Goal: Transaction & Acquisition: Purchase product/service

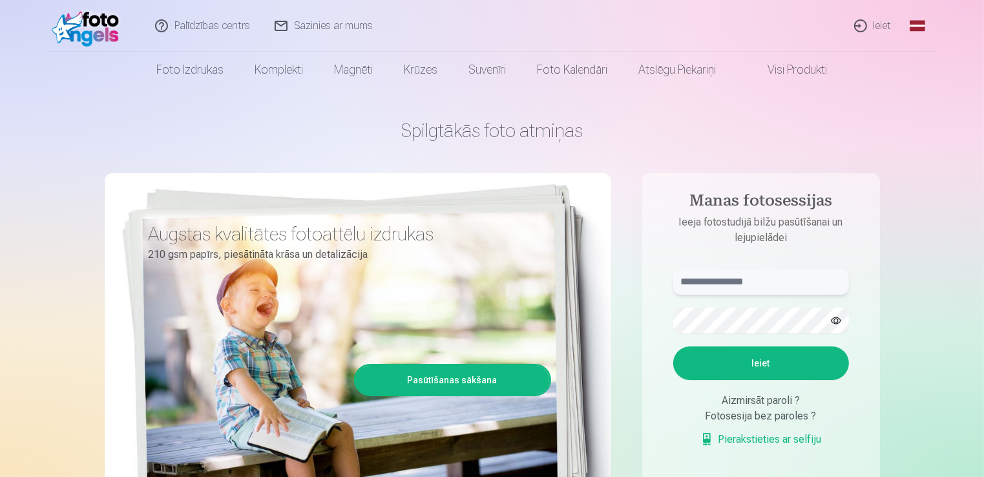
click at [758, 278] on input "text" at bounding box center [761, 282] width 176 height 26
type input "**********"
click at [673, 346] on button "Ieiet" at bounding box center [761, 363] width 176 height 34
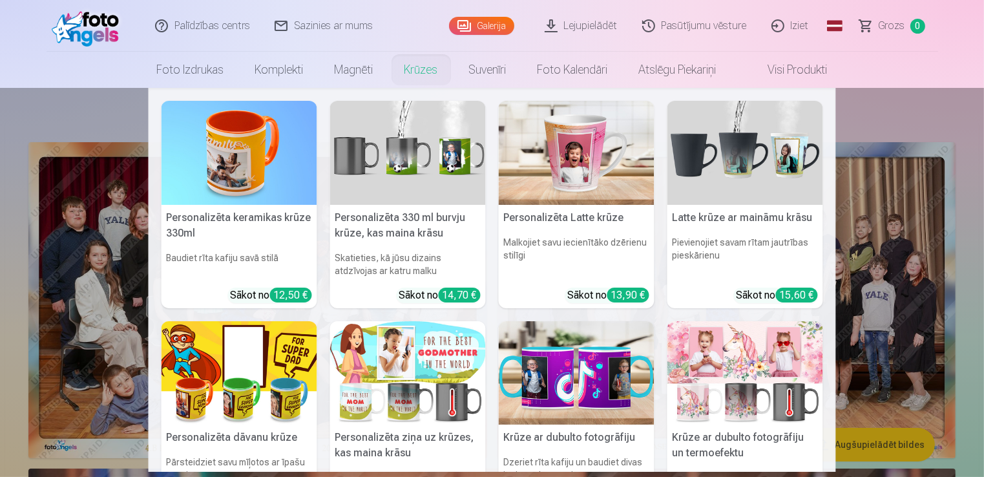
click at [422, 71] on link "Krūzes" at bounding box center [421, 70] width 65 height 36
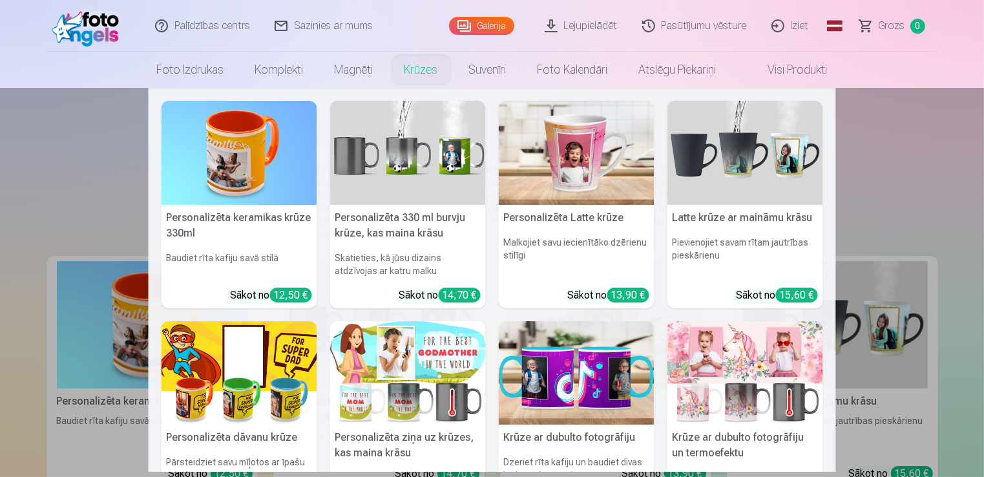
click at [412, 67] on link "Krūzes" at bounding box center [421, 70] width 65 height 36
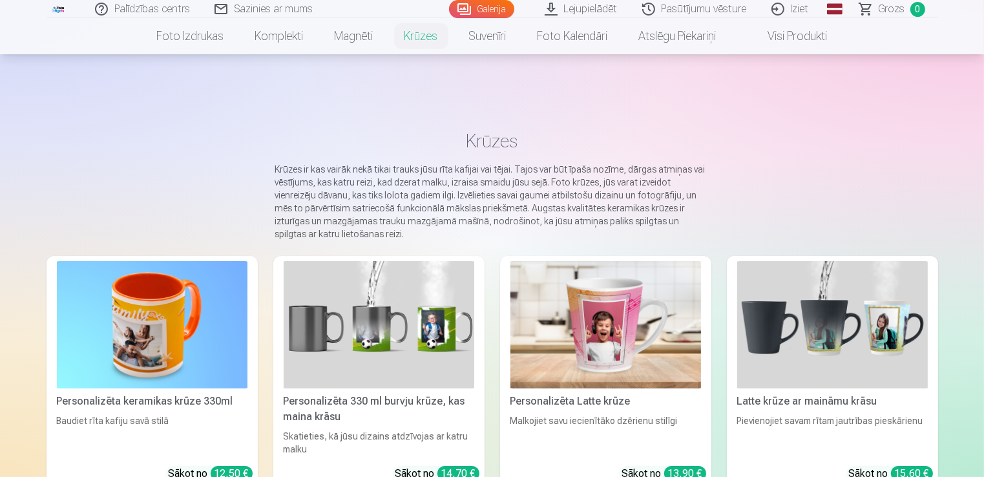
scroll to position [107, 0]
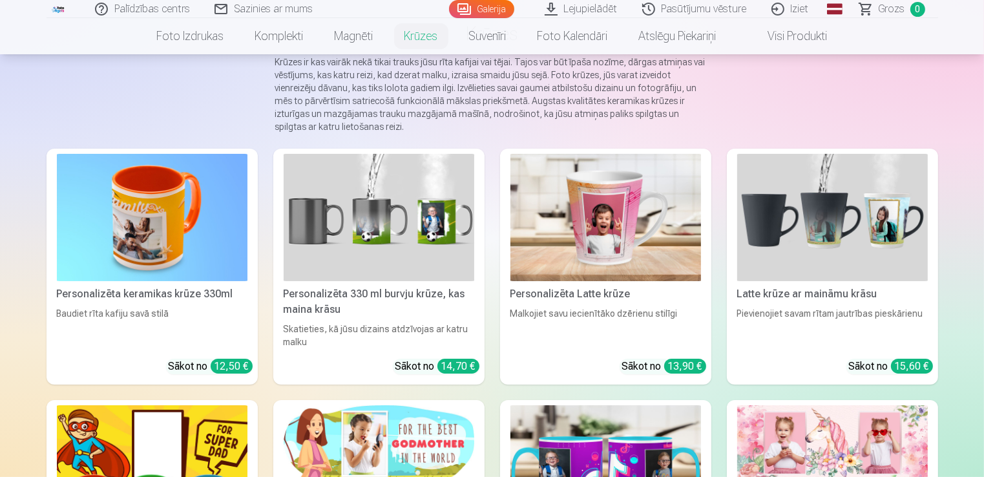
click at [364, 230] on img at bounding box center [379, 217] width 191 height 127
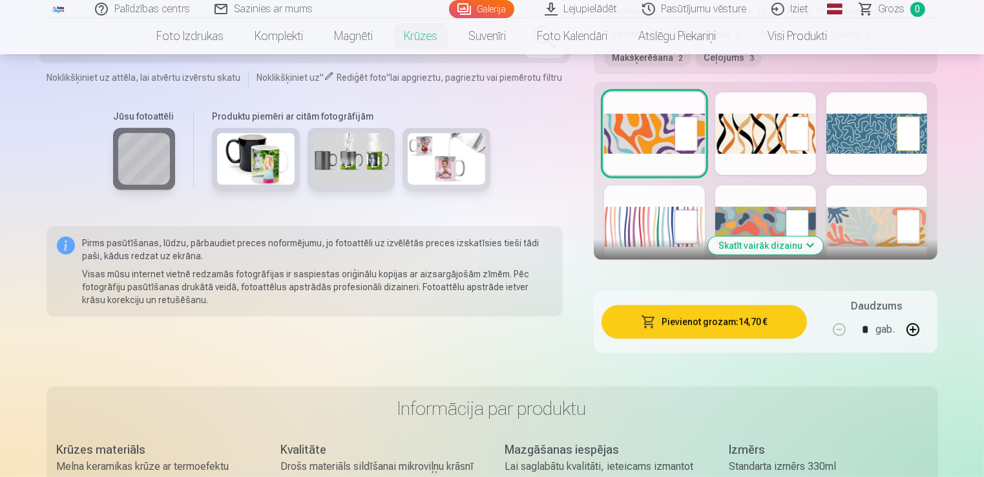
scroll to position [646, 0]
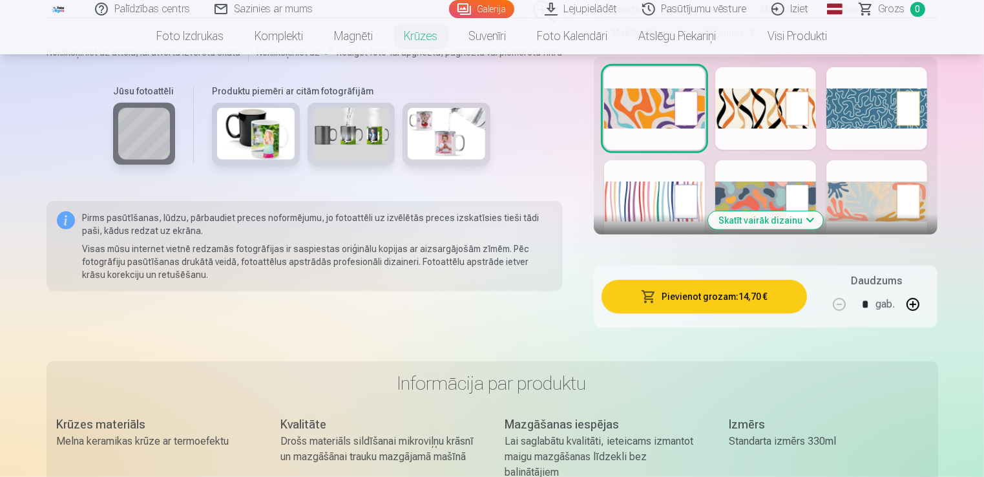
click at [783, 221] on button "Skatīt vairāk dizainu" at bounding box center [765, 220] width 115 height 18
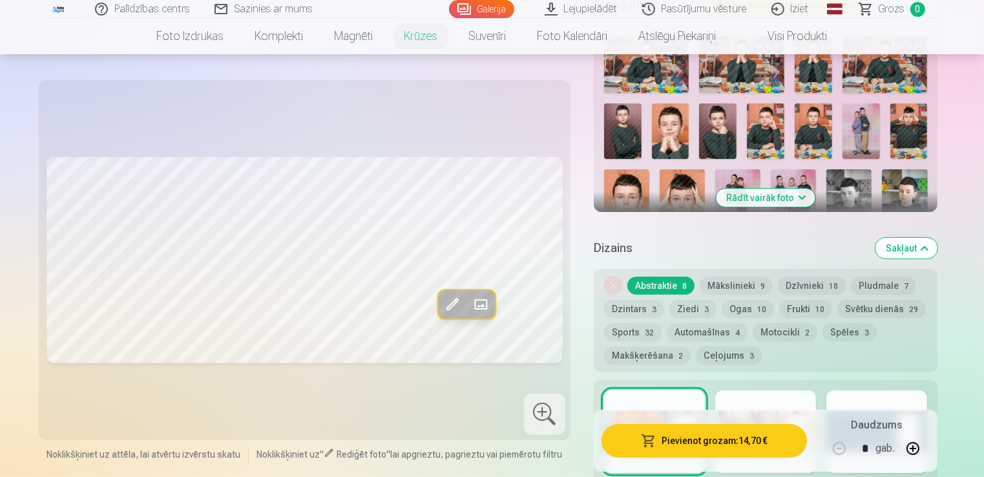
scroll to position [431, 0]
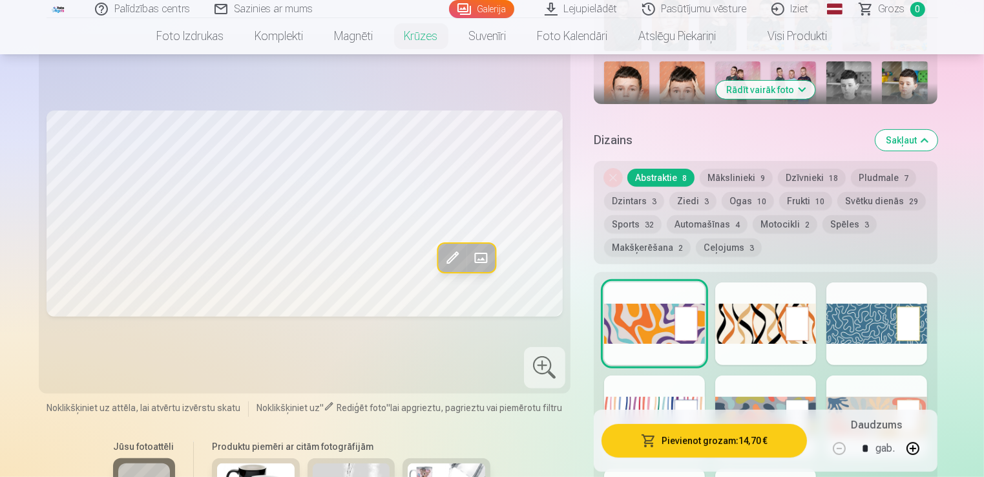
click at [730, 176] on button "Mākslinieki 9" at bounding box center [736, 178] width 73 height 18
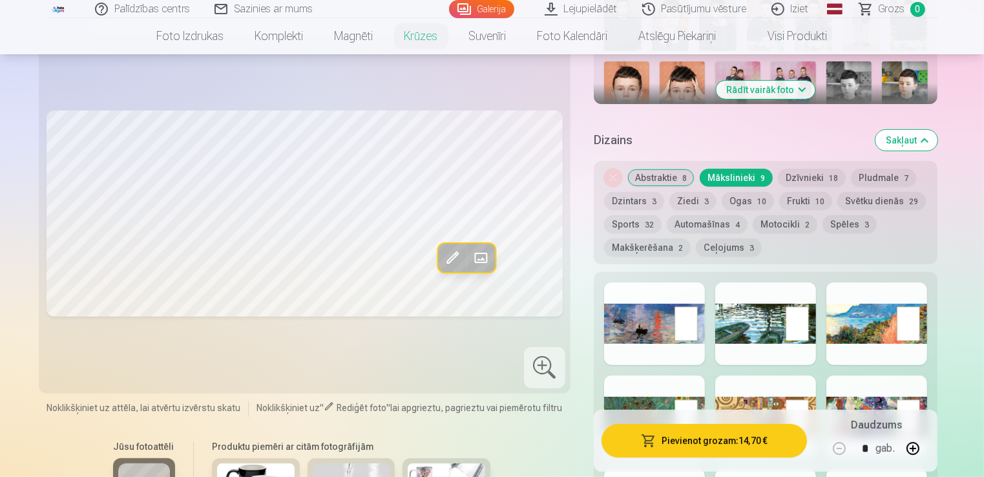
click at [643, 223] on button "Sports 32" at bounding box center [632, 224] width 57 height 18
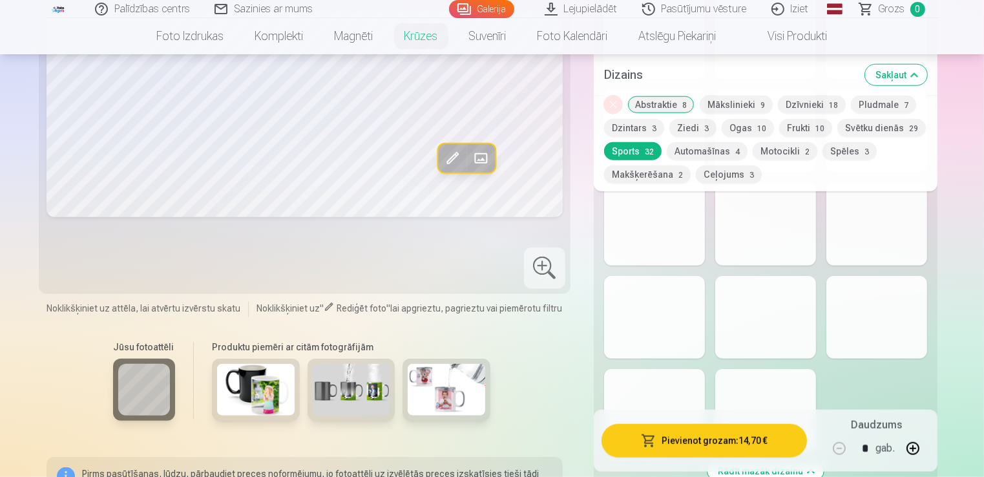
scroll to position [1292, 0]
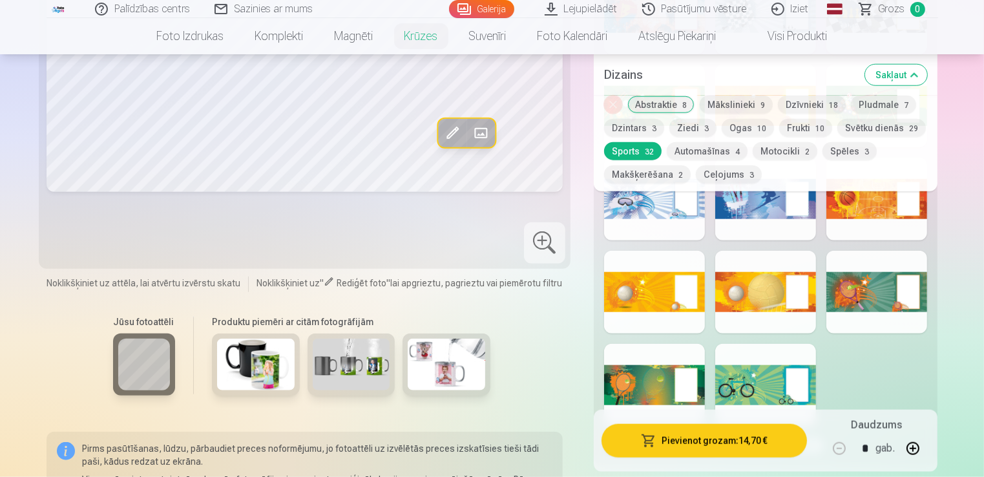
click at [731, 109] on button "Mākslinieki 9" at bounding box center [736, 105] width 73 height 18
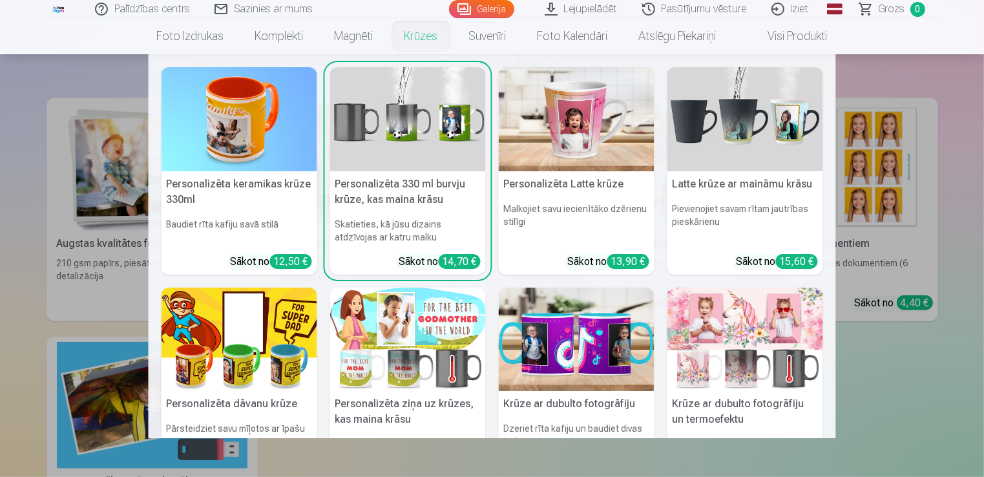
click at [425, 34] on link "Krūzes" at bounding box center [421, 36] width 65 height 36
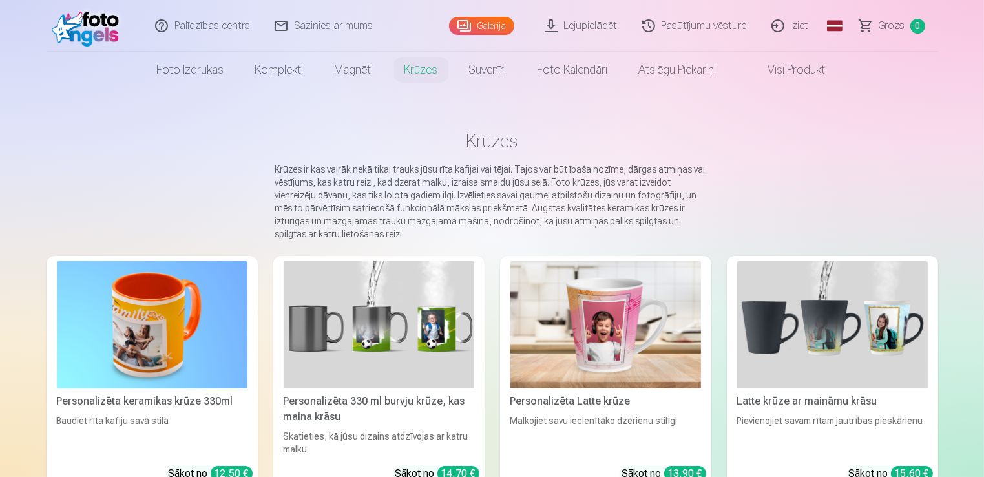
click at [379, 370] on img at bounding box center [379, 324] width 191 height 127
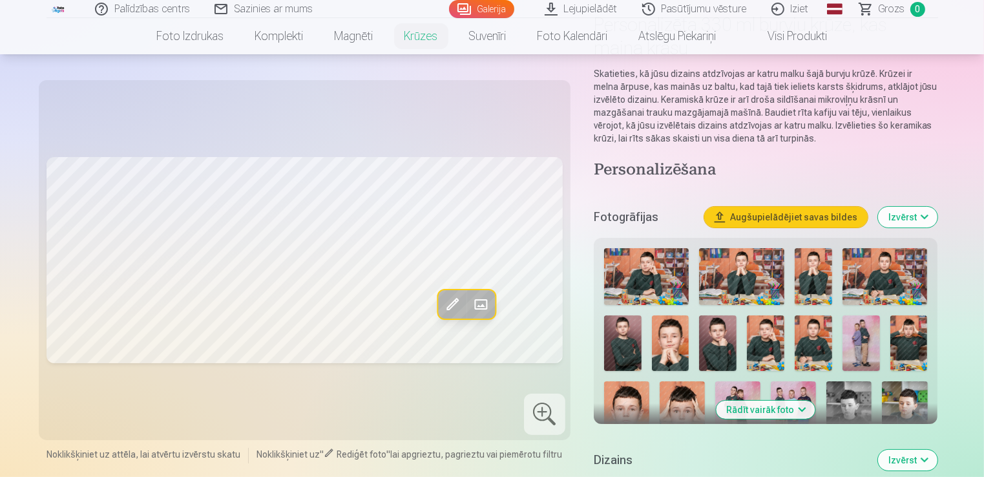
scroll to position [215, 0]
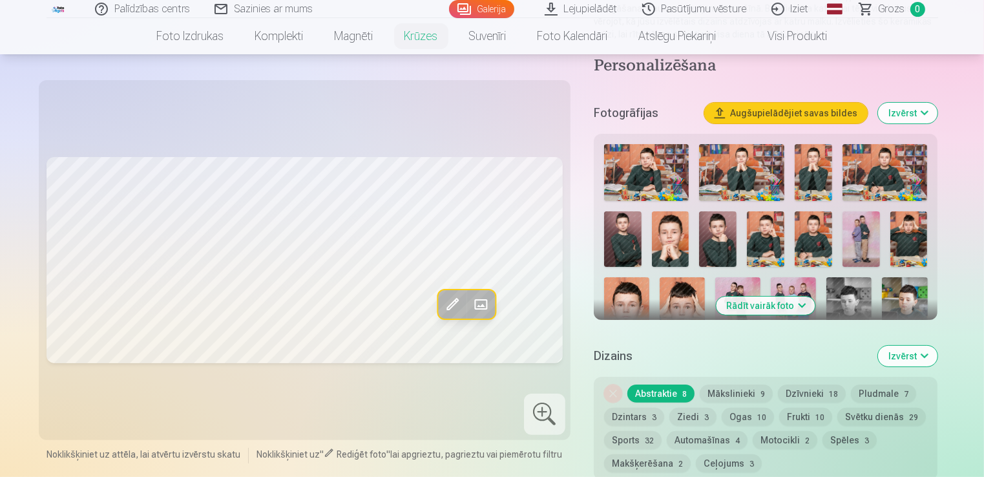
click at [911, 239] on img at bounding box center [908, 239] width 37 height 56
click at [728, 398] on button "Mākslinieki 9" at bounding box center [736, 393] width 73 height 18
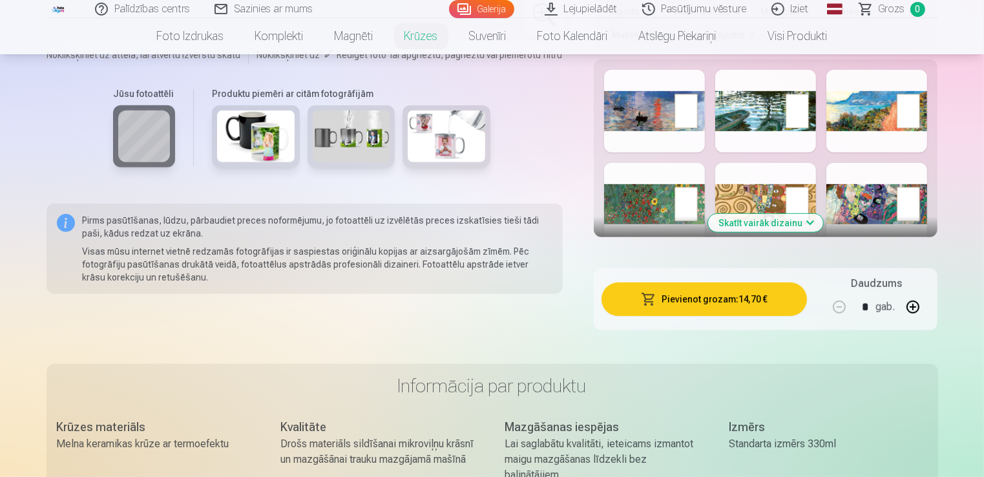
scroll to position [646, 0]
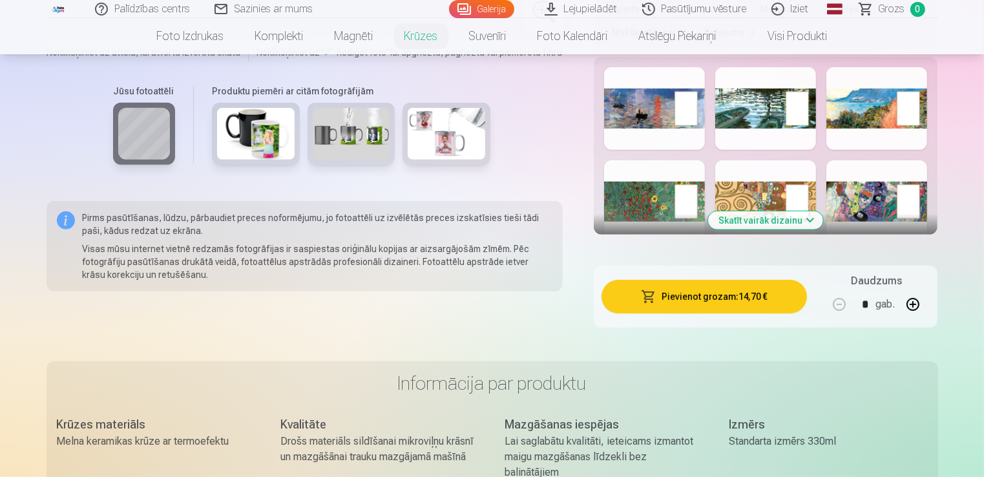
click at [774, 214] on button "Skatīt vairāk dizainu" at bounding box center [765, 220] width 115 height 18
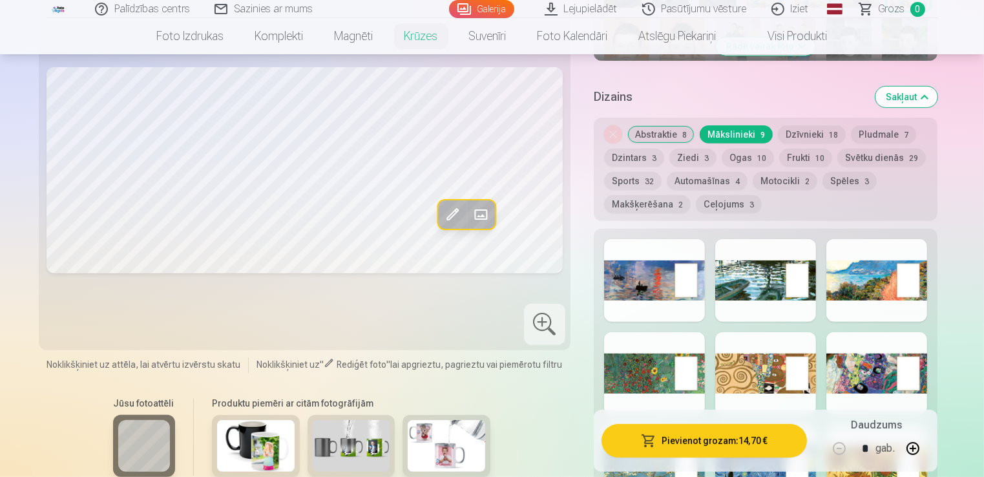
scroll to position [323, 0]
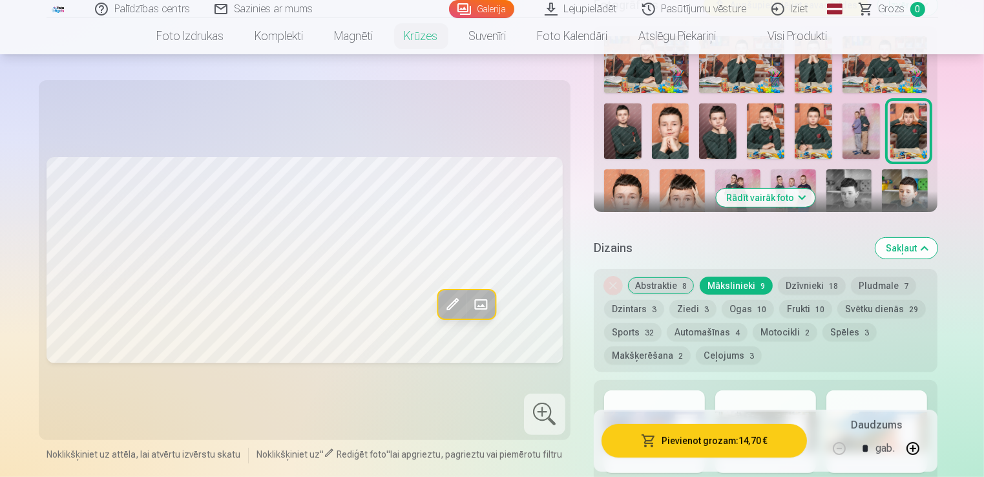
click at [795, 280] on button "Dzīvnieki 18" at bounding box center [812, 285] width 68 height 18
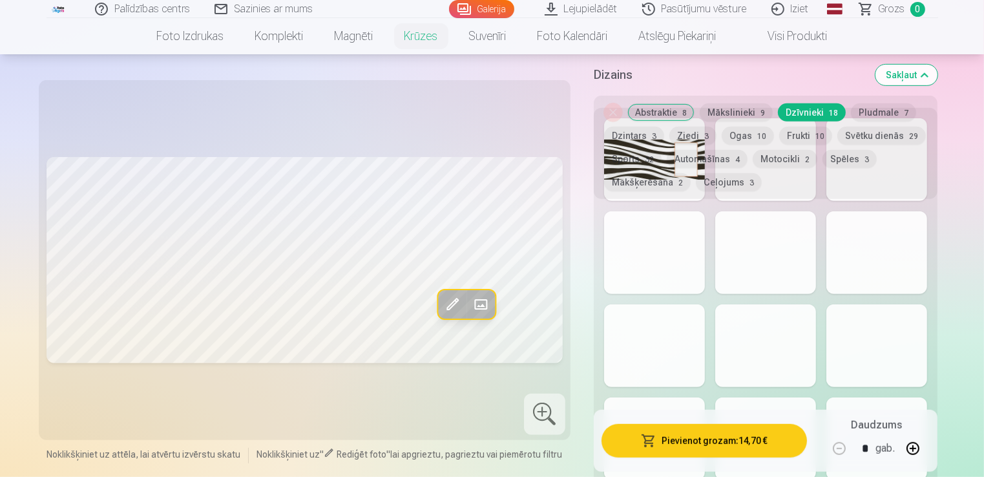
scroll to position [431, 0]
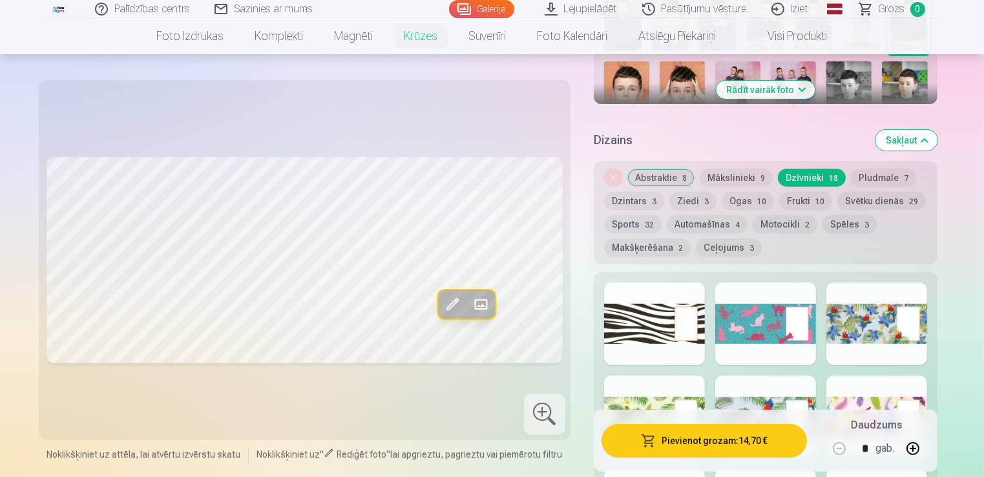
click at [868, 174] on button "Pludmale 7" at bounding box center [883, 178] width 65 height 18
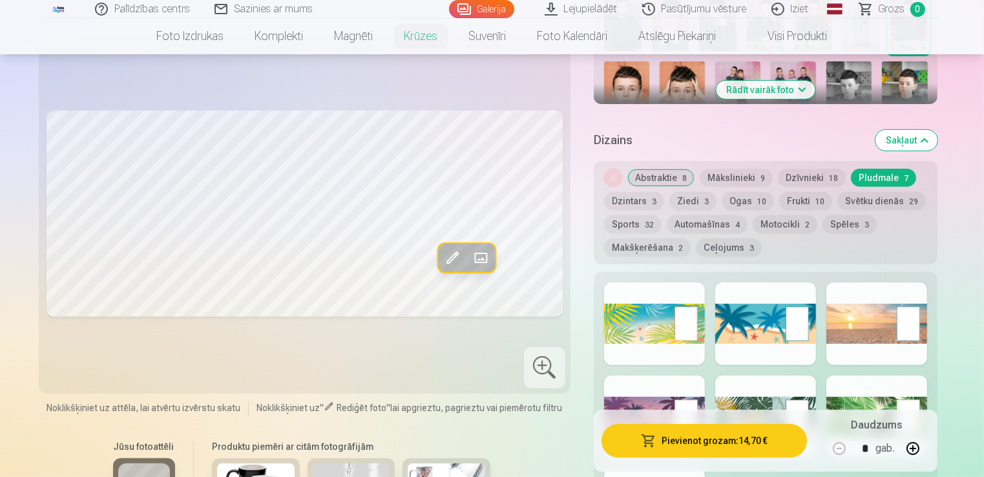
click at [696, 221] on button "Automašīnas 4" at bounding box center [707, 224] width 81 height 18
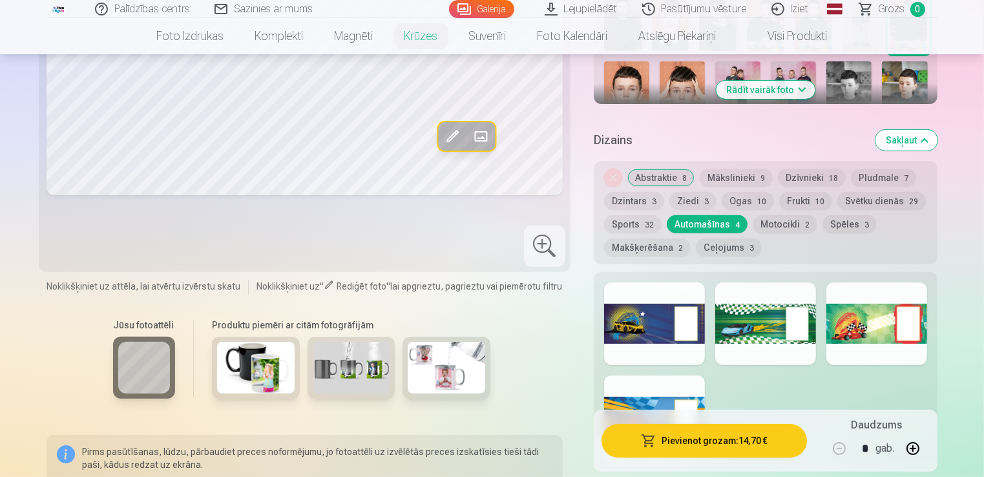
click at [777, 227] on button "Motocikli 2" at bounding box center [785, 224] width 65 height 18
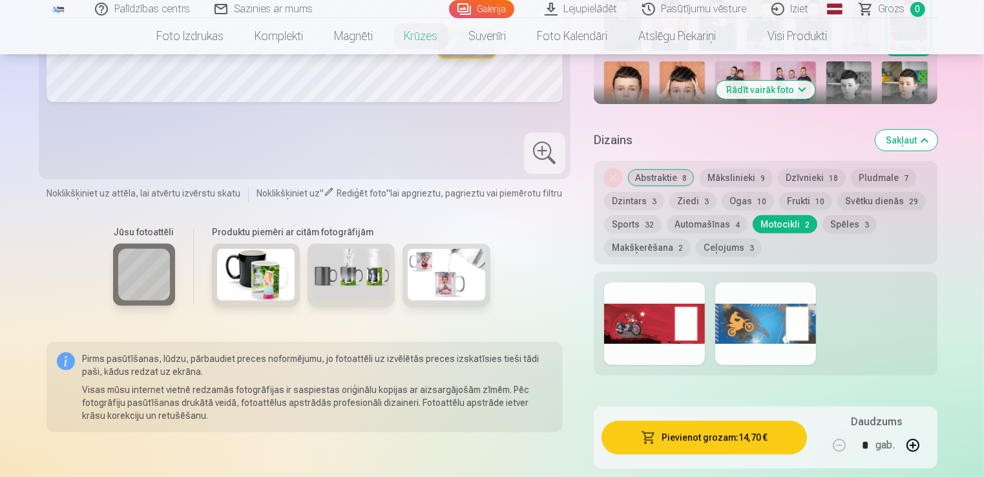
click at [864, 222] on span "3" at bounding box center [866, 224] width 5 height 9
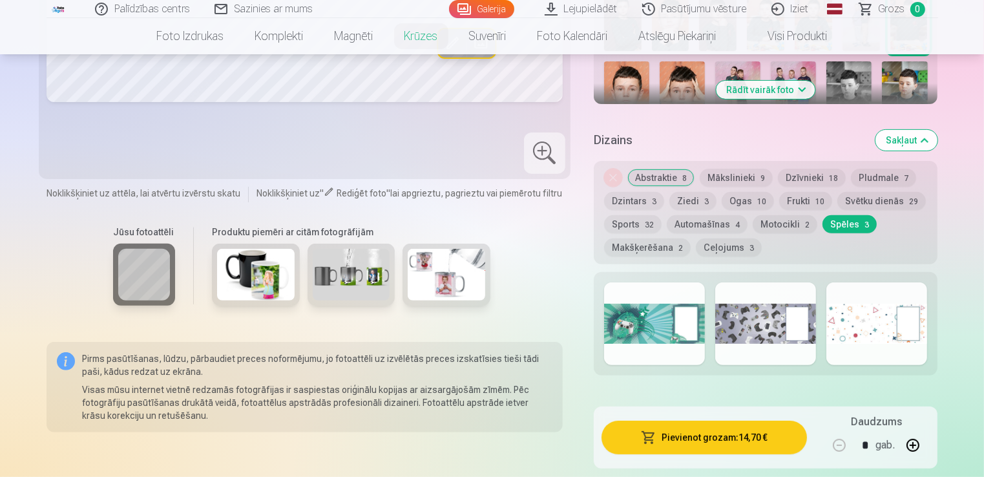
click at [685, 327] on div at bounding box center [654, 323] width 101 height 83
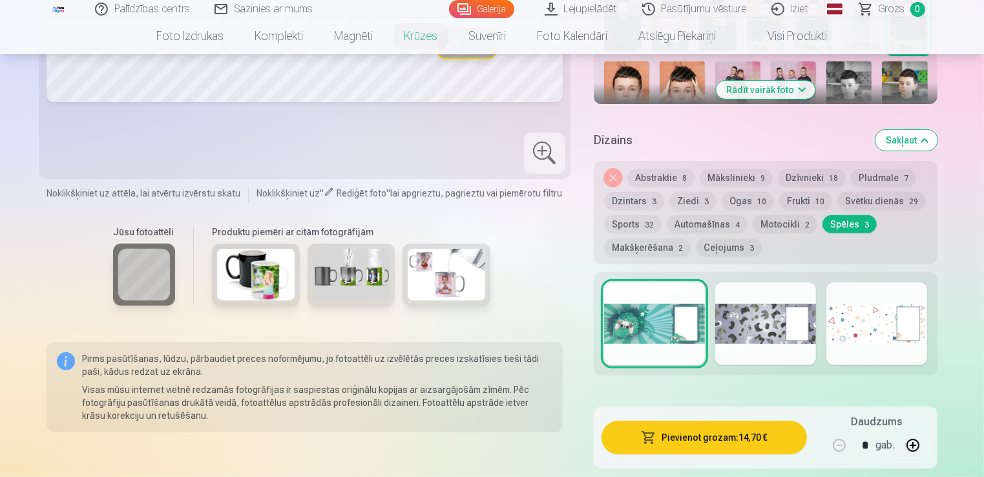
click at [743, 329] on div at bounding box center [765, 323] width 101 height 83
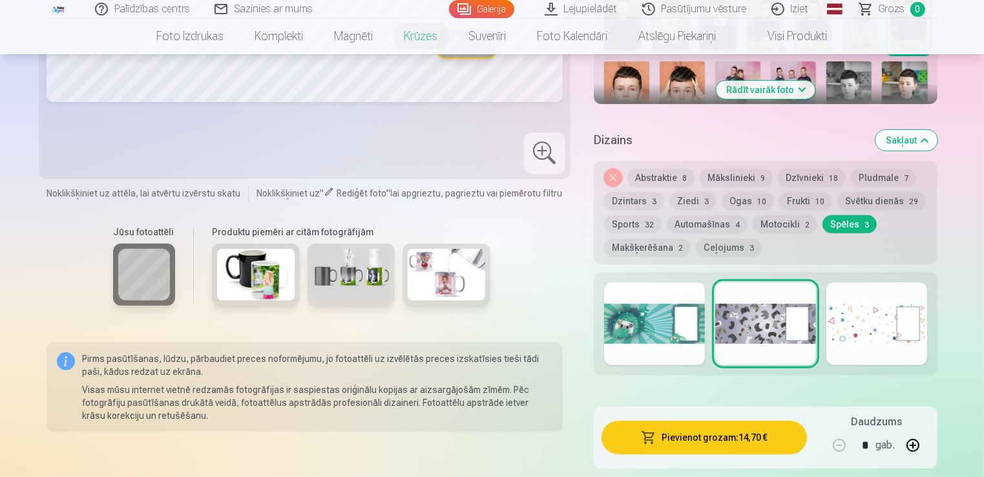
click at [615, 342] on div at bounding box center [654, 323] width 101 height 83
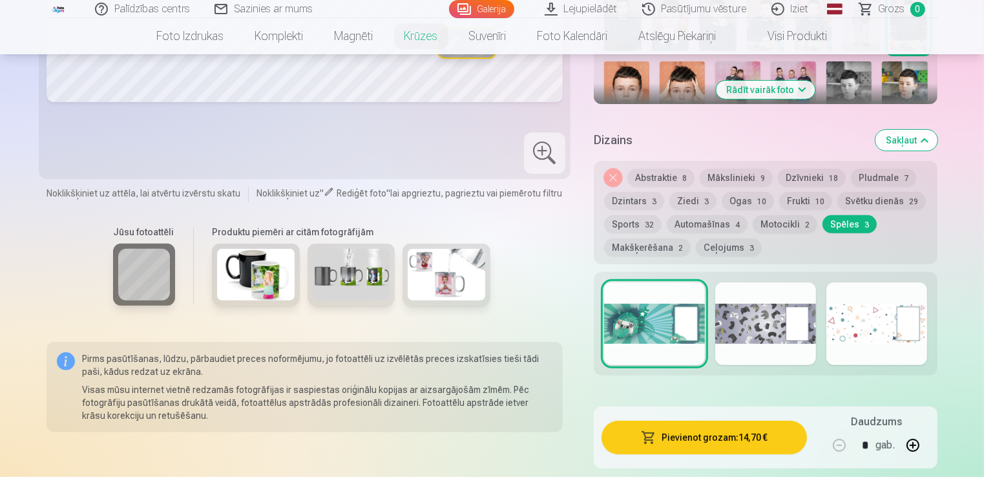
scroll to position [215, 0]
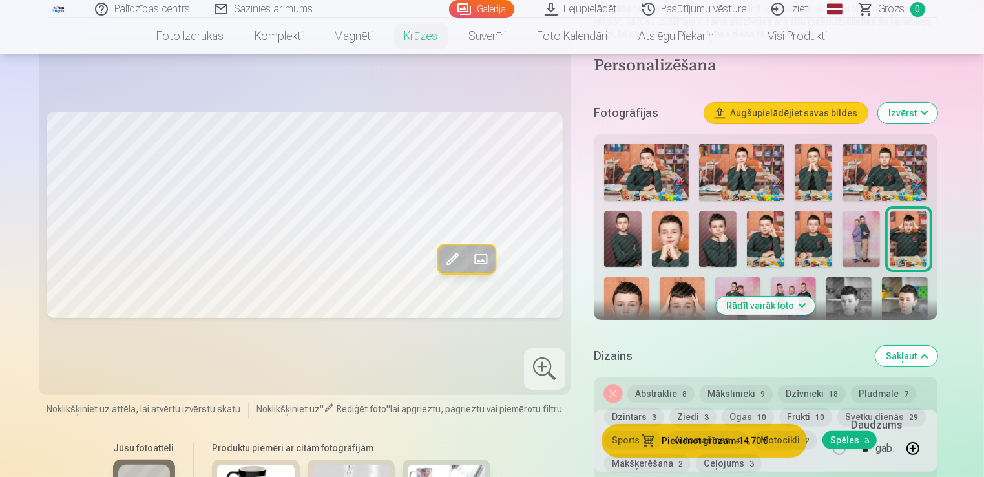
click at [758, 300] on button "Rādīt vairāk foto" at bounding box center [765, 305] width 99 height 18
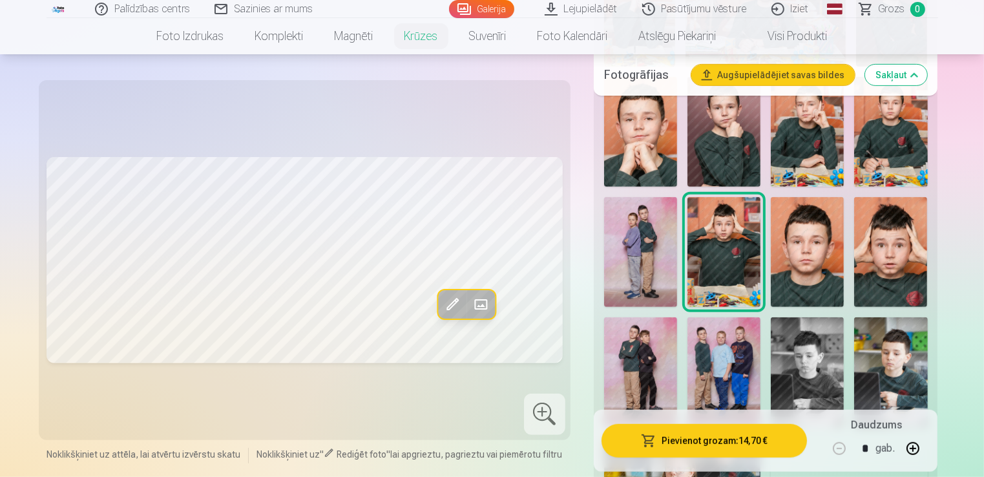
scroll to position [538, 0]
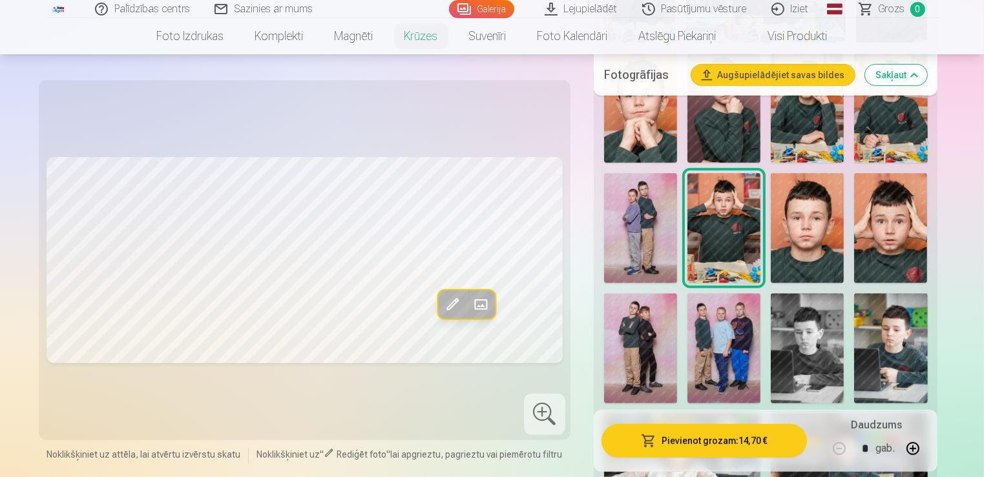
click at [869, 237] on img at bounding box center [890, 228] width 73 height 110
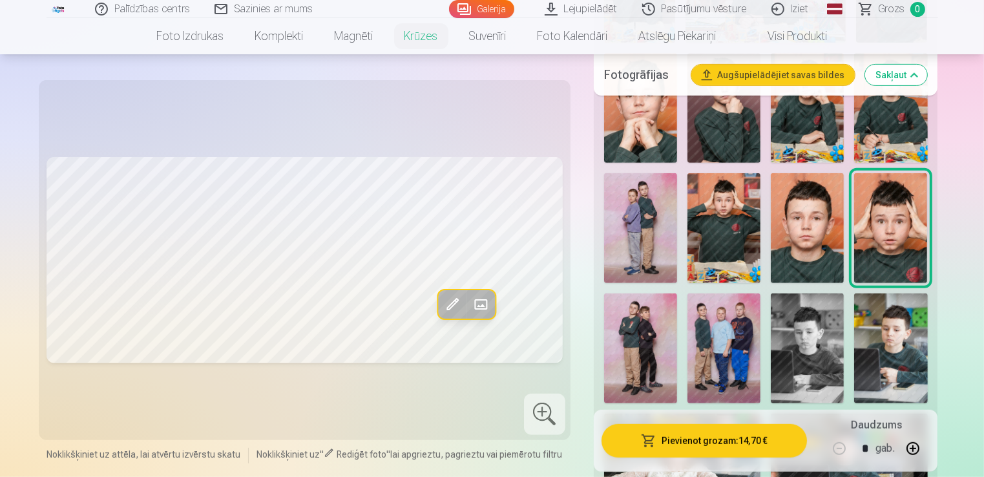
click at [712, 246] on img at bounding box center [723, 228] width 73 height 110
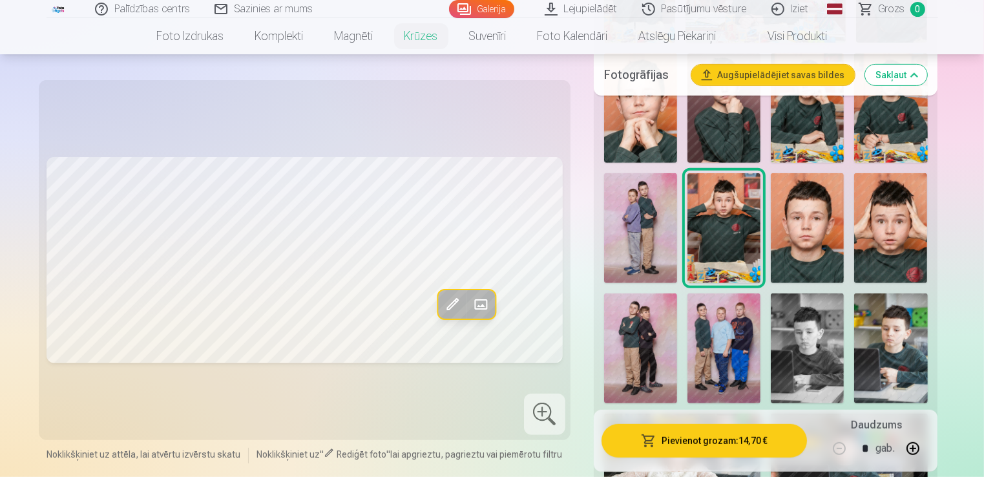
click at [871, 244] on img at bounding box center [890, 228] width 73 height 110
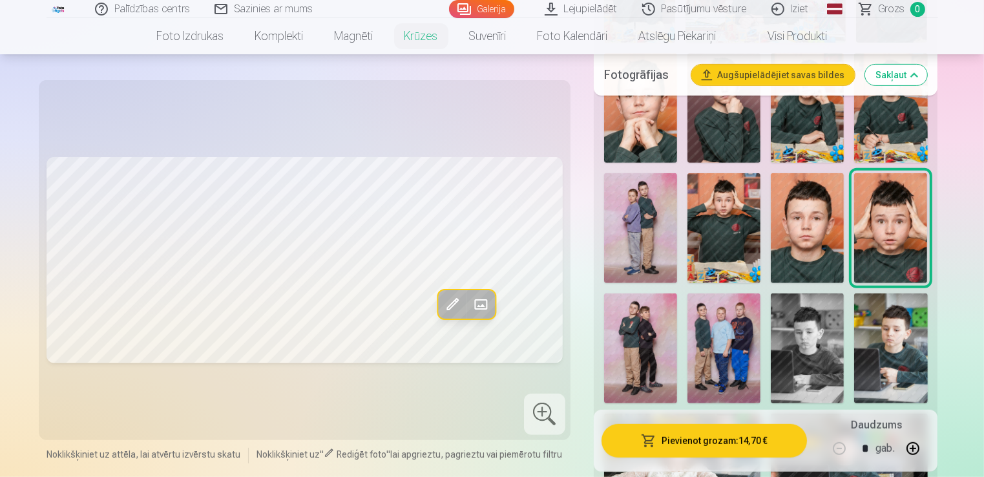
click at [721, 214] on img at bounding box center [723, 228] width 73 height 110
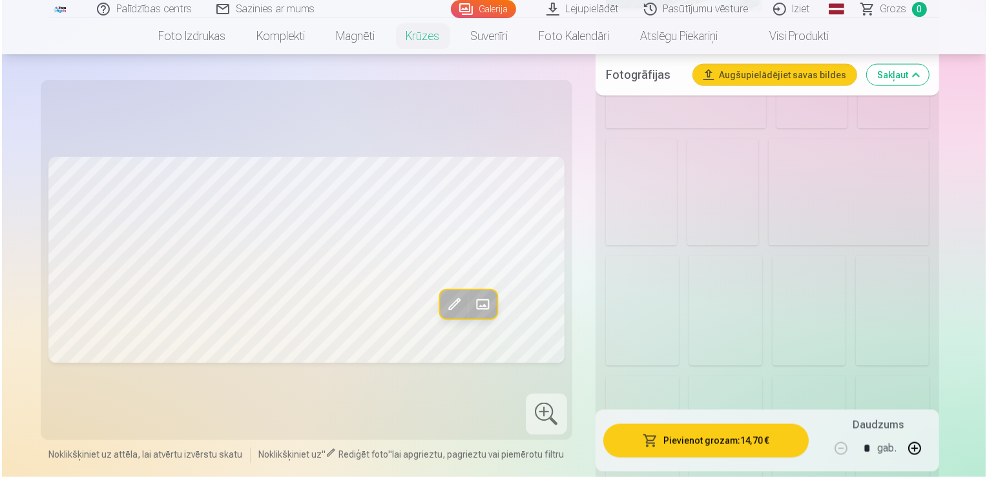
scroll to position [1830, 0]
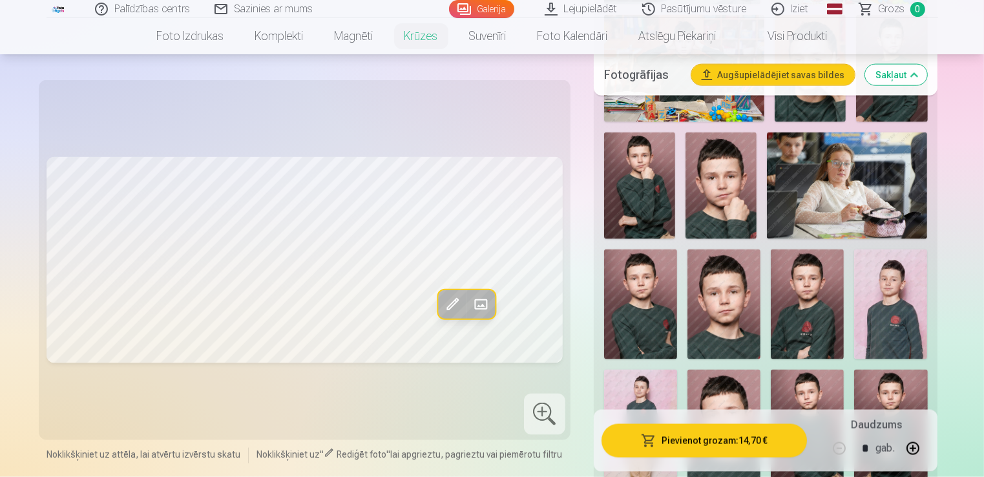
click at [713, 442] on button "Pievienot grozam : 14,70 €" at bounding box center [704, 441] width 206 height 34
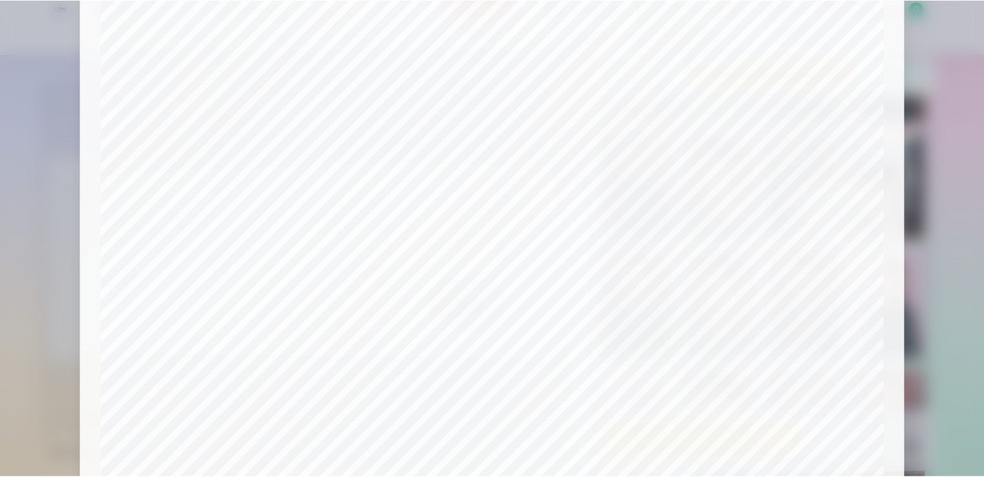
scroll to position [453, 0]
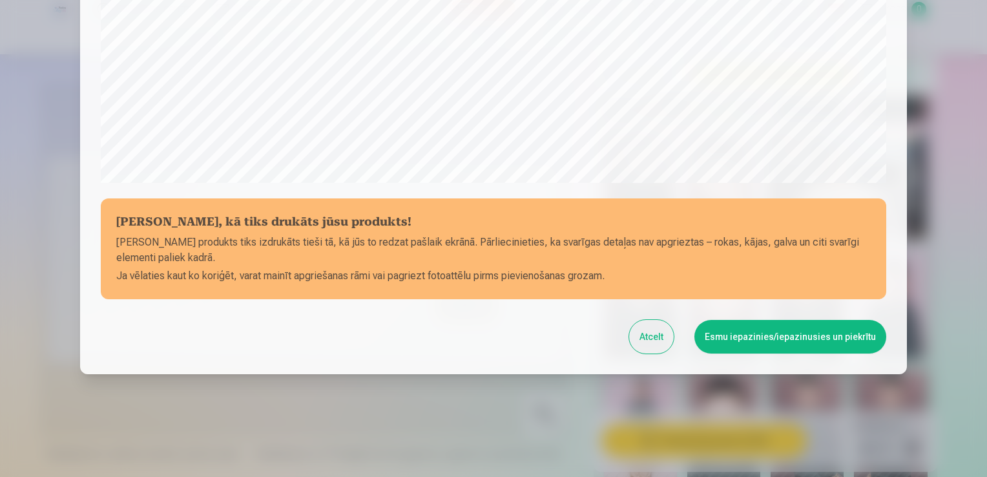
click at [649, 333] on button "Atcelt" at bounding box center [651, 337] width 45 height 34
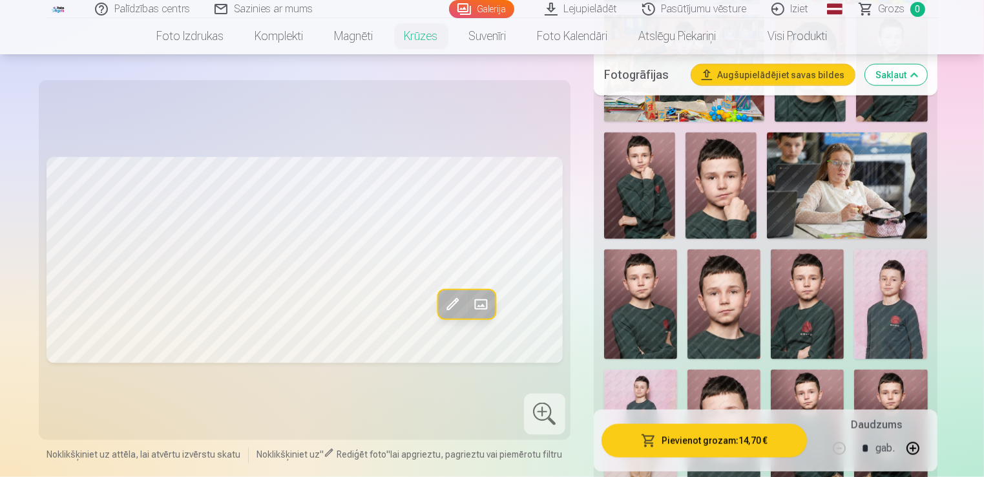
click at [475, 303] on span at bounding box center [480, 304] width 21 height 21
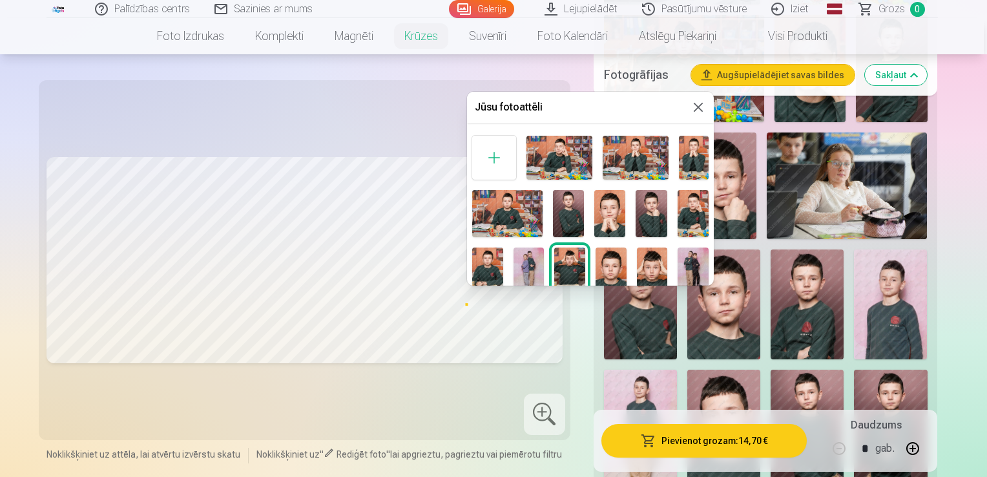
click at [698, 107] on button at bounding box center [699, 107] width 16 height 16
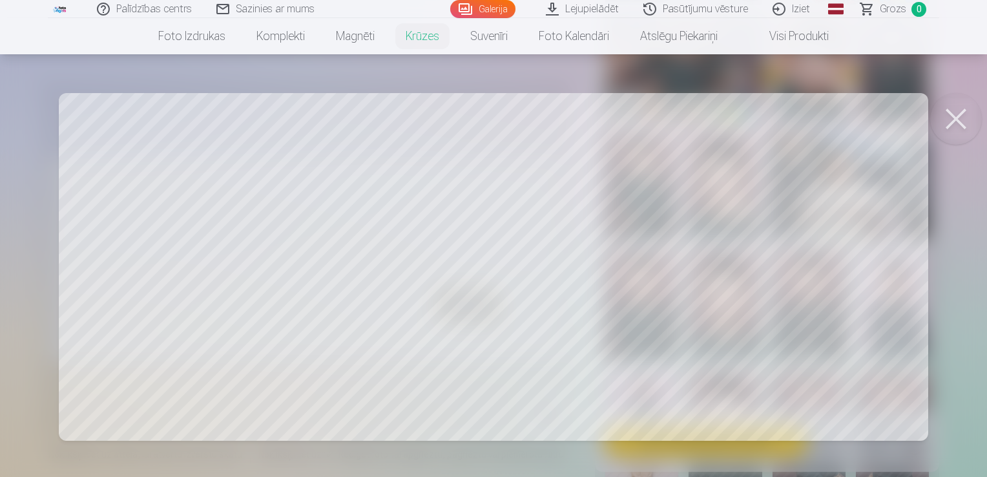
drag, startPoint x: 666, startPoint y: 270, endPoint x: 645, endPoint y: 264, distance: 21.7
click at [645, 264] on div at bounding box center [493, 238] width 987 height 477
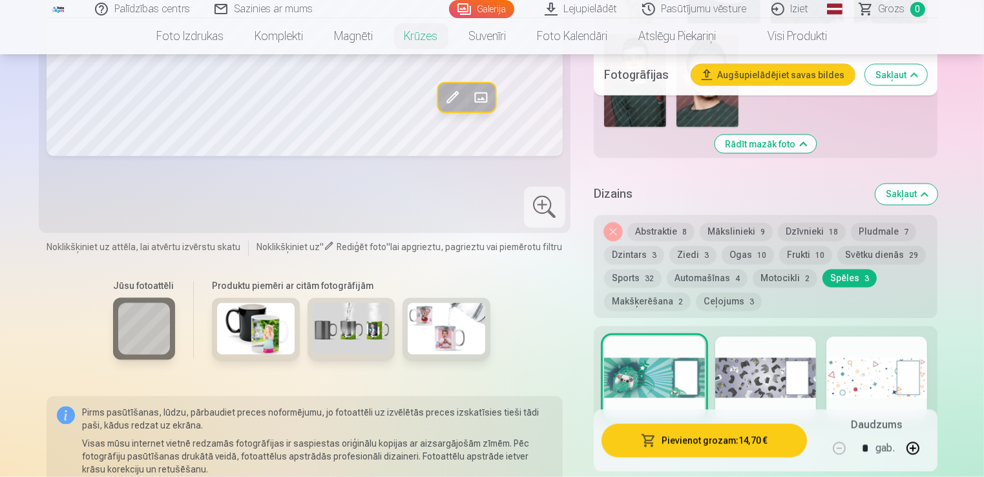
scroll to position [2261, 0]
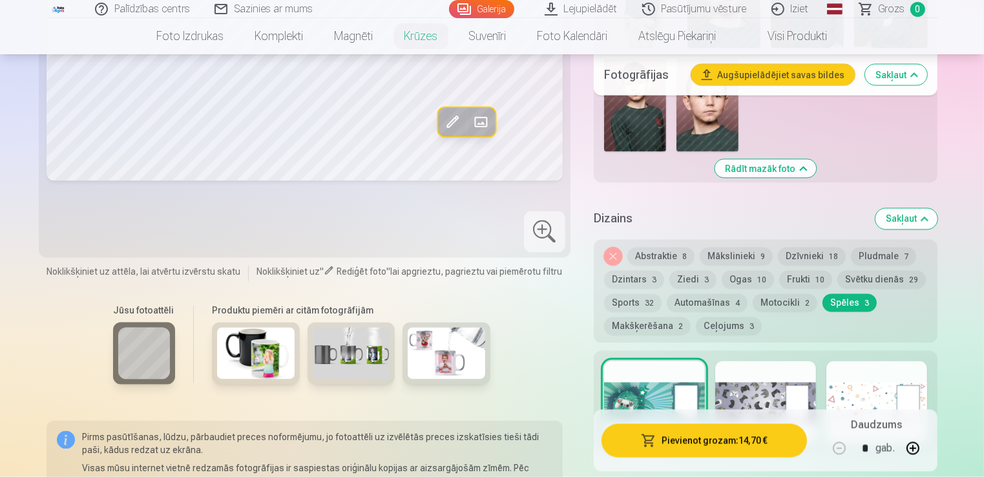
click at [240, 351] on img at bounding box center [256, 353] width 78 height 52
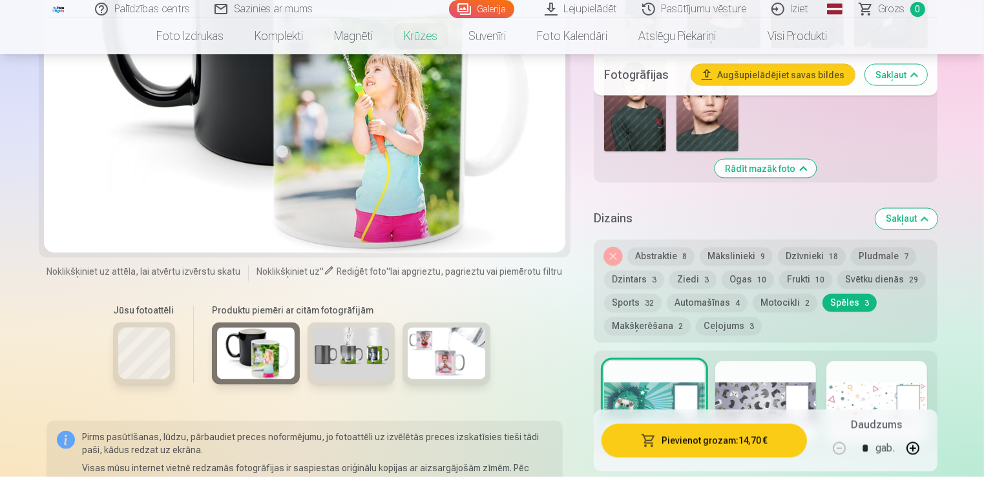
click at [345, 345] on img at bounding box center [352, 353] width 78 height 52
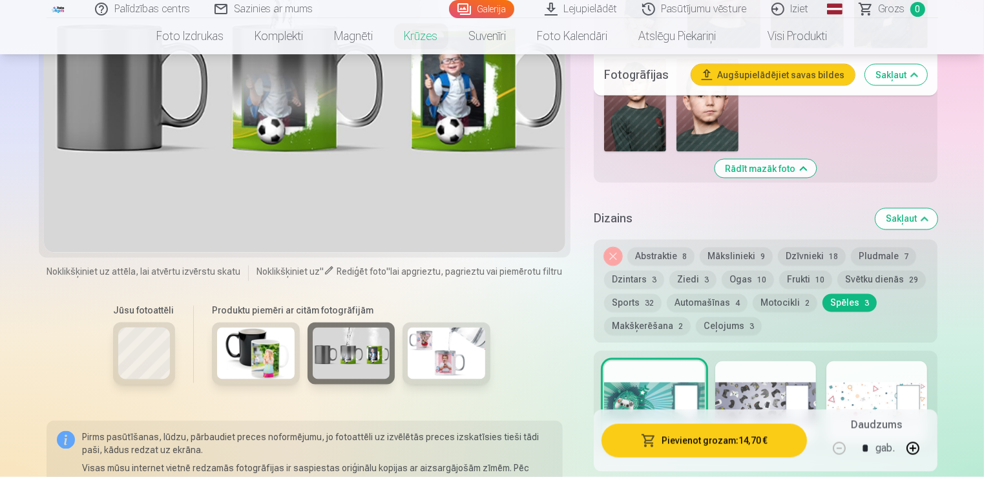
click at [430, 356] on img at bounding box center [447, 353] width 78 height 52
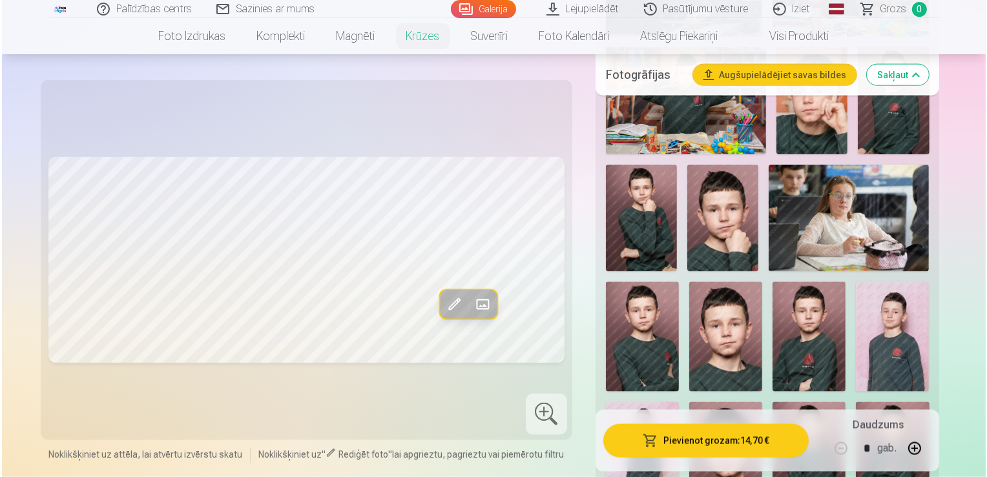
scroll to position [1723, 0]
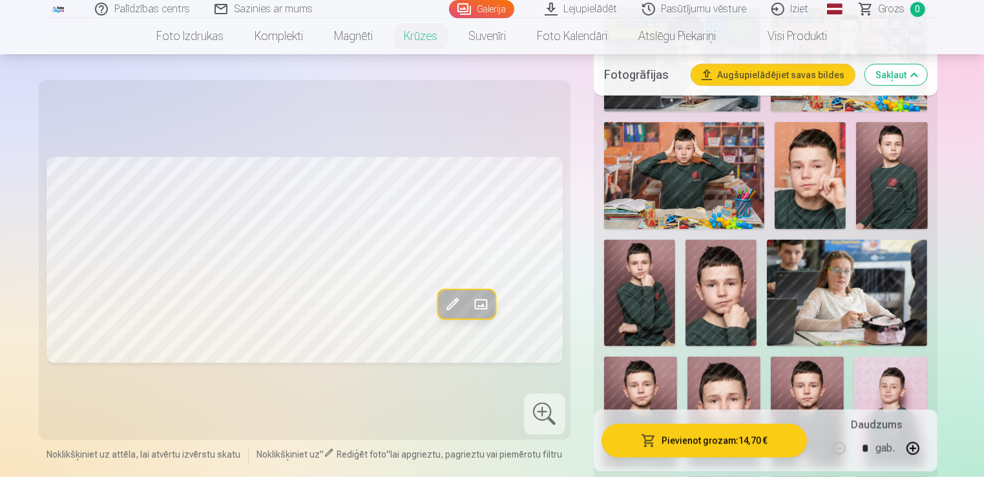
click at [458, 302] on span at bounding box center [452, 304] width 21 height 21
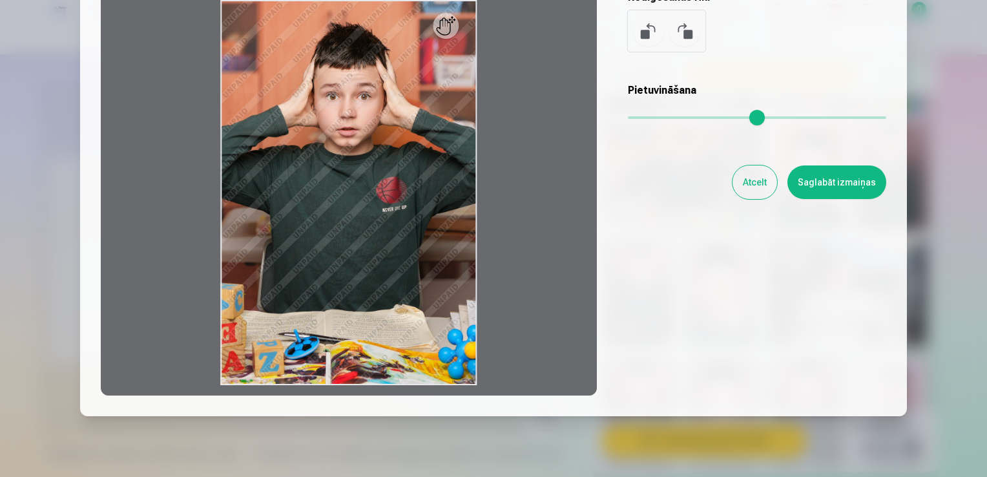
scroll to position [176, 0]
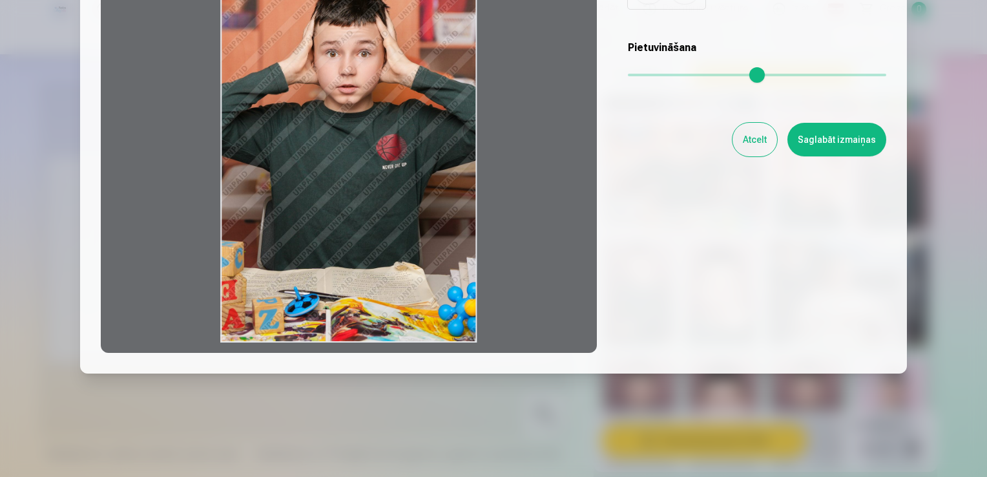
click at [475, 195] on div at bounding box center [349, 150] width 496 height 406
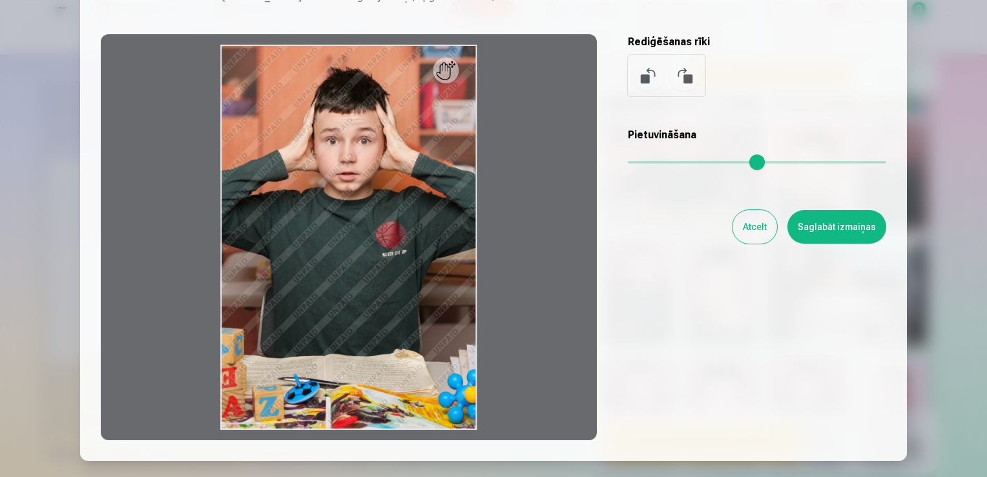
scroll to position [0, 0]
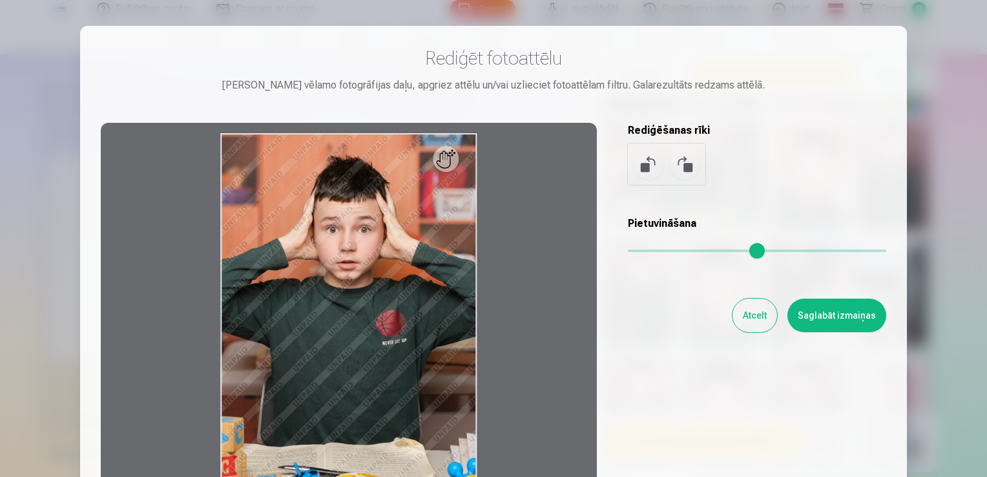
drag, startPoint x: 453, startPoint y: 165, endPoint x: 463, endPoint y: 165, distance: 9.7
click at [463, 165] on div at bounding box center [349, 326] width 496 height 406
drag, startPoint x: 473, startPoint y: 165, endPoint x: 488, endPoint y: 168, distance: 15.7
click at [488, 168] on div at bounding box center [349, 326] width 496 height 406
drag, startPoint x: 471, startPoint y: 273, endPoint x: 491, endPoint y: 282, distance: 22.0
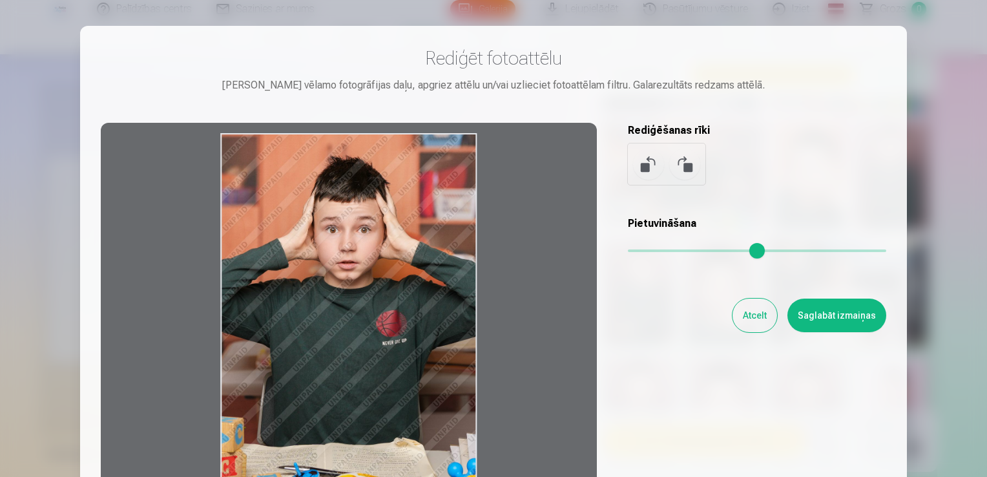
click at [491, 282] on div at bounding box center [349, 326] width 496 height 406
drag, startPoint x: 222, startPoint y: 300, endPoint x: 191, endPoint y: 300, distance: 31.0
click at [191, 300] on div at bounding box center [349, 326] width 496 height 406
click at [346, 148] on div at bounding box center [349, 326] width 496 height 406
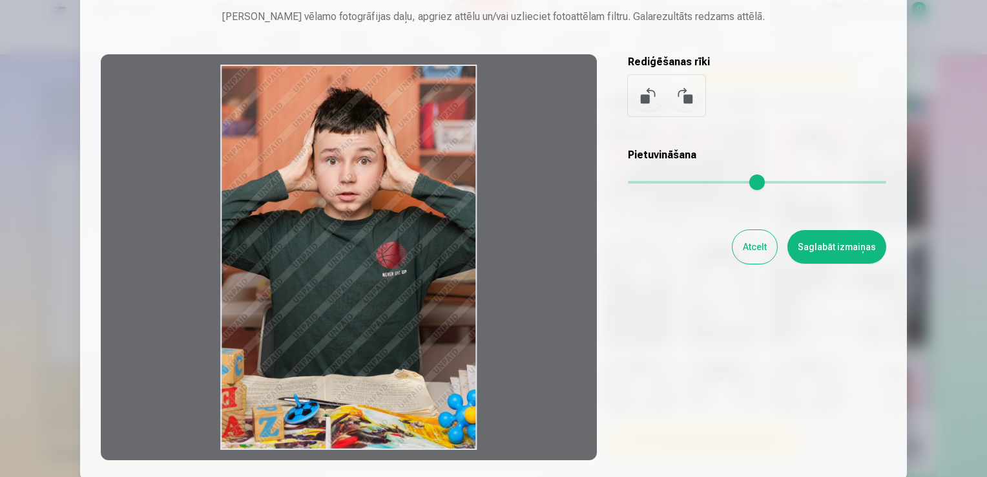
scroll to position [107, 0]
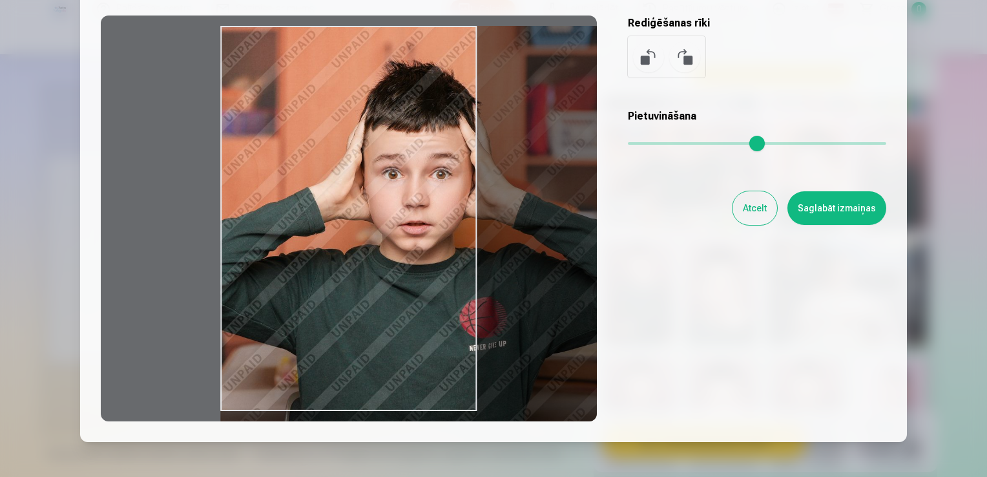
type input "*"
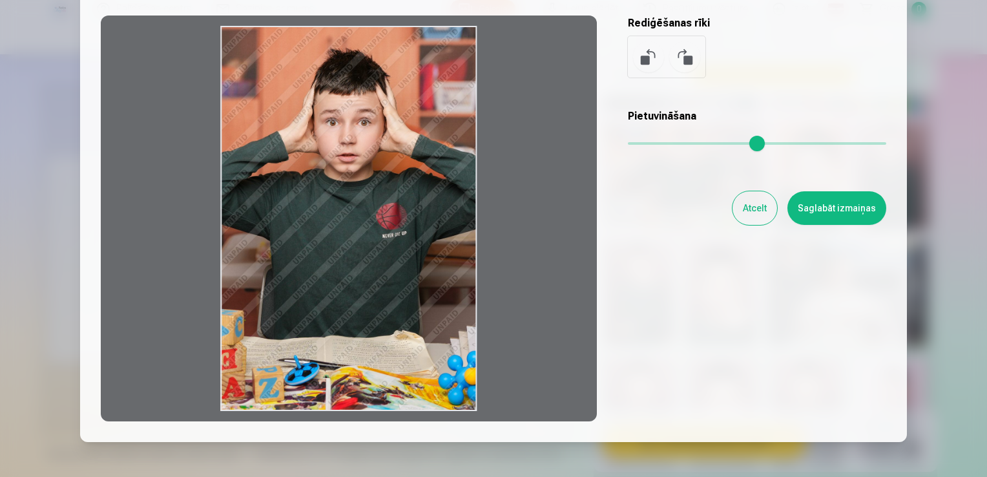
drag, startPoint x: 630, startPoint y: 141, endPoint x: 574, endPoint y: 165, distance: 61.4
click at [628, 145] on input "range" at bounding box center [757, 143] width 258 height 3
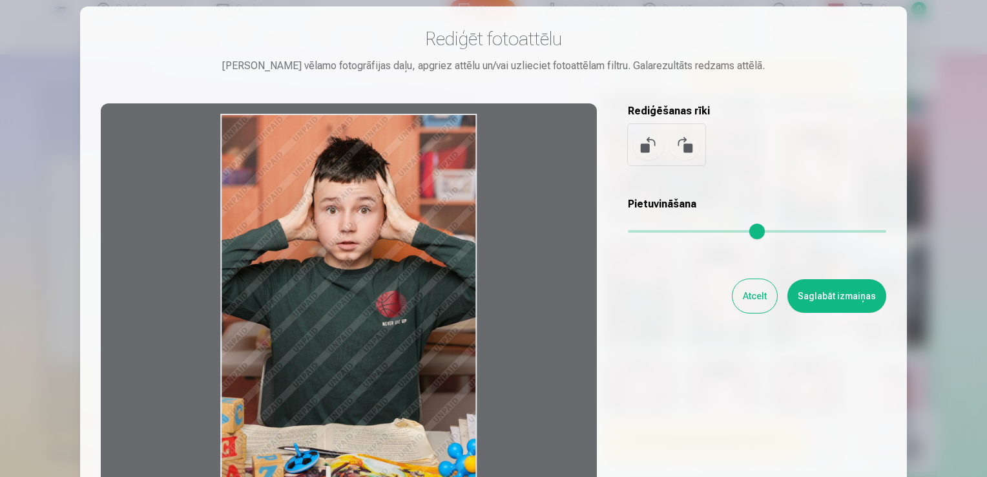
scroll to position [0, 0]
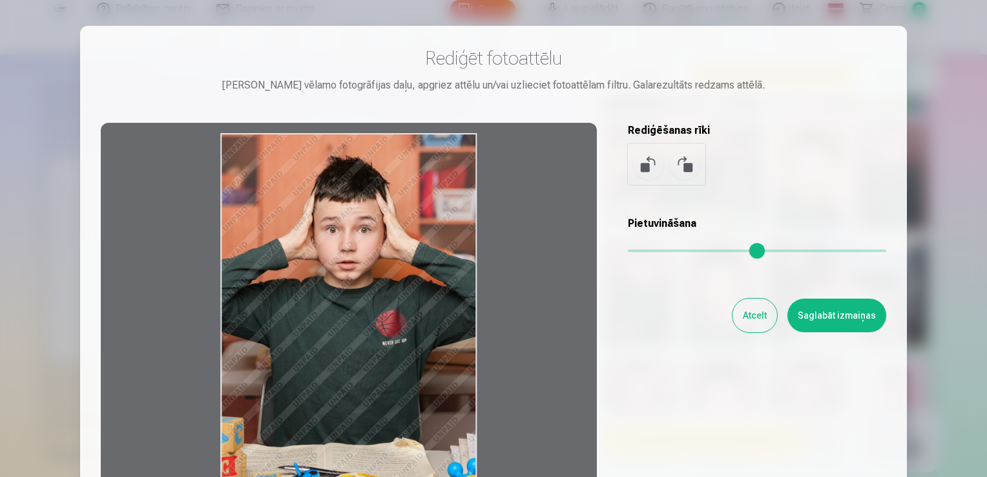
click at [639, 169] on button at bounding box center [648, 164] width 31 height 31
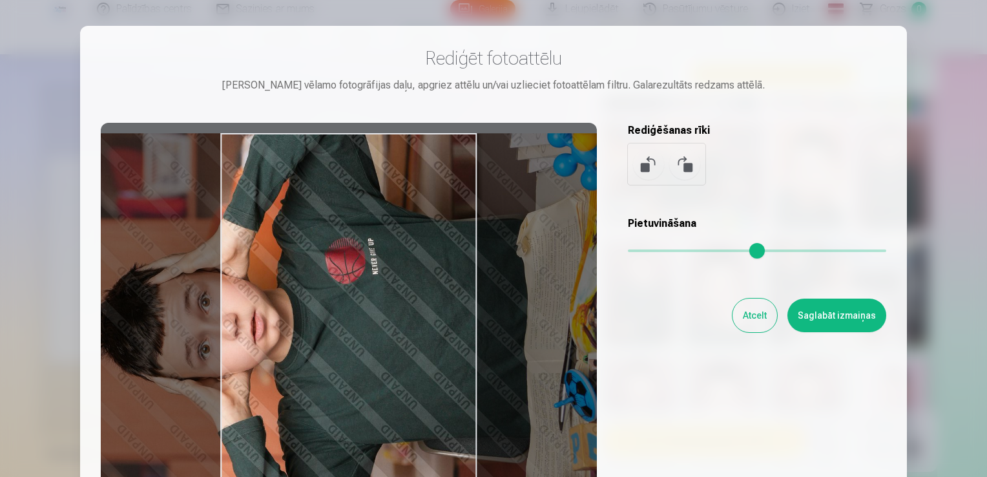
click at [687, 164] on button at bounding box center [684, 164] width 31 height 31
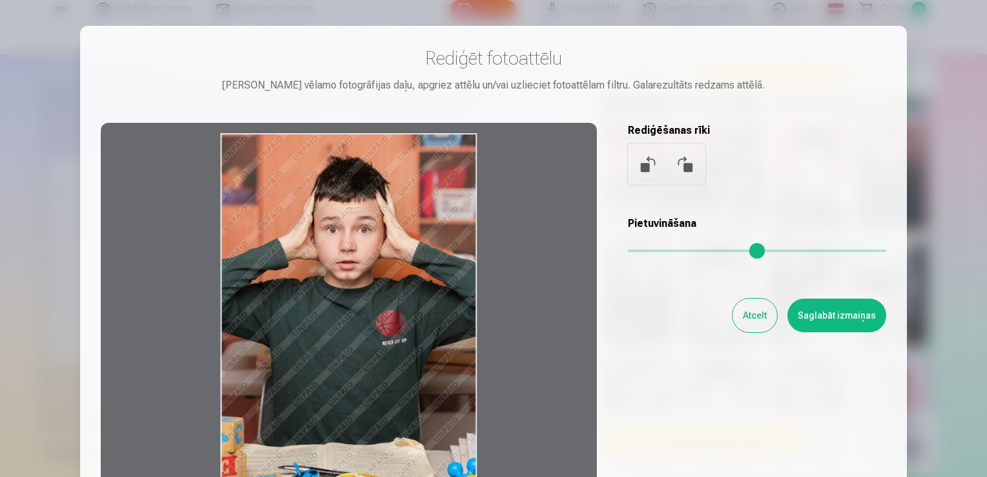
click at [749, 322] on button "Atcelt" at bounding box center [754, 315] width 45 height 34
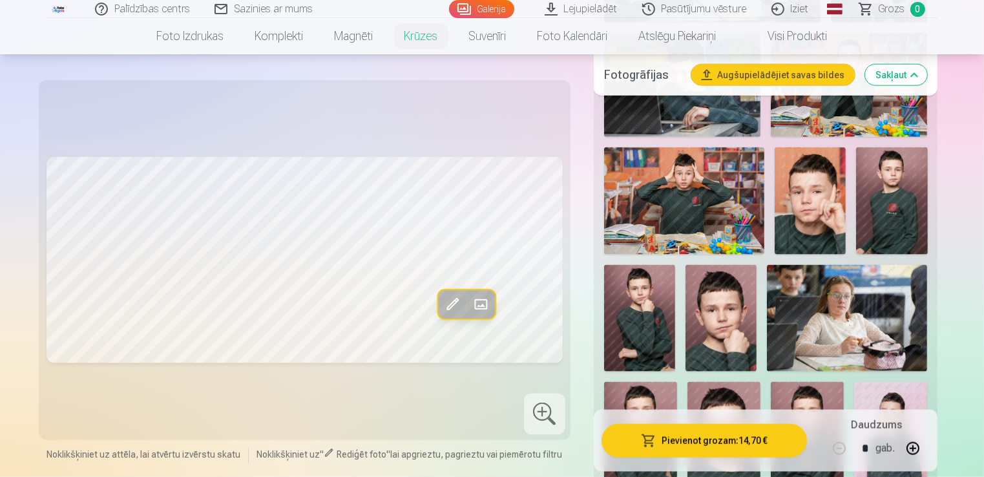
scroll to position [1723, 0]
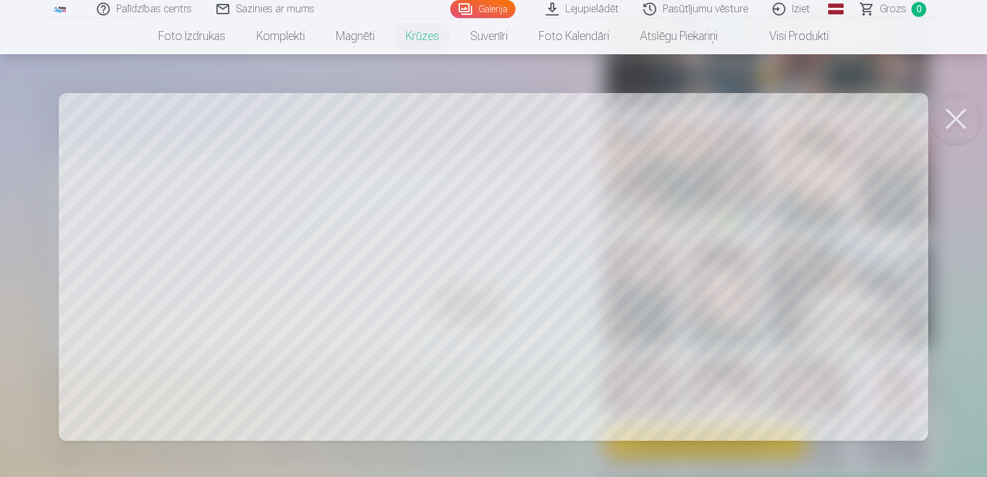
click at [818, 236] on div at bounding box center [493, 238] width 987 height 477
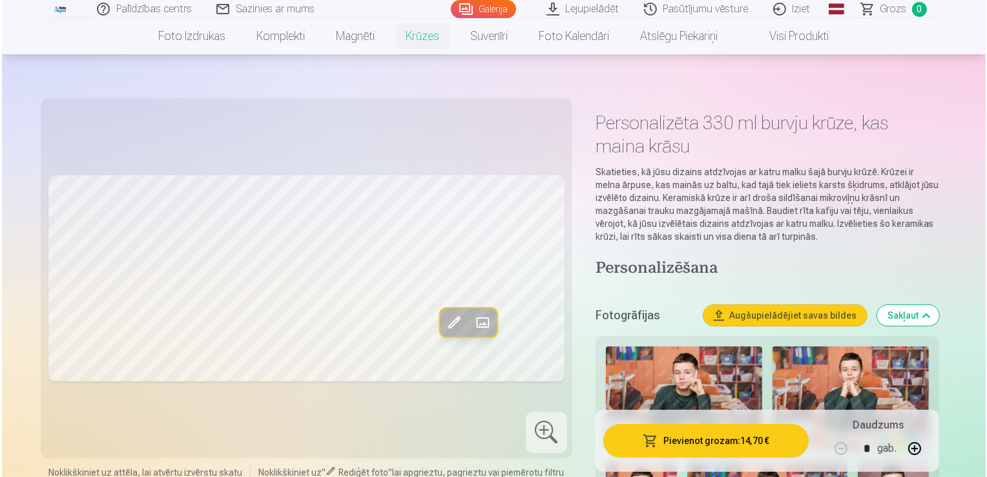
scroll to position [0, 0]
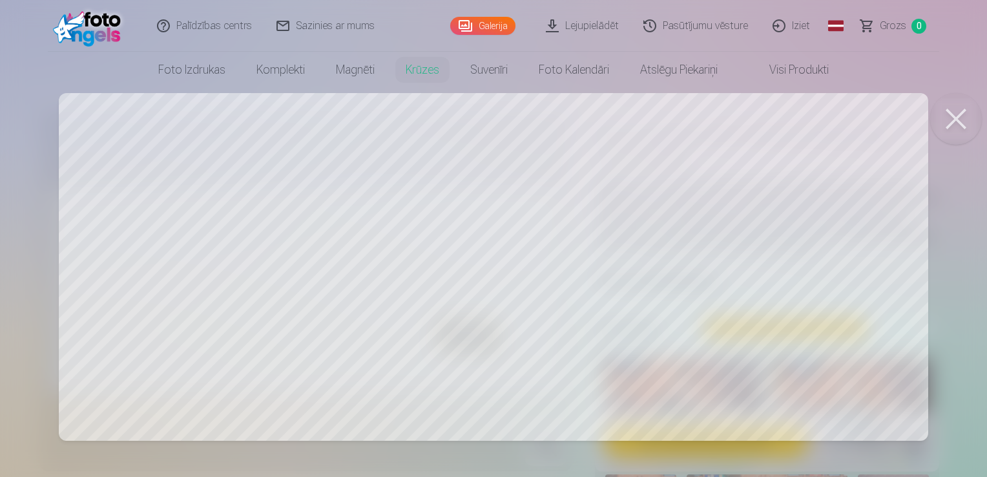
click at [799, 300] on div at bounding box center [493, 238] width 987 height 477
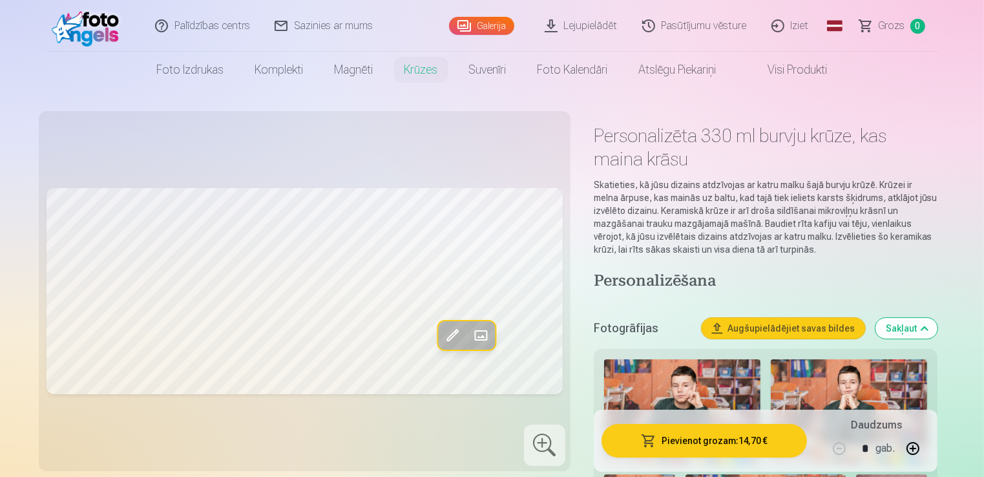
click at [450, 335] on span at bounding box center [452, 335] width 21 height 21
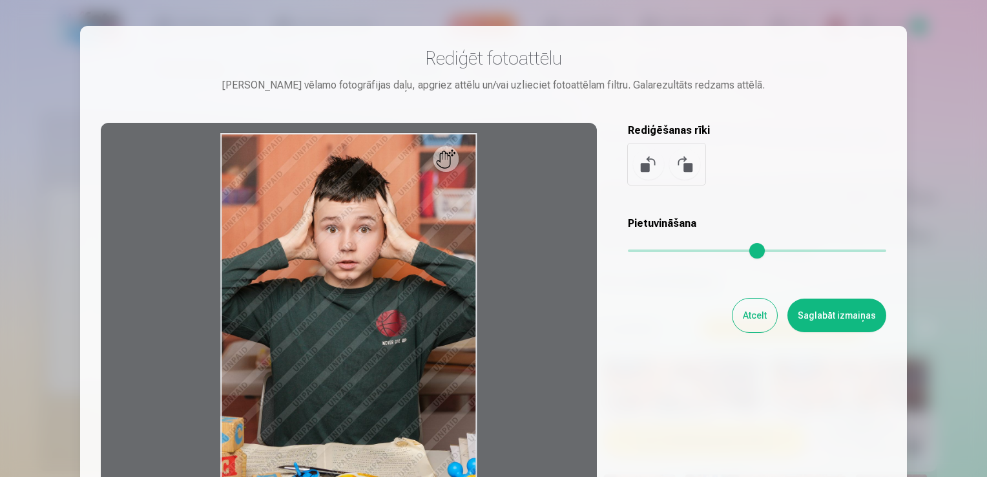
click at [460, 159] on div at bounding box center [349, 326] width 496 height 406
drag, startPoint x: 450, startPoint y: 158, endPoint x: 469, endPoint y: 180, distance: 28.9
click at [469, 180] on div at bounding box center [349, 326] width 496 height 406
drag, startPoint x: 475, startPoint y: 185, endPoint x: 494, endPoint y: 194, distance: 21.4
click at [494, 194] on div at bounding box center [349, 326] width 496 height 406
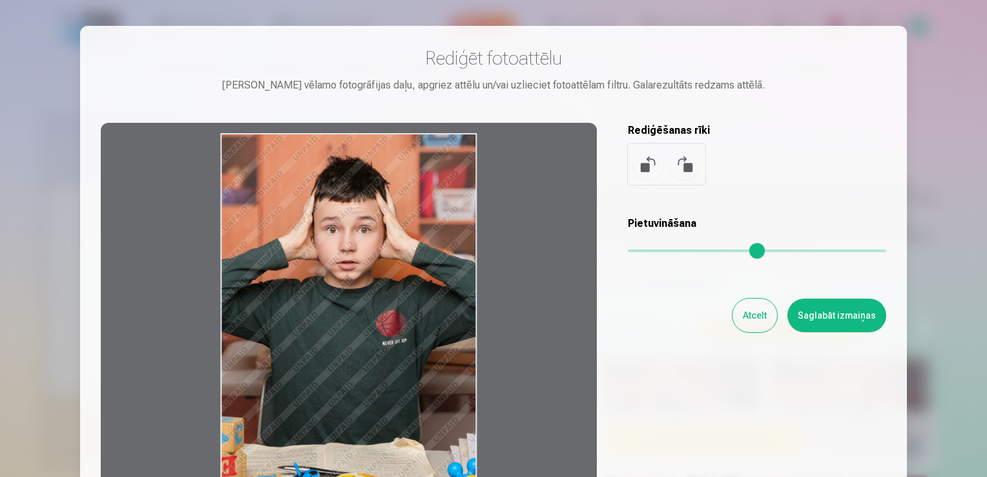
click at [757, 315] on button "Atcelt" at bounding box center [754, 315] width 45 height 34
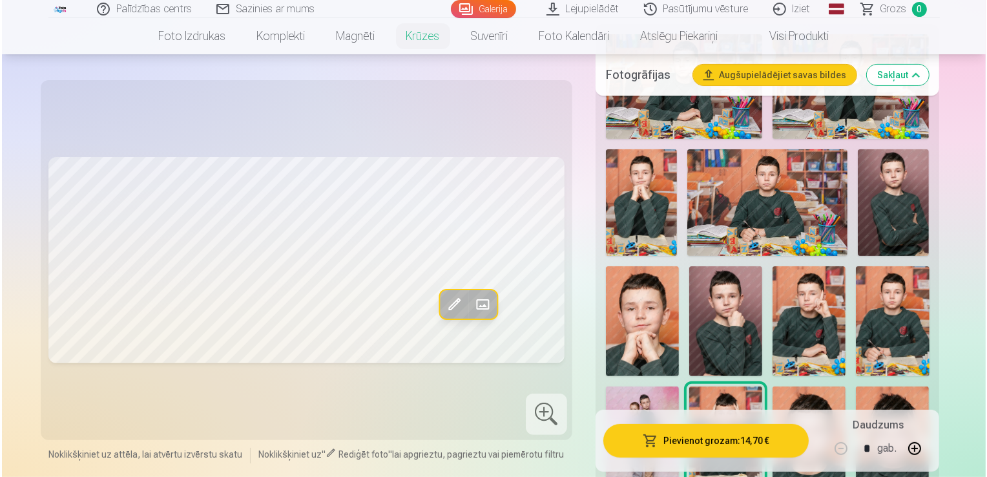
scroll to position [431, 0]
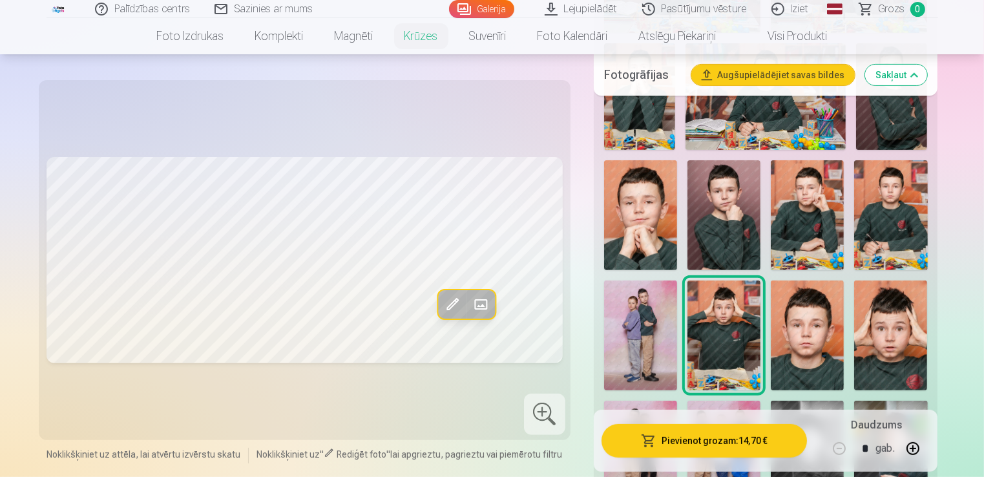
click at [715, 445] on button "Pievienot grozam : 14,70 €" at bounding box center [704, 441] width 206 height 34
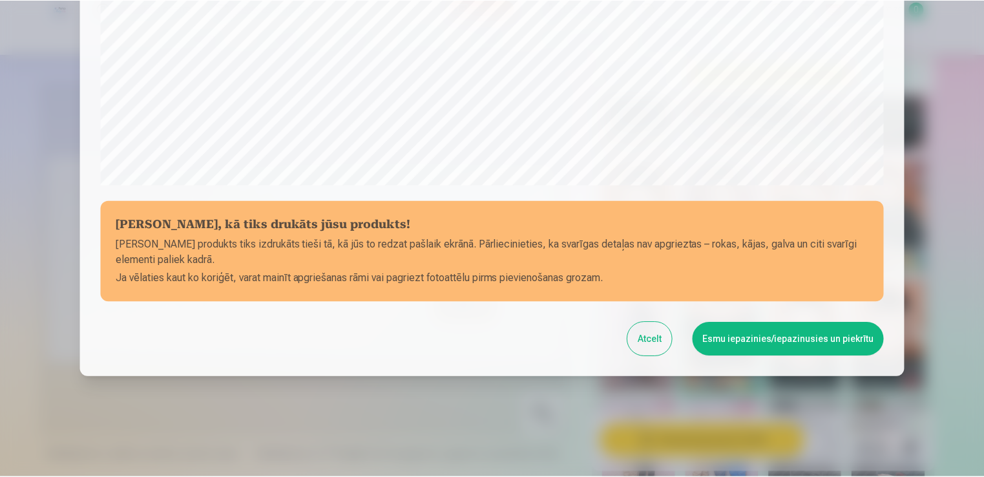
scroll to position [453, 0]
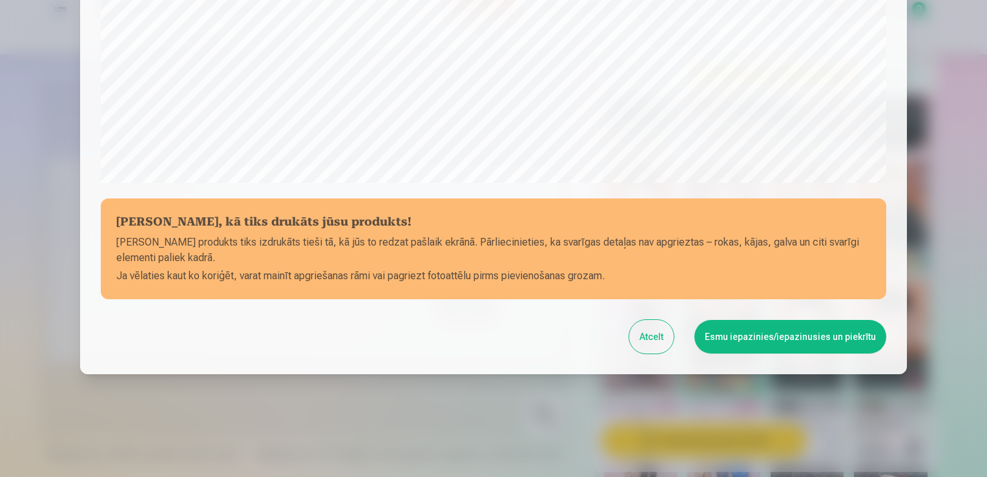
click at [768, 337] on button "Esmu iepazinies/iepazinusies un piekrītu" at bounding box center [790, 337] width 192 height 34
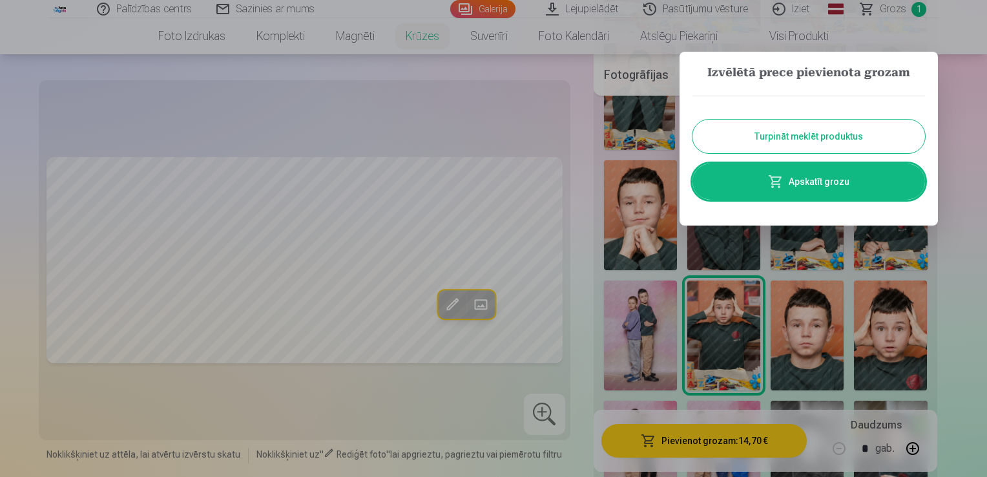
click at [802, 132] on button "Turpināt meklēt produktus" at bounding box center [808, 136] width 233 height 34
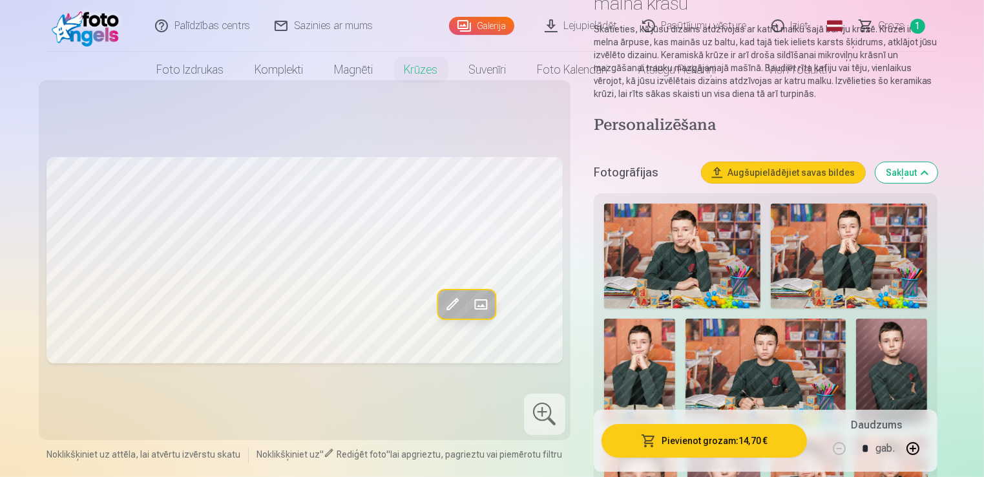
scroll to position [0, 0]
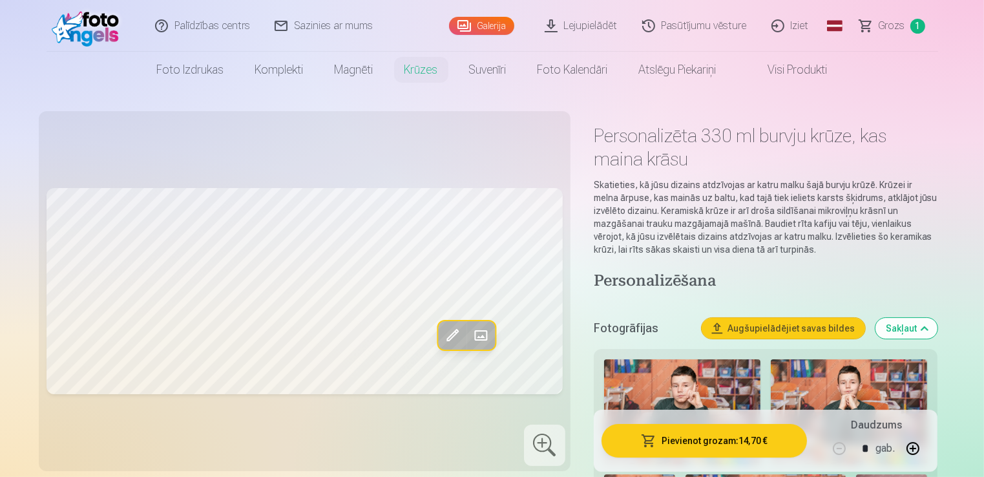
click at [886, 27] on span "Grozs" at bounding box center [891, 26] width 26 height 16
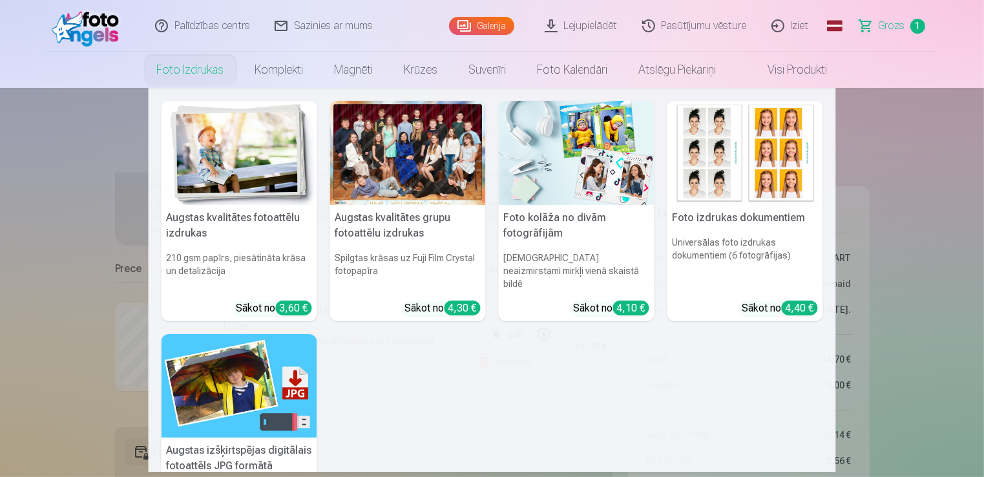
click at [175, 67] on link "Foto izdrukas" at bounding box center [190, 70] width 98 height 36
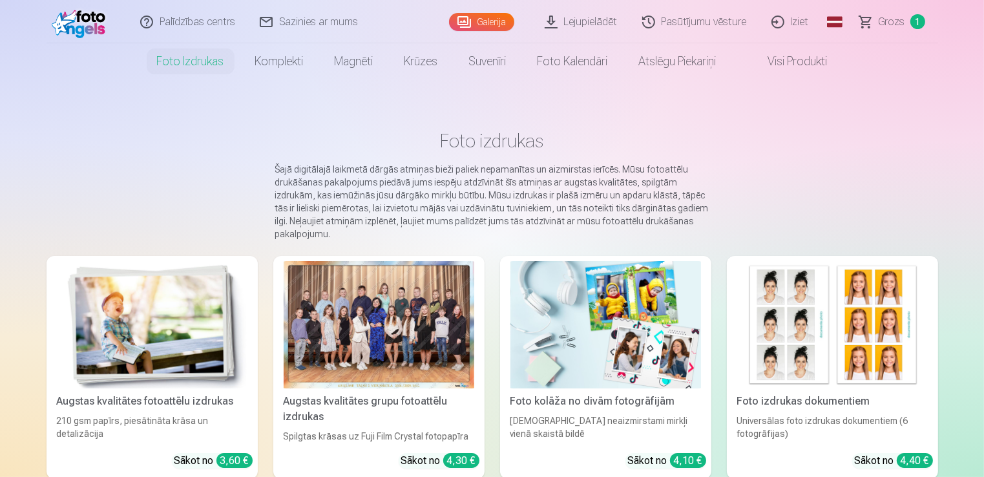
scroll to position [107, 0]
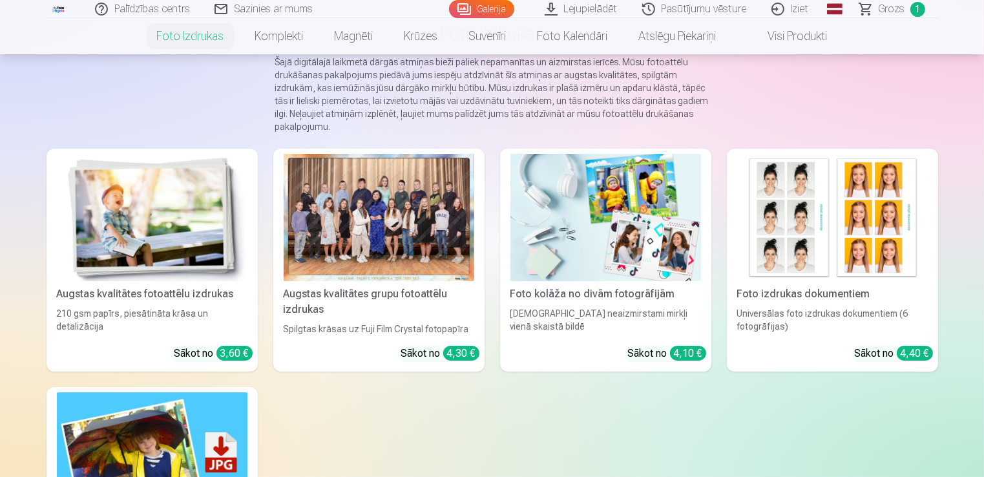
click at [377, 244] on div at bounding box center [379, 217] width 191 height 127
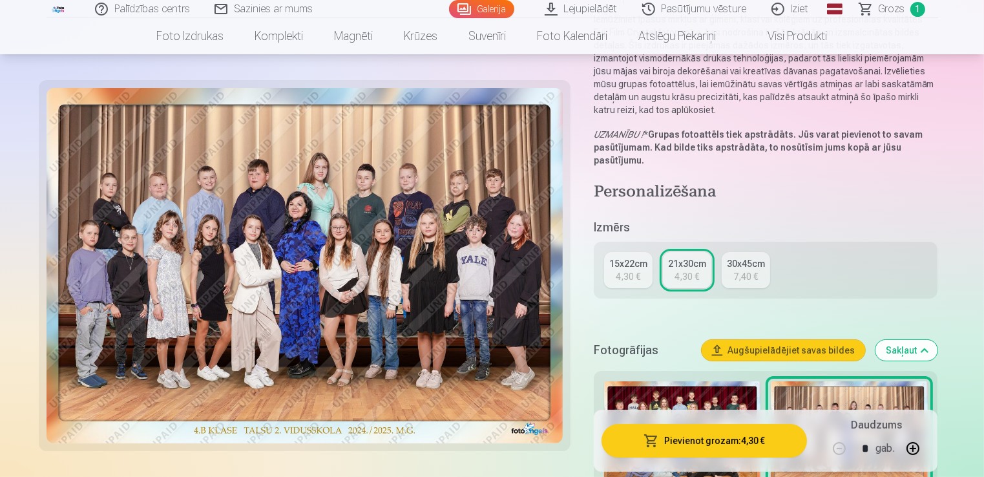
scroll to position [215, 0]
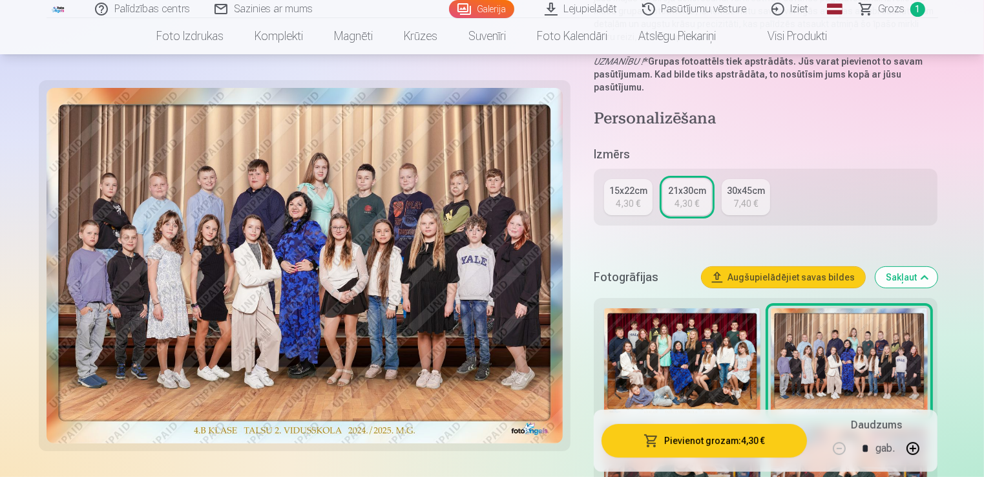
click at [649, 348] on img at bounding box center [682, 362] width 156 height 108
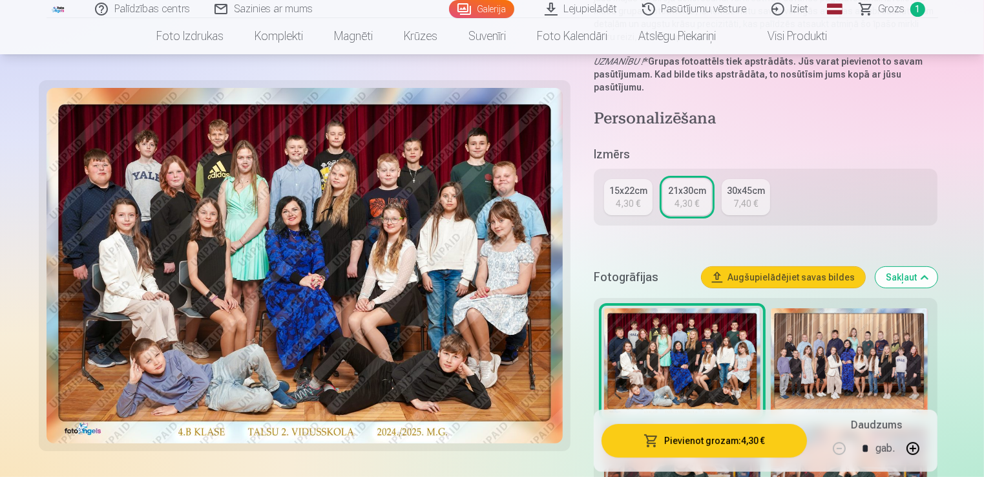
click at [840, 358] on img at bounding box center [849, 362] width 156 height 108
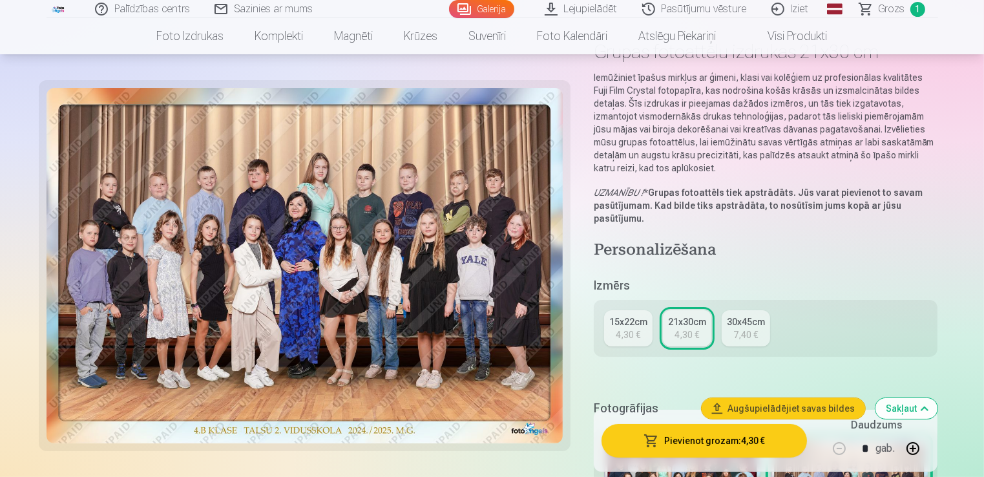
scroll to position [107, 0]
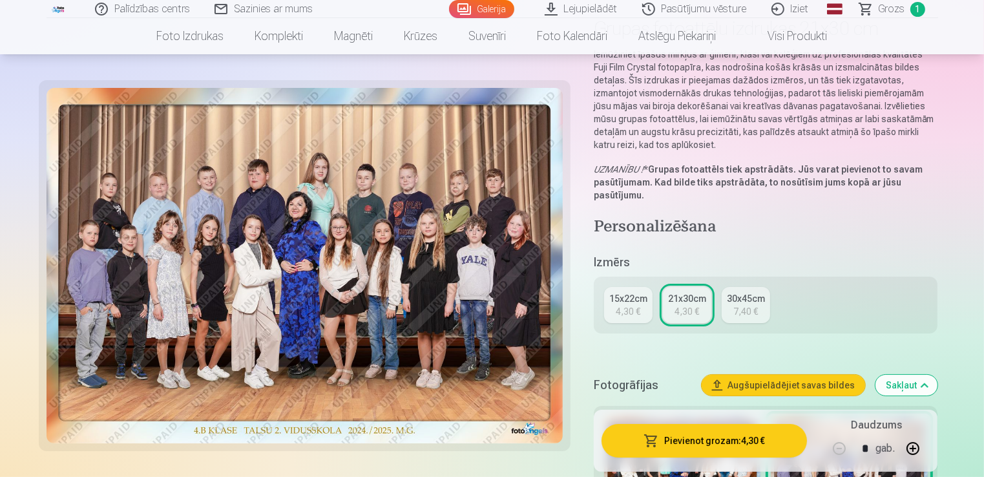
click at [618, 307] on div "4,30 €" at bounding box center [628, 311] width 25 height 13
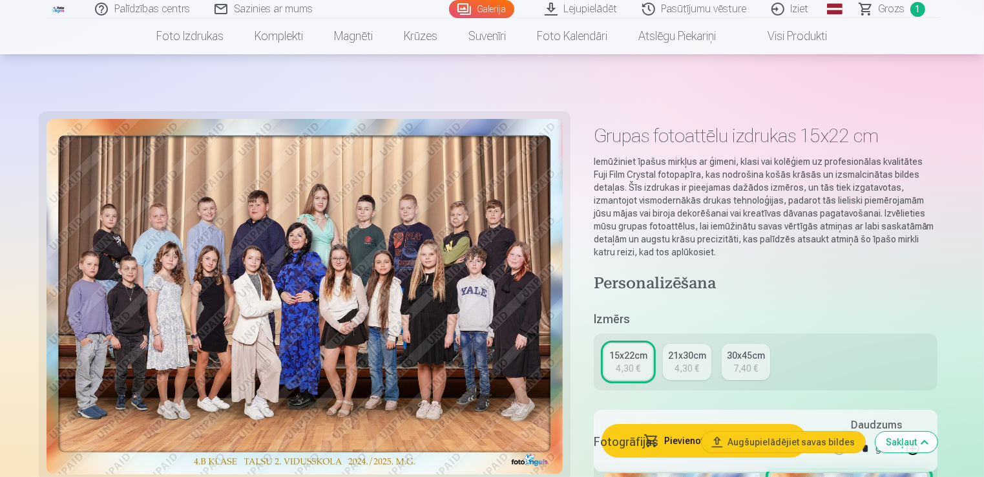
scroll to position [215, 0]
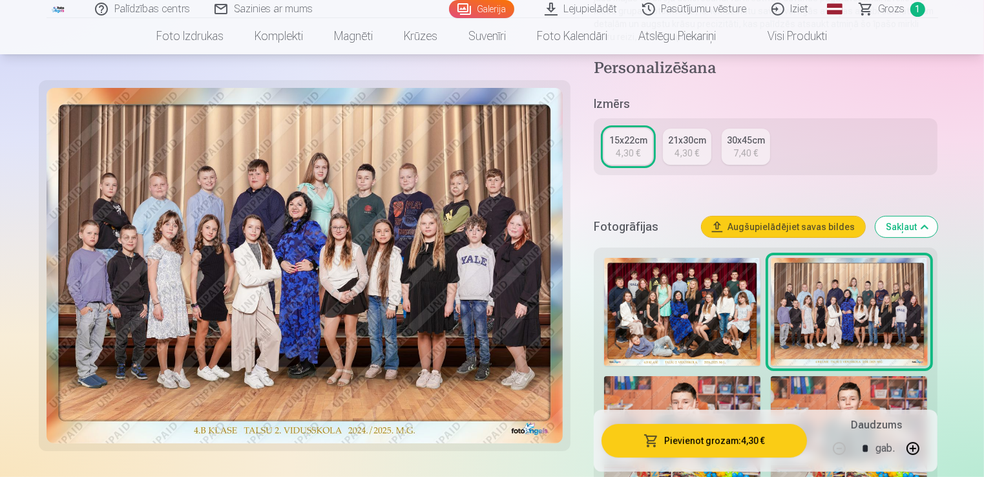
click at [715, 275] on img at bounding box center [682, 312] width 156 height 108
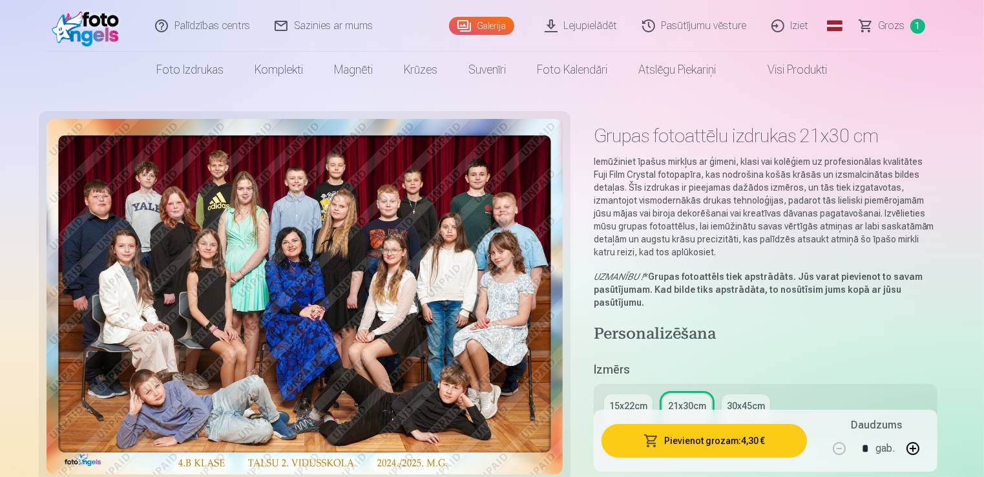
click at [685, 438] on button "Pievienot grozam : 4,30 €" at bounding box center [704, 441] width 206 height 34
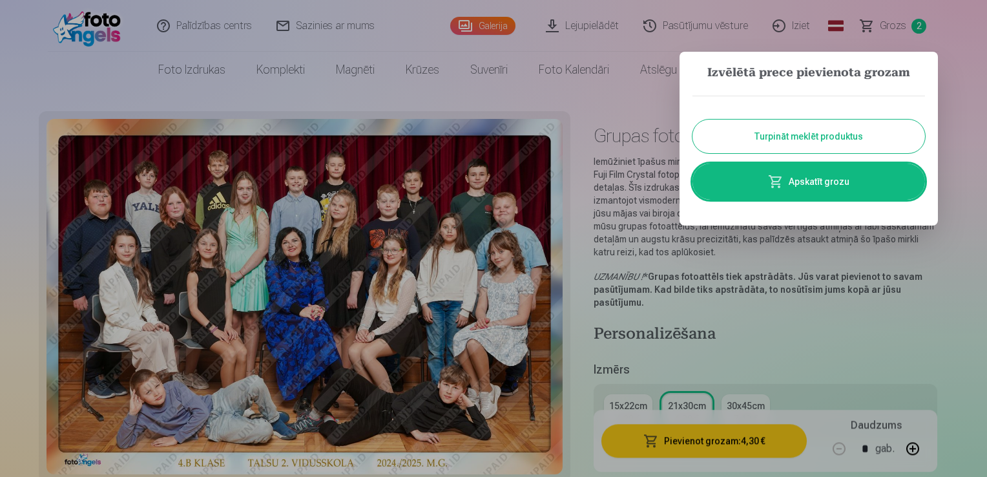
click at [724, 132] on button "Turpināt meklēt produktus" at bounding box center [808, 136] width 233 height 34
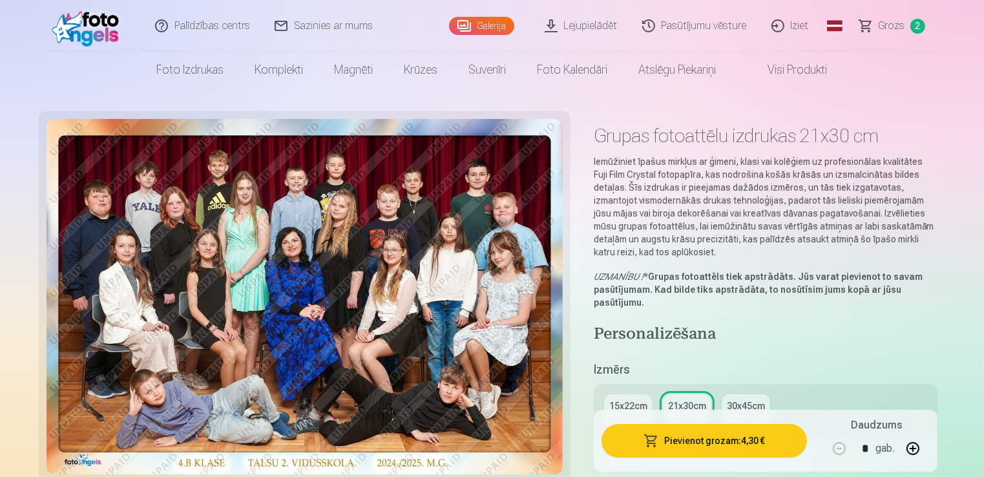
click at [897, 23] on span "Grozs" at bounding box center [891, 26] width 26 height 16
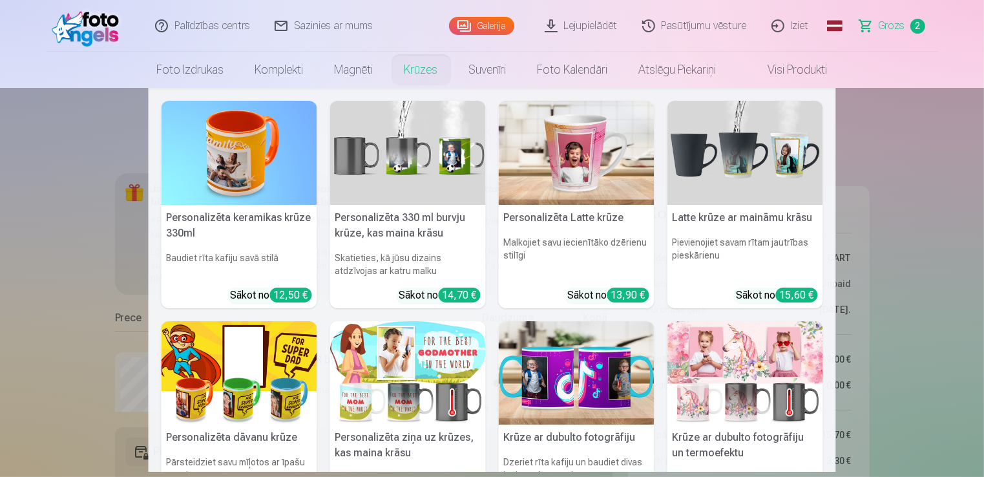
click at [416, 68] on link "Krūzes" at bounding box center [421, 70] width 65 height 36
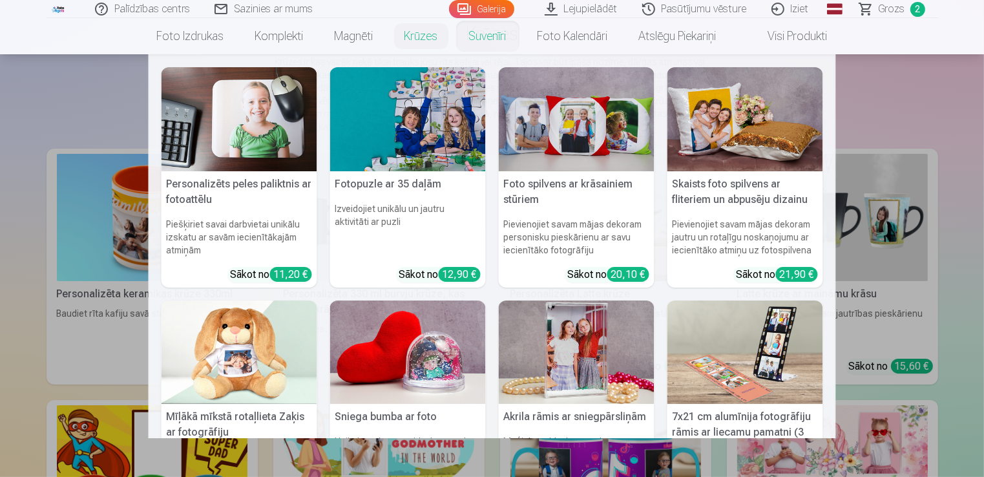
scroll to position [215, 0]
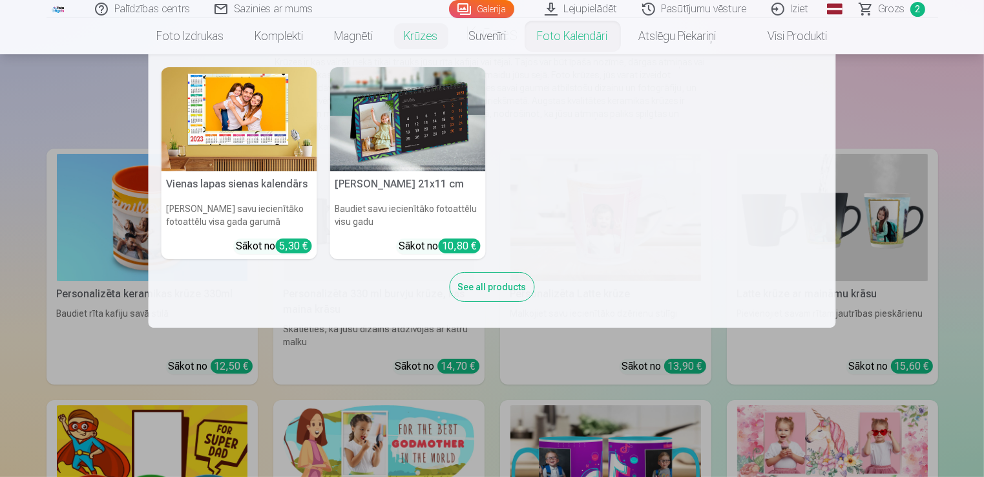
click at [393, 126] on img at bounding box center [408, 119] width 156 height 104
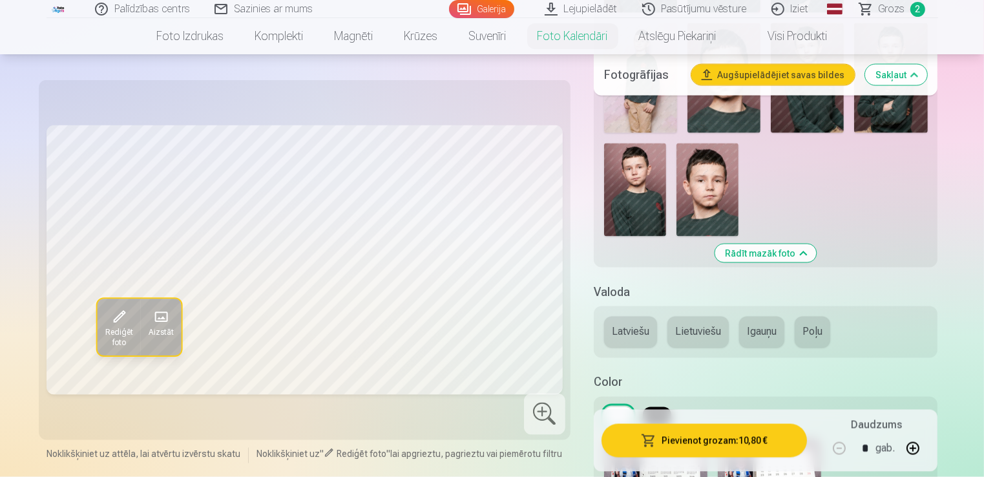
scroll to position [2476, 0]
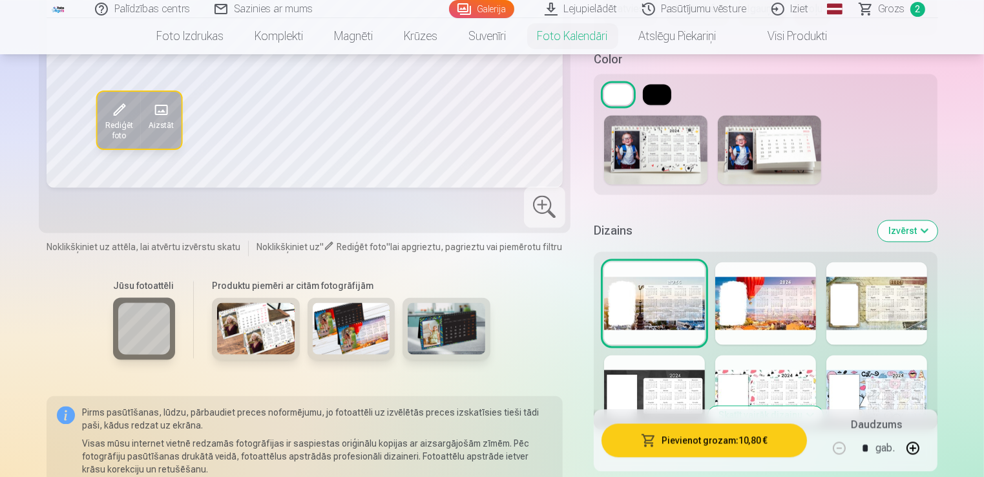
click at [255, 334] on img at bounding box center [256, 328] width 78 height 52
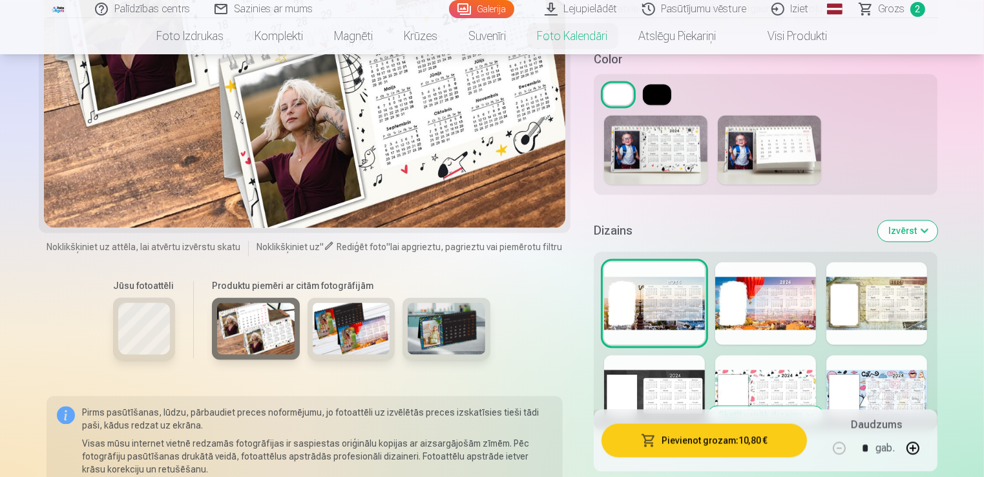
click at [388, 325] on div at bounding box center [351, 328] width 88 height 62
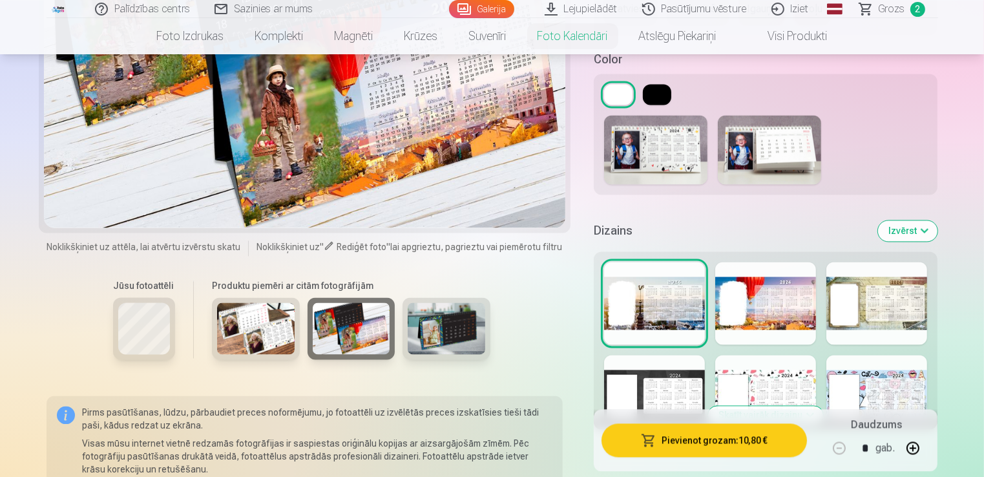
click at [438, 333] on img at bounding box center [447, 328] width 78 height 52
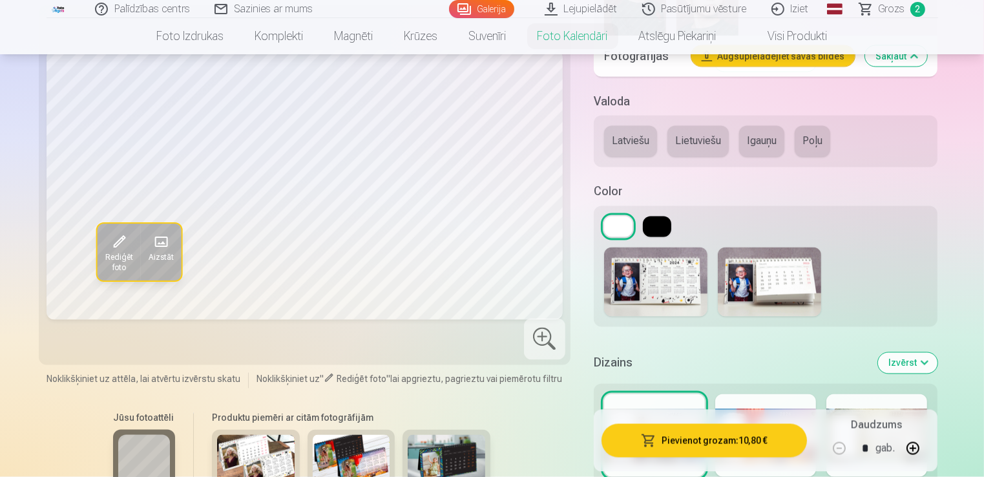
scroll to position [2369, 0]
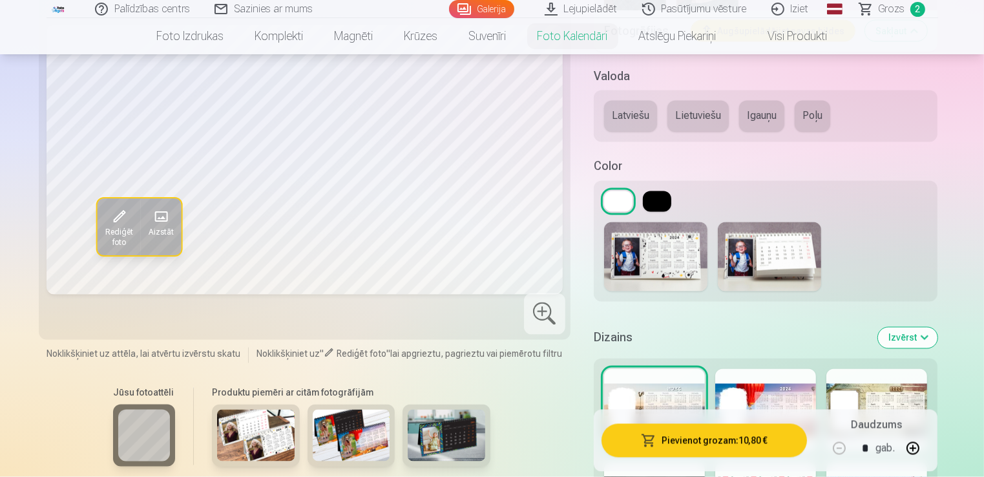
click at [780, 251] on img at bounding box center [769, 256] width 103 height 69
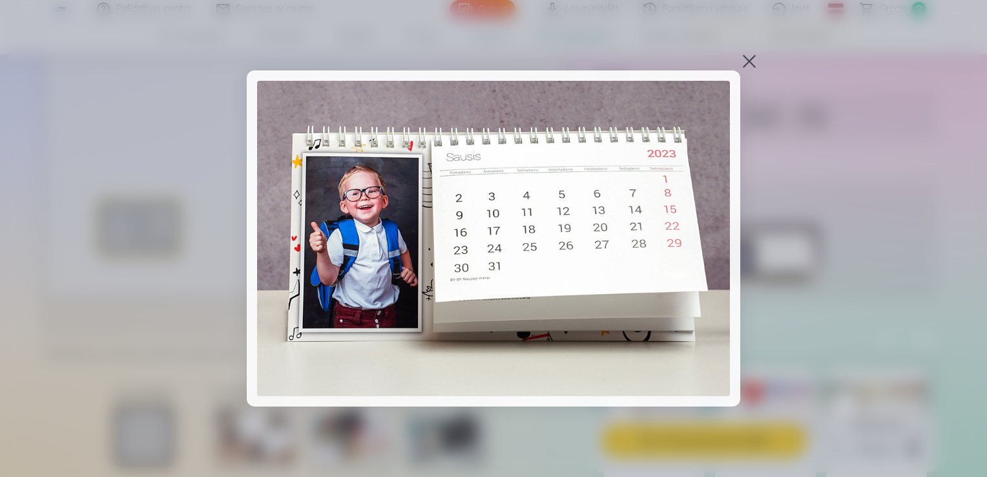
click at [750, 59] on div at bounding box center [749, 61] width 18 height 18
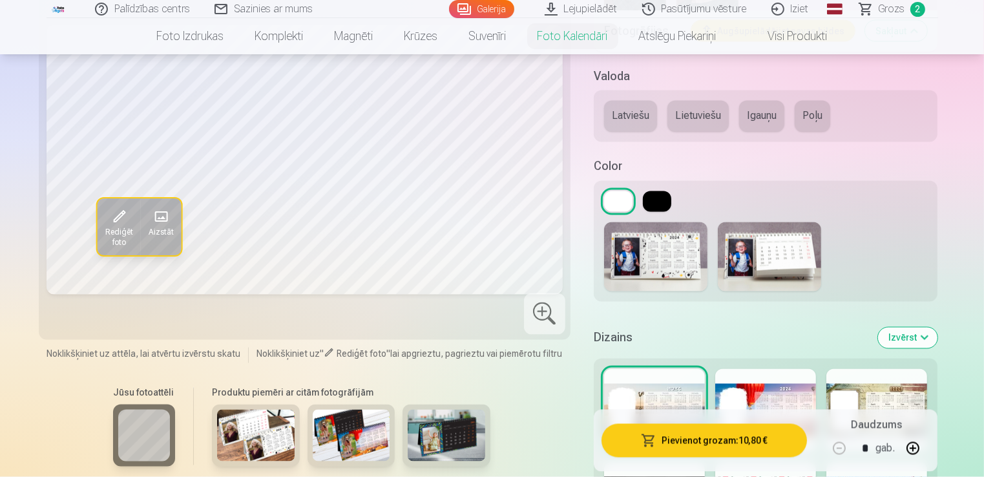
click at [680, 256] on img at bounding box center [655, 256] width 103 height 69
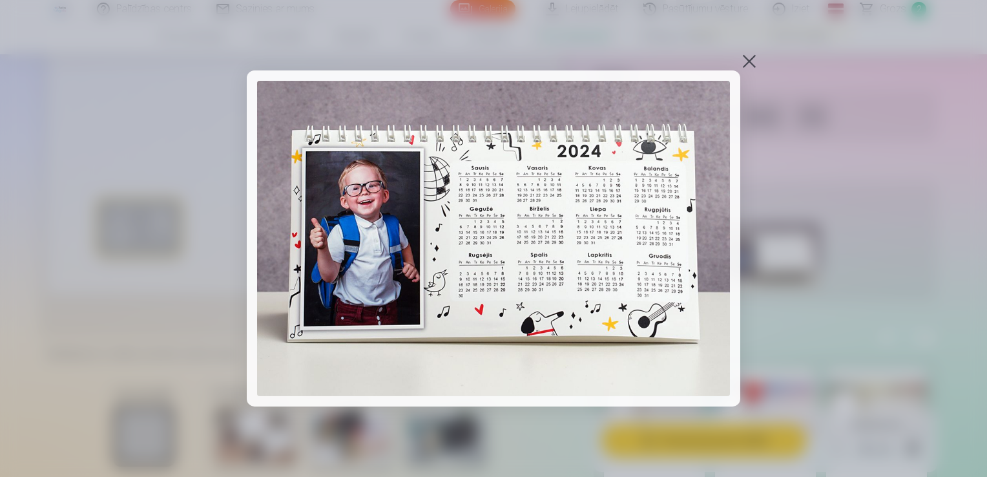
click at [743, 61] on div at bounding box center [749, 61] width 18 height 18
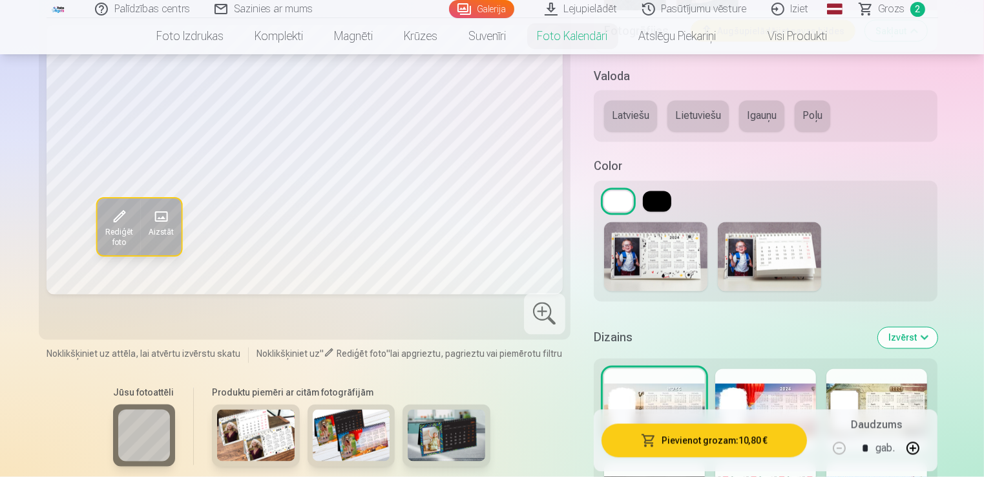
click at [628, 118] on button "Latviešu" at bounding box center [630, 116] width 53 height 31
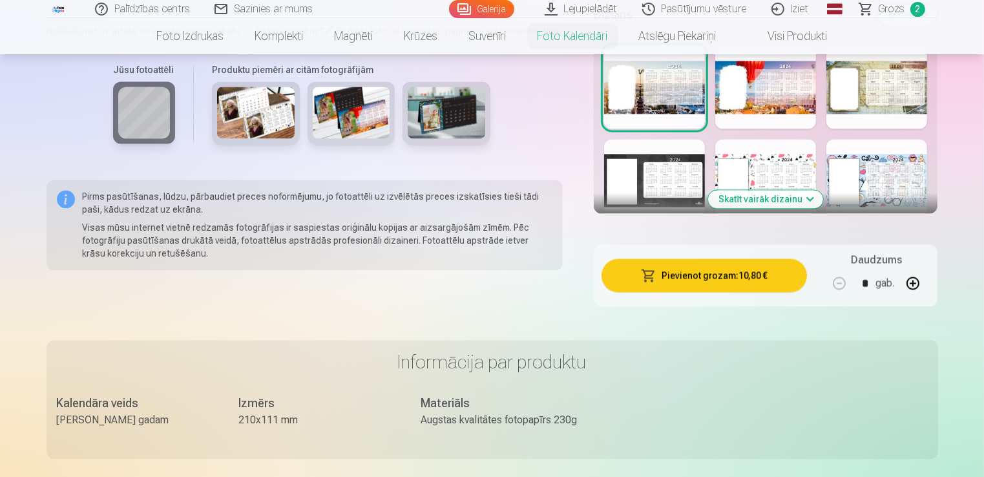
scroll to position [2584, 0]
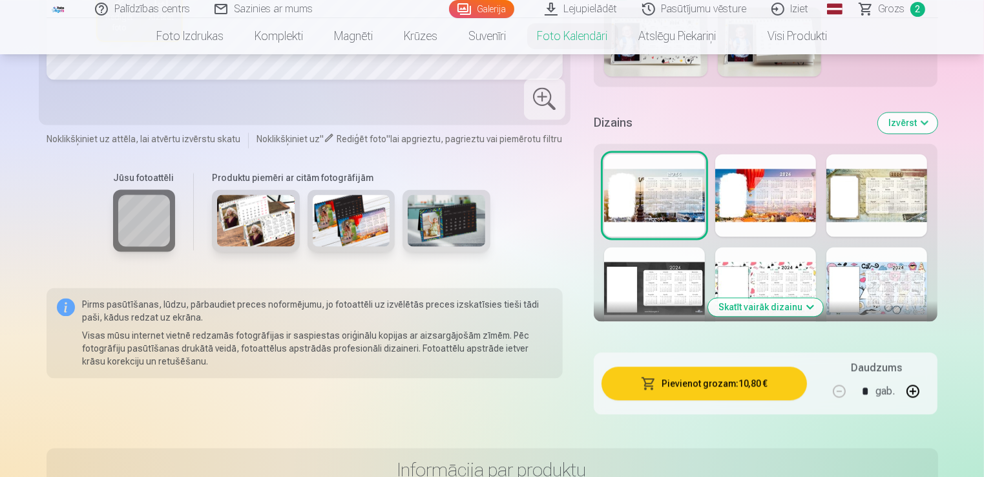
click at [761, 309] on button "Skatīt vairāk dizainu" at bounding box center [765, 307] width 115 height 18
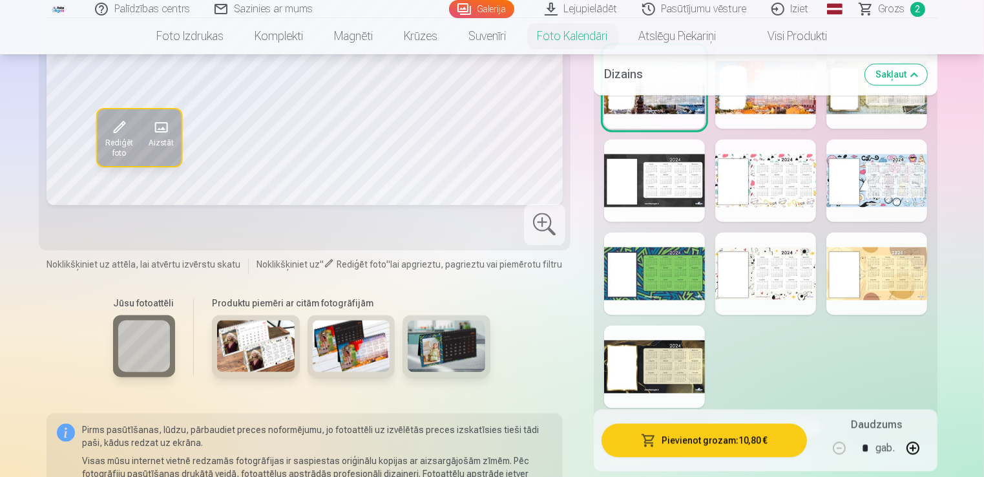
scroll to position [2476, 0]
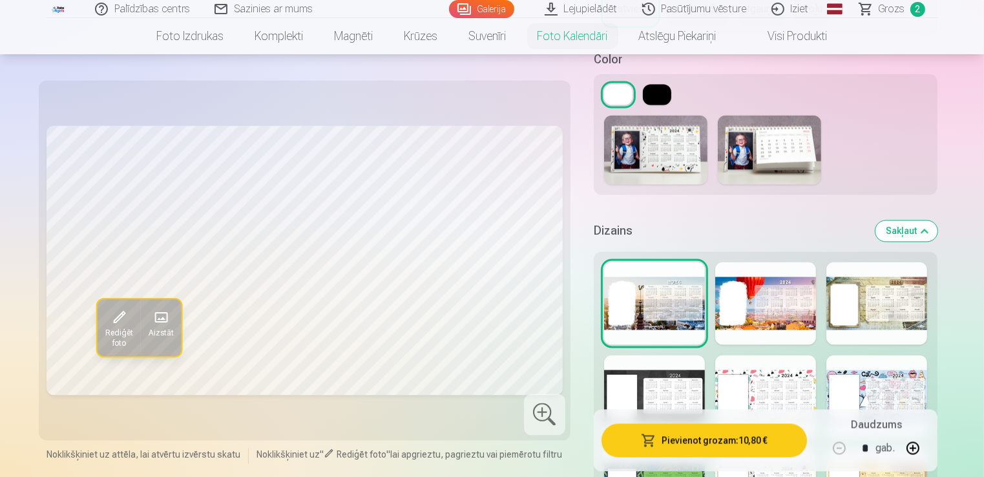
click at [752, 296] on div at bounding box center [765, 303] width 101 height 83
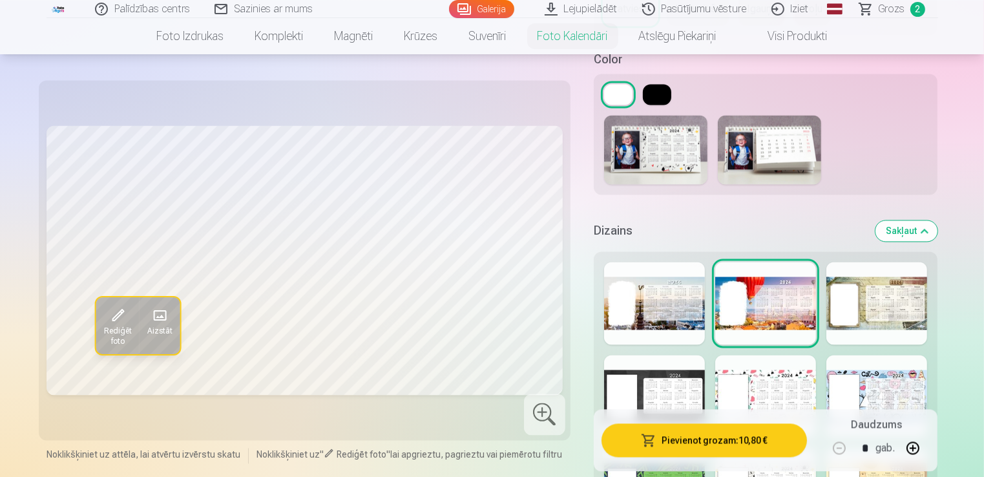
click at [880, 298] on div at bounding box center [876, 303] width 101 height 83
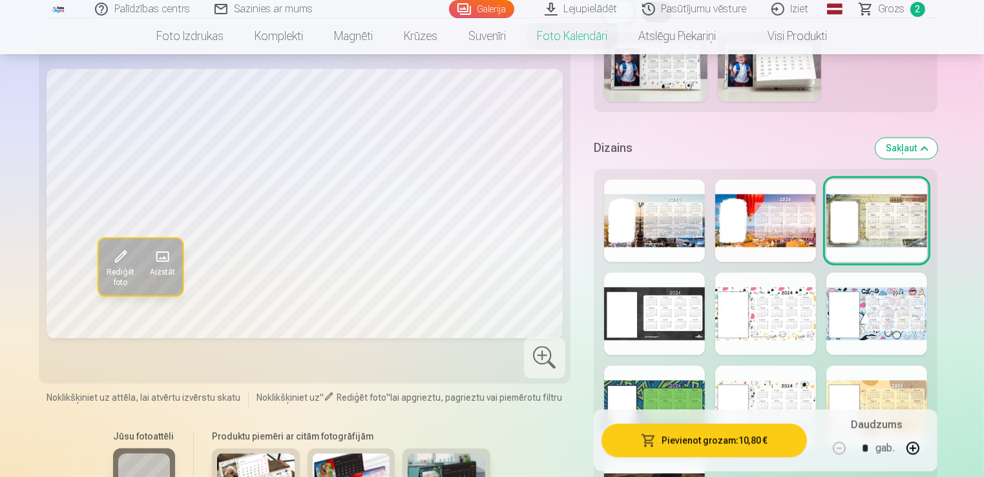
scroll to position [2584, 0]
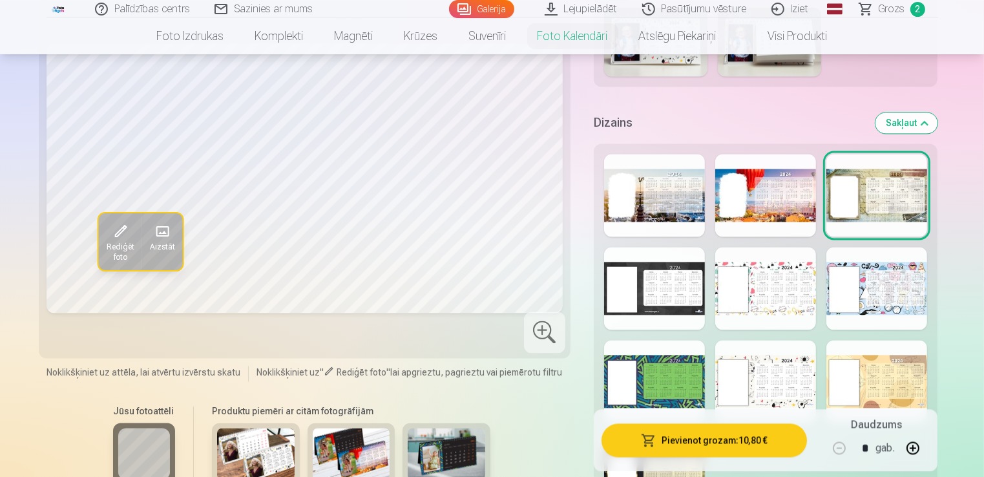
click at [880, 298] on div at bounding box center [876, 288] width 101 height 83
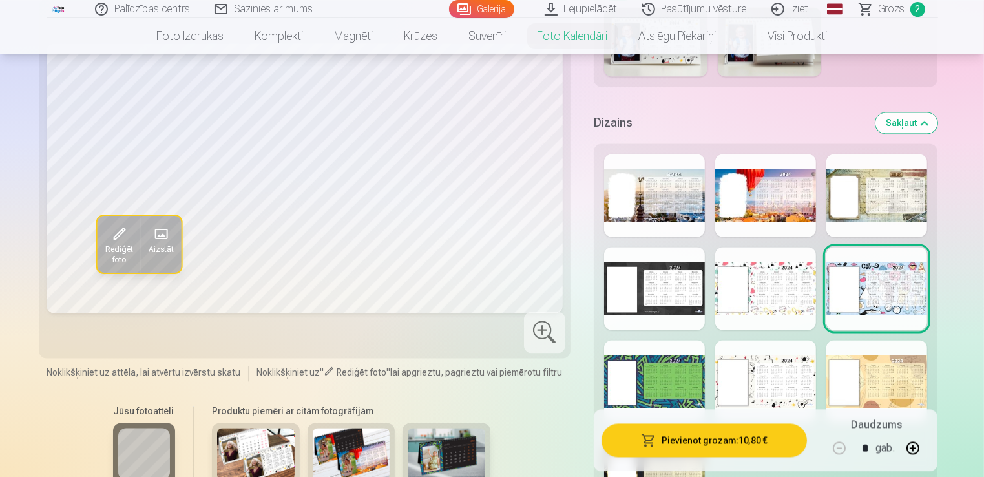
click at [743, 296] on div at bounding box center [765, 288] width 101 height 83
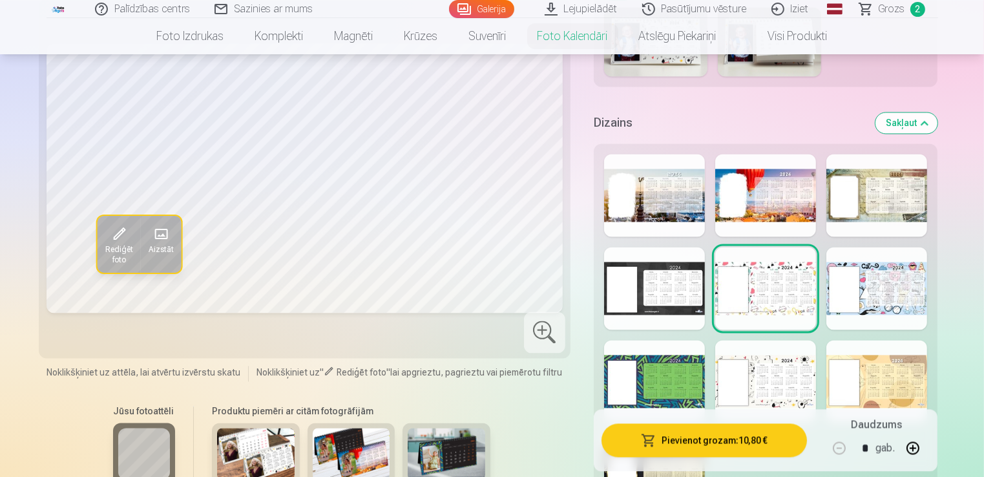
click at [625, 275] on div at bounding box center [654, 288] width 101 height 83
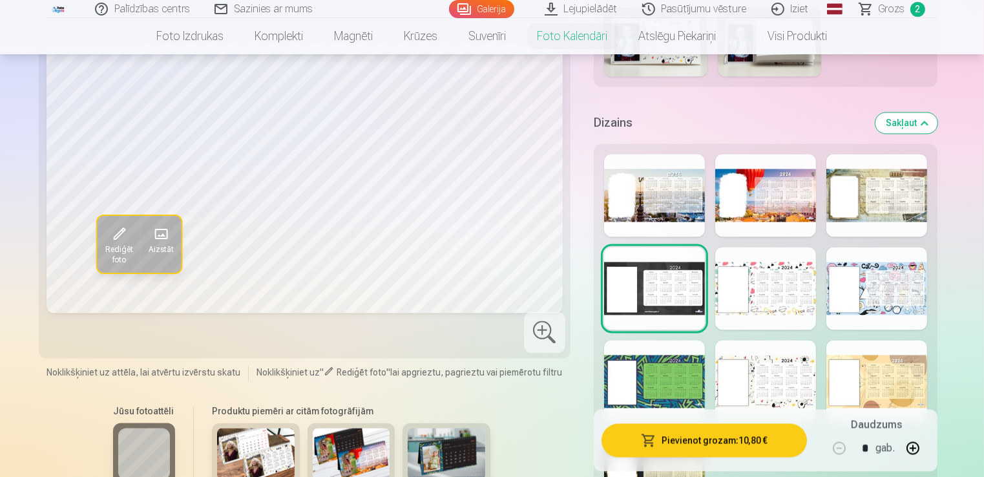
click at [680, 376] on div at bounding box center [654, 381] width 101 height 83
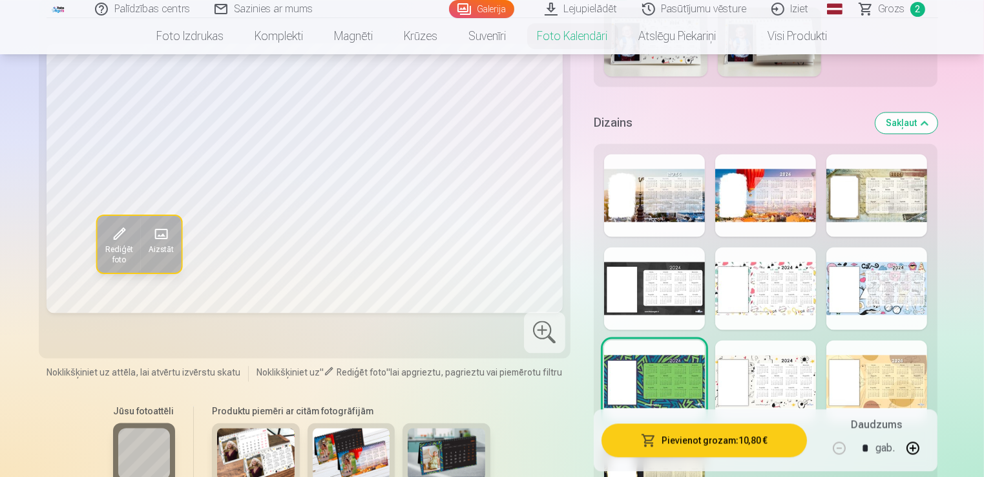
click at [778, 379] on div at bounding box center [765, 381] width 101 height 83
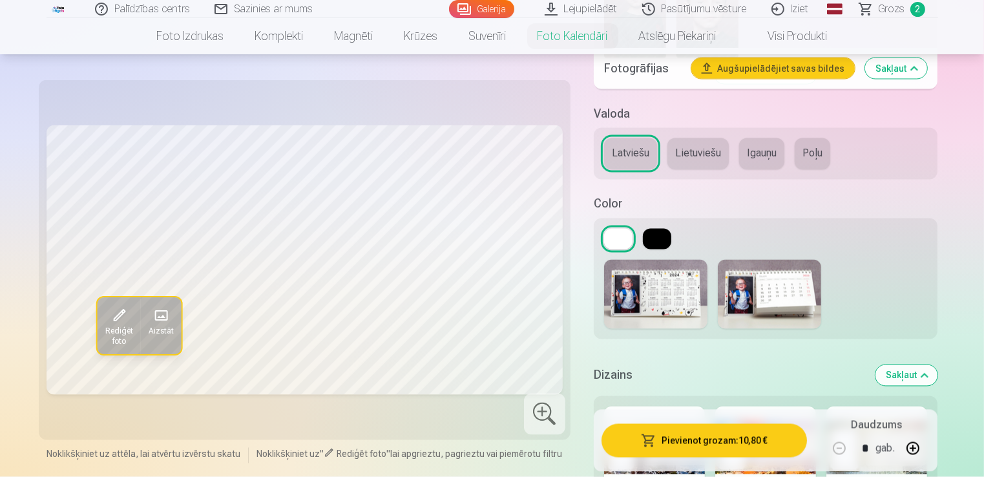
scroll to position [2476, 0]
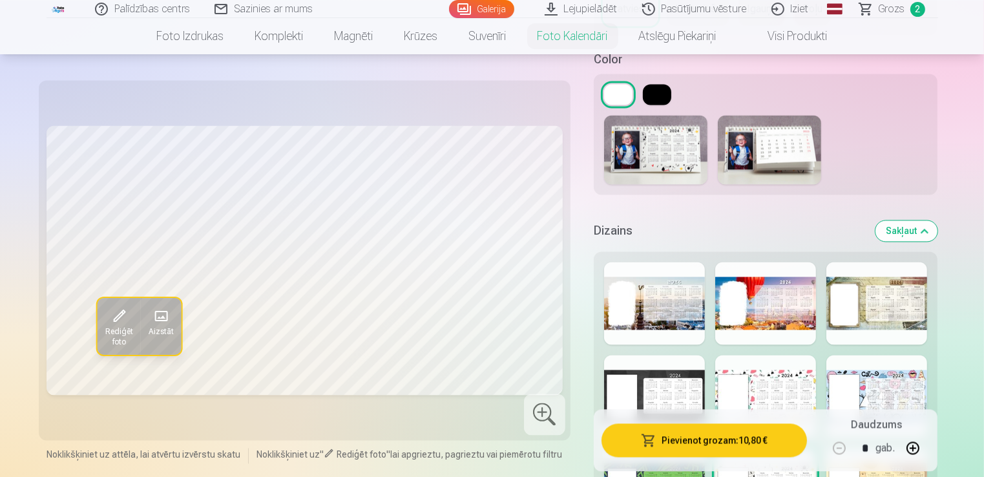
click at [620, 153] on img at bounding box center [655, 149] width 103 height 69
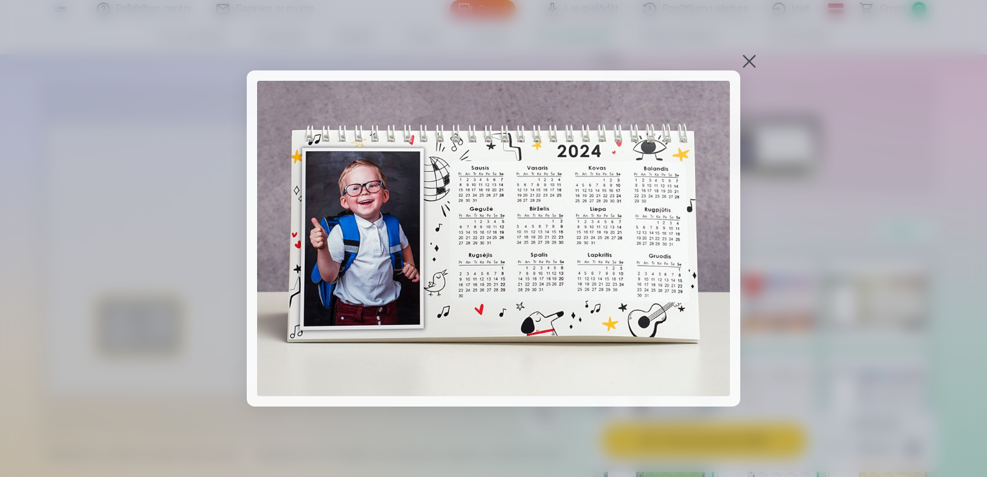
click at [752, 57] on div at bounding box center [749, 61] width 18 height 18
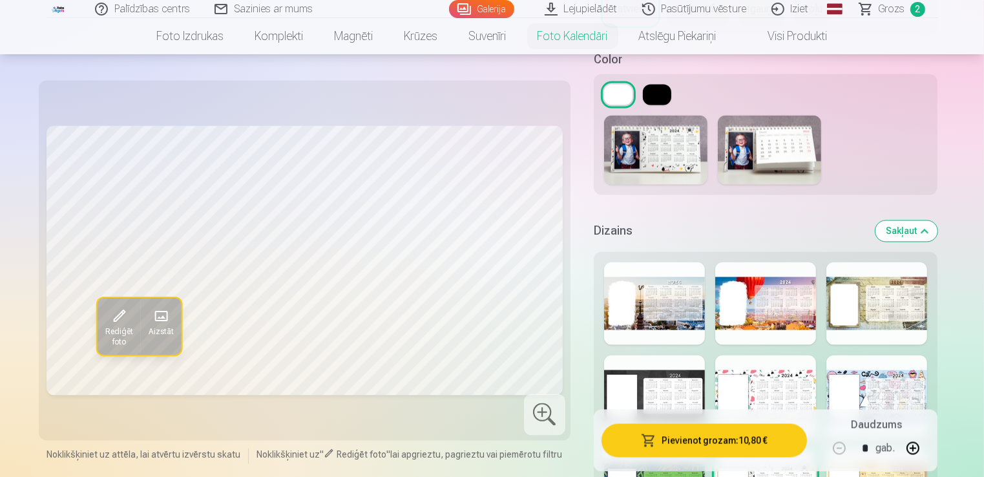
click at [776, 146] on img at bounding box center [769, 149] width 103 height 69
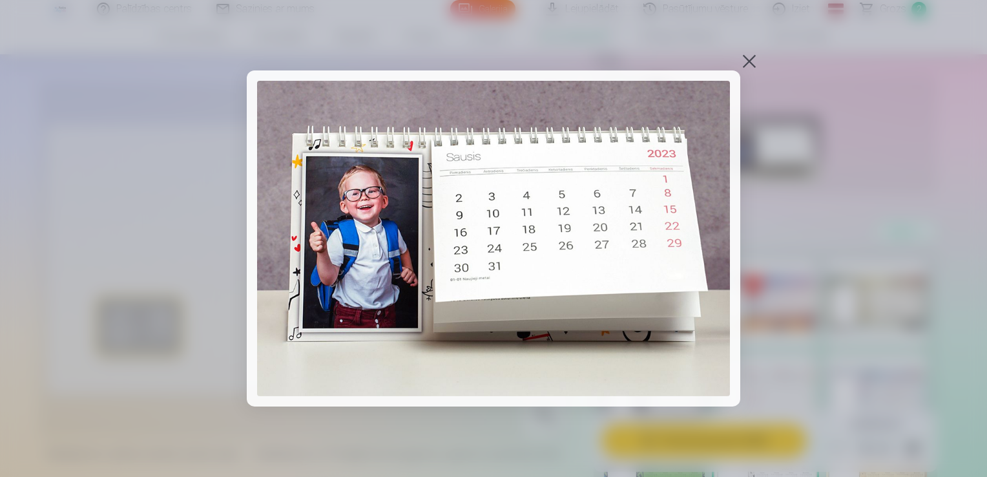
click at [751, 54] on div at bounding box center [749, 61] width 18 height 18
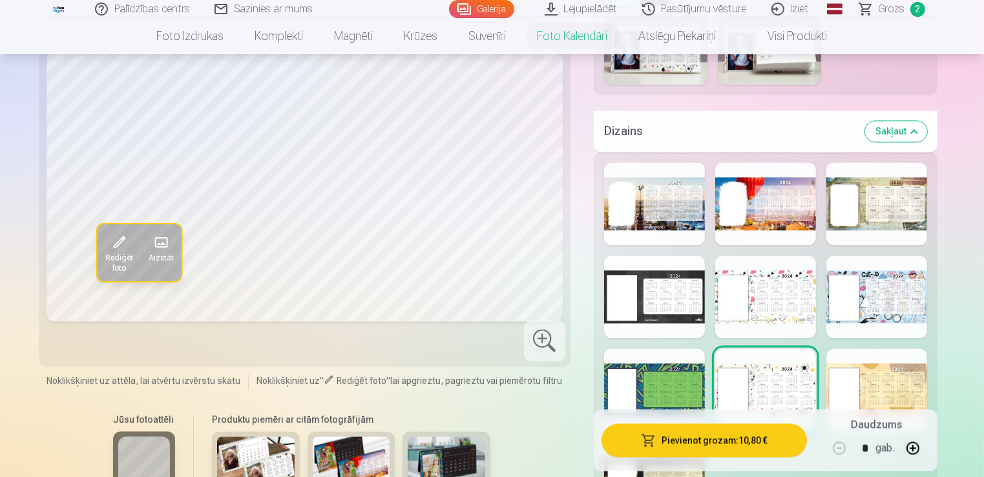
scroll to position [2692, 0]
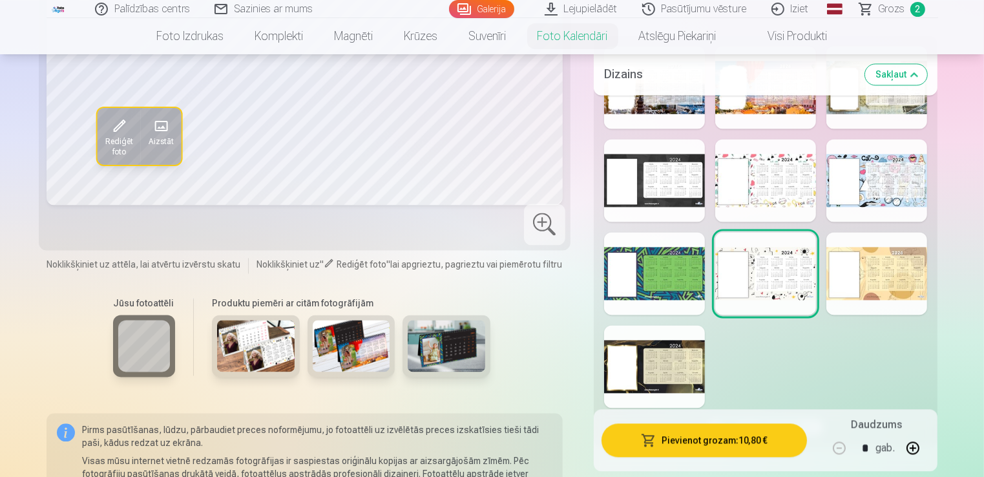
click at [442, 348] on img at bounding box center [447, 346] width 78 height 52
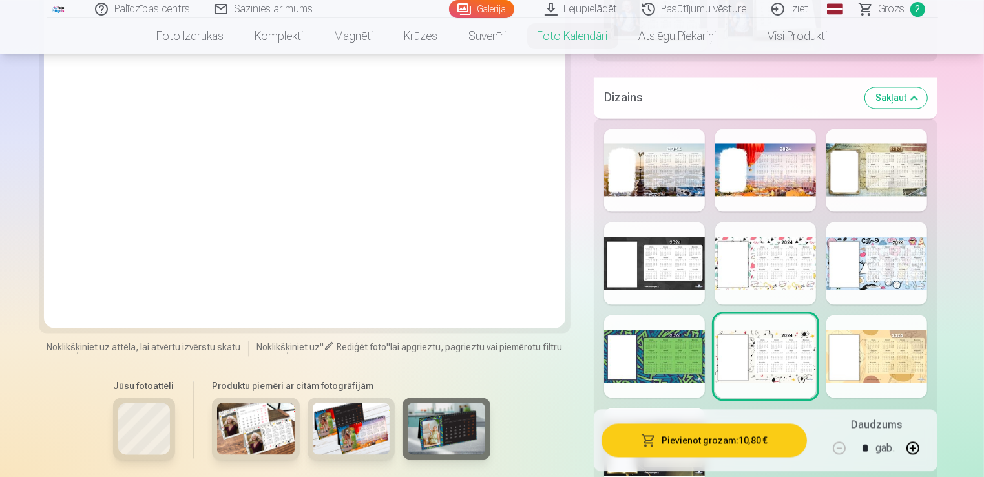
scroll to position [2584, 0]
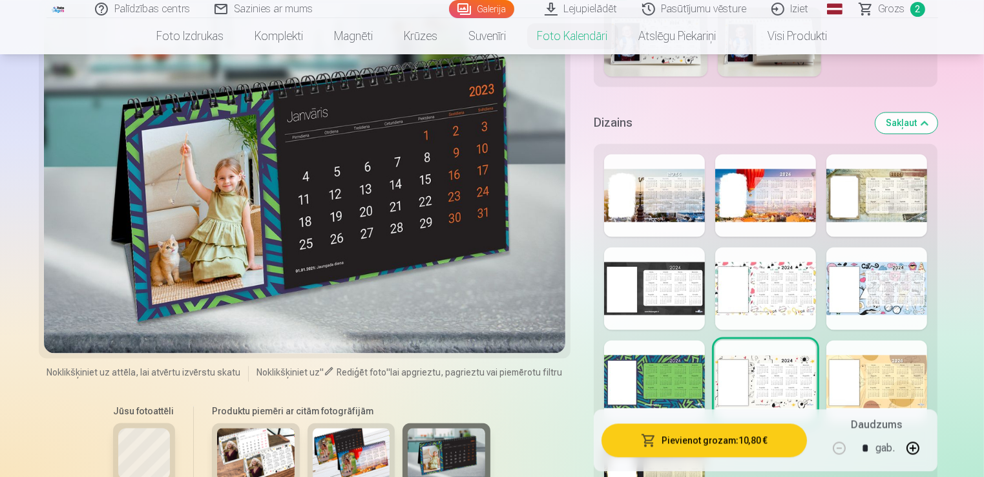
click at [349, 435] on img at bounding box center [352, 454] width 78 height 52
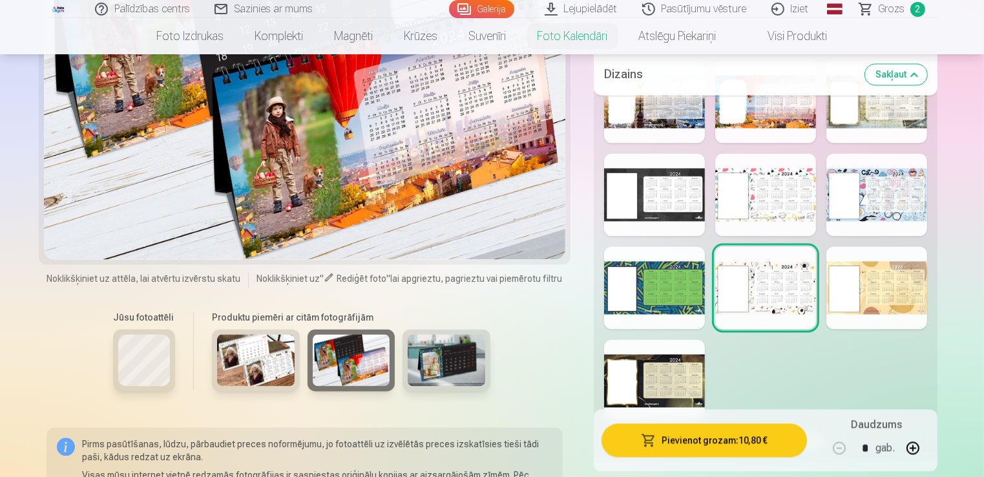
scroll to position [2799, 0]
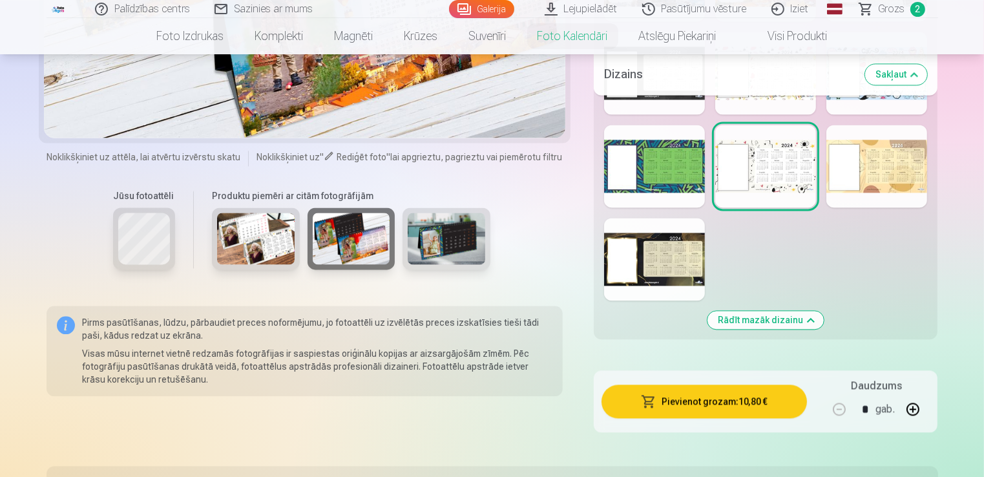
click at [266, 226] on img at bounding box center [256, 239] width 78 height 52
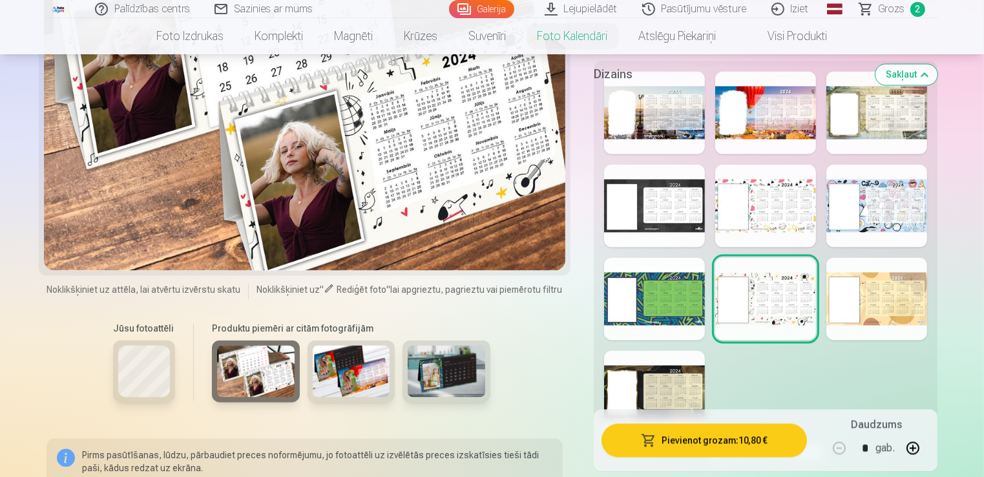
scroll to position [2692, 0]
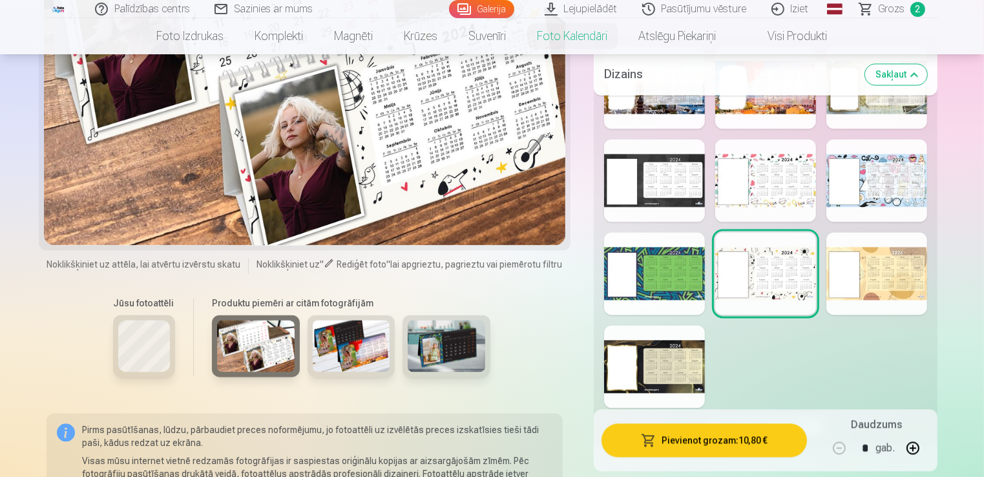
click at [438, 352] on img at bounding box center [447, 346] width 78 height 52
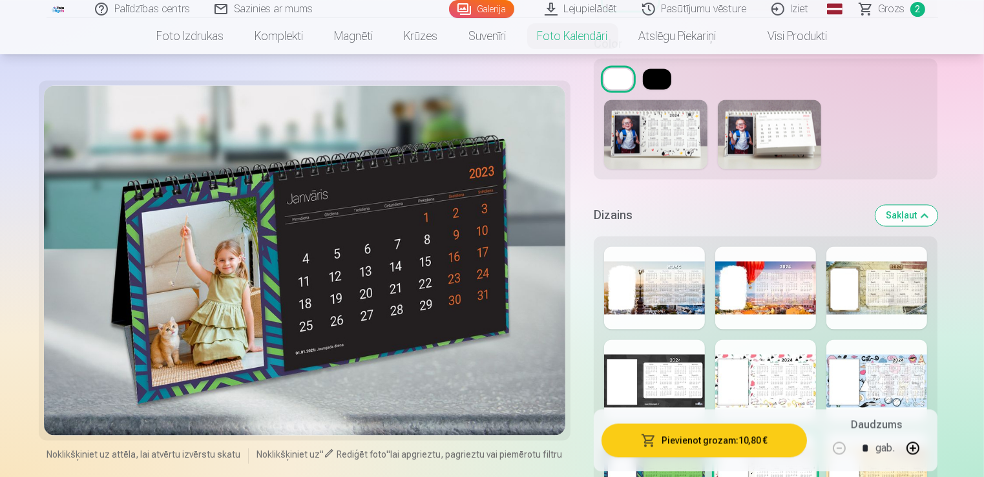
scroll to position [2476, 0]
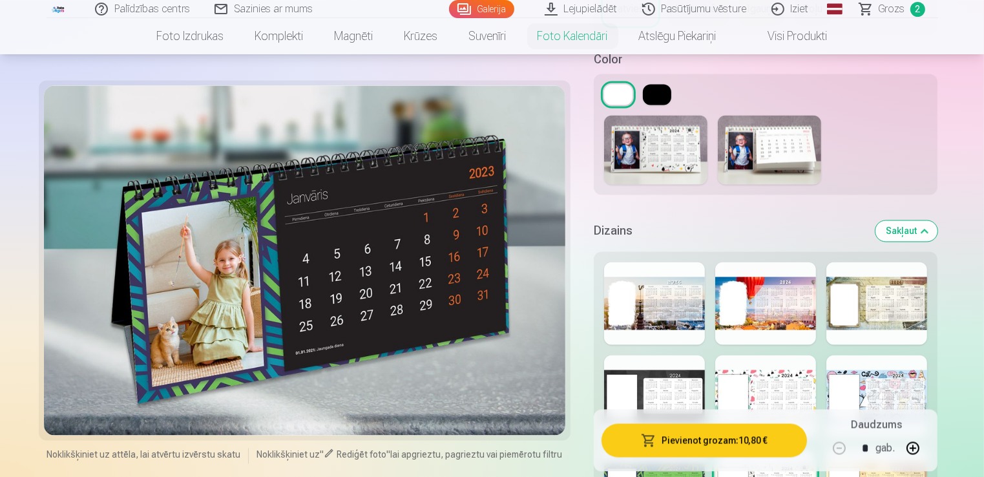
click at [228, 307] on div at bounding box center [304, 259] width 521 height 349
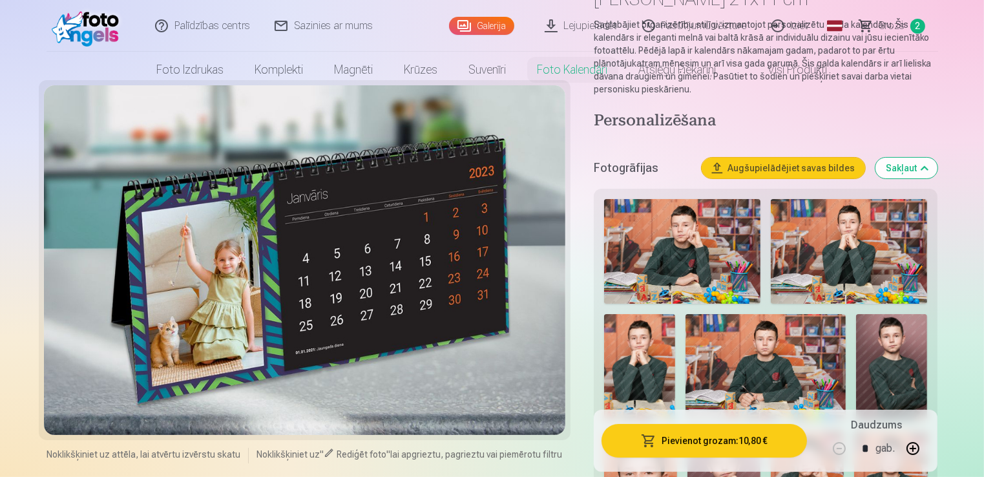
scroll to position [0, 0]
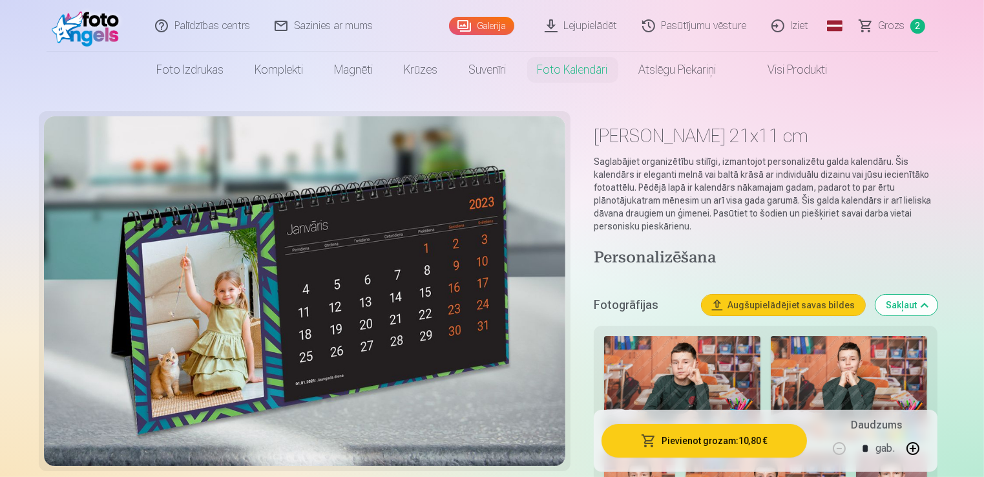
click at [386, 293] on div at bounding box center [304, 290] width 521 height 349
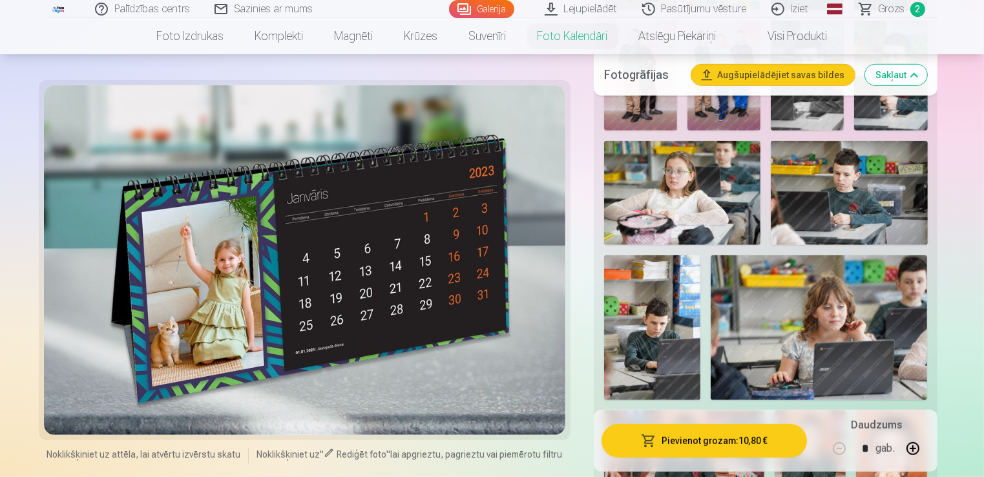
scroll to position [969, 0]
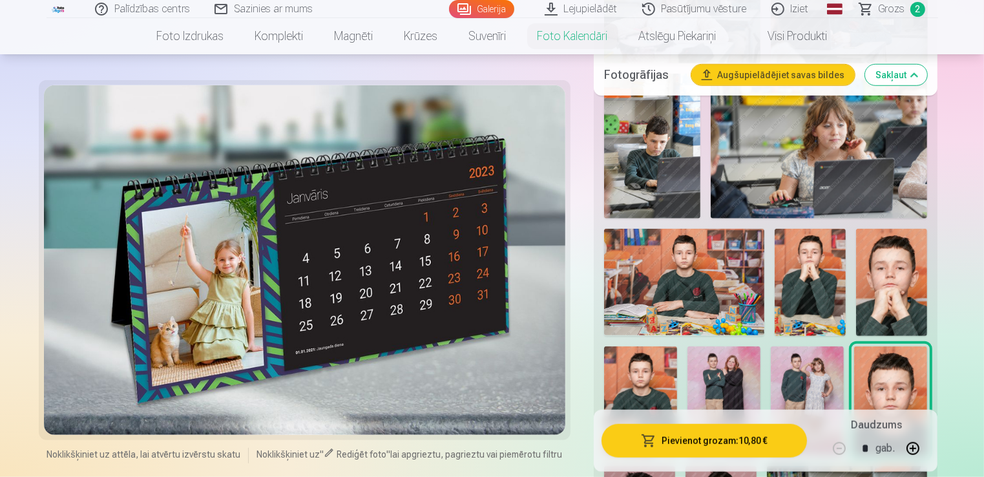
click at [240, 301] on div at bounding box center [304, 259] width 521 height 349
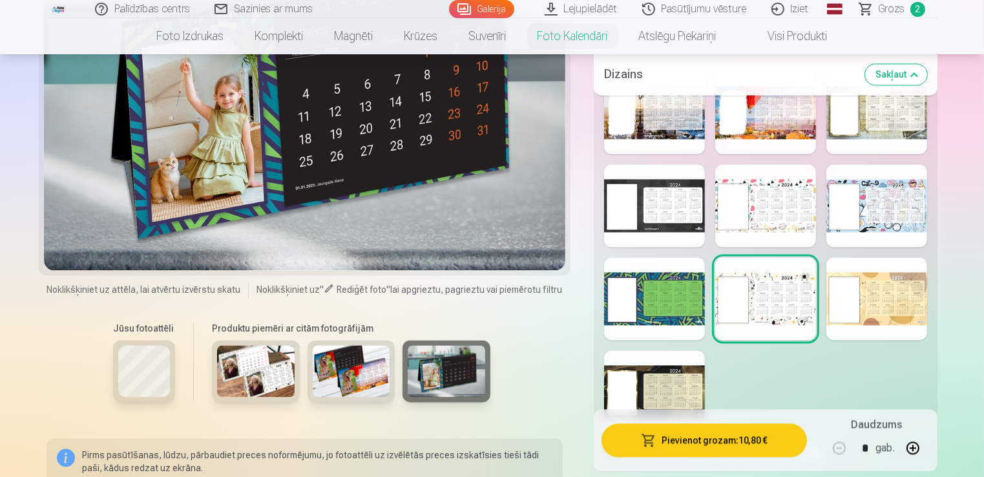
scroll to position [2691, 0]
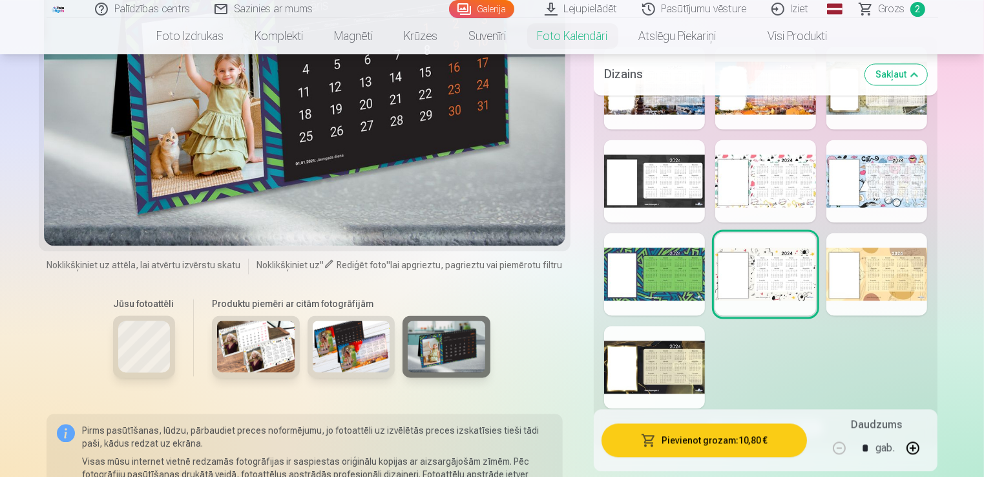
click at [755, 269] on div at bounding box center [765, 274] width 101 height 83
click at [776, 259] on div at bounding box center [765, 274] width 101 height 83
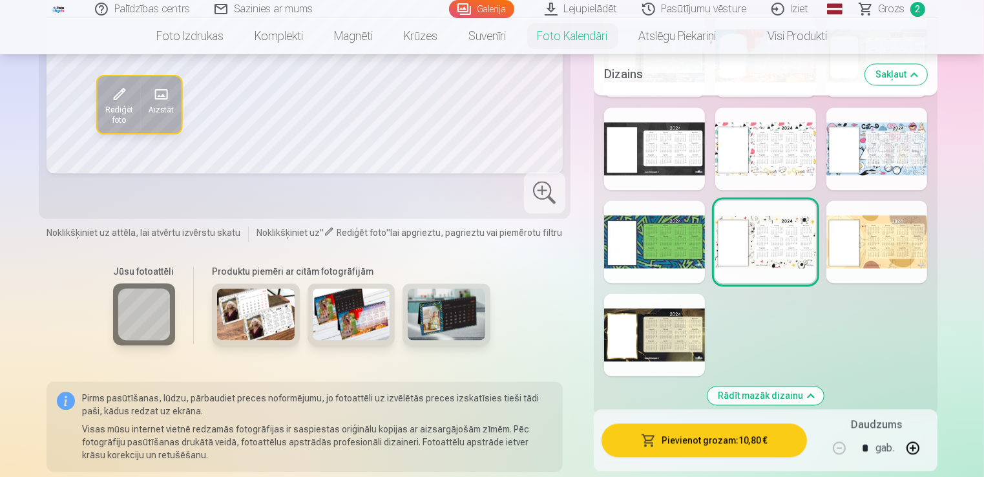
scroll to position [2799, 0]
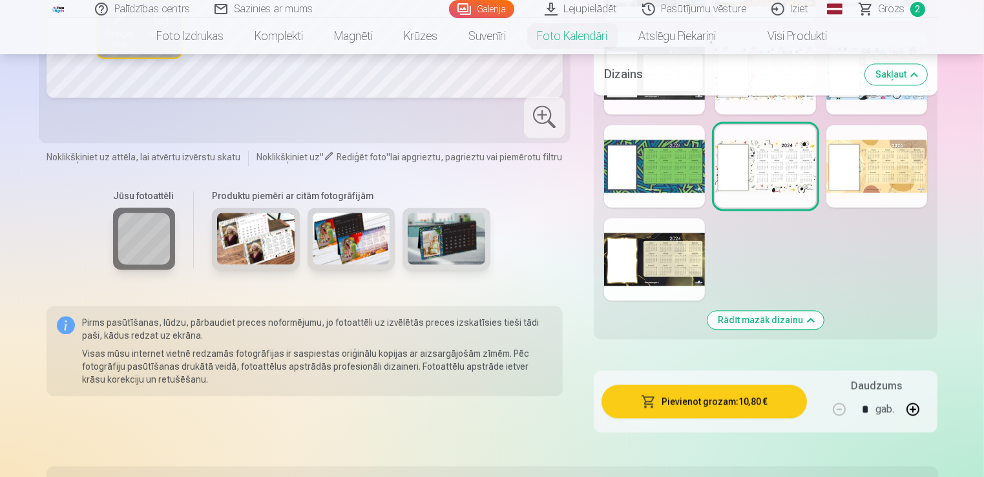
click at [780, 327] on button "Rādīt mazāk dizainu" at bounding box center [765, 320] width 116 height 18
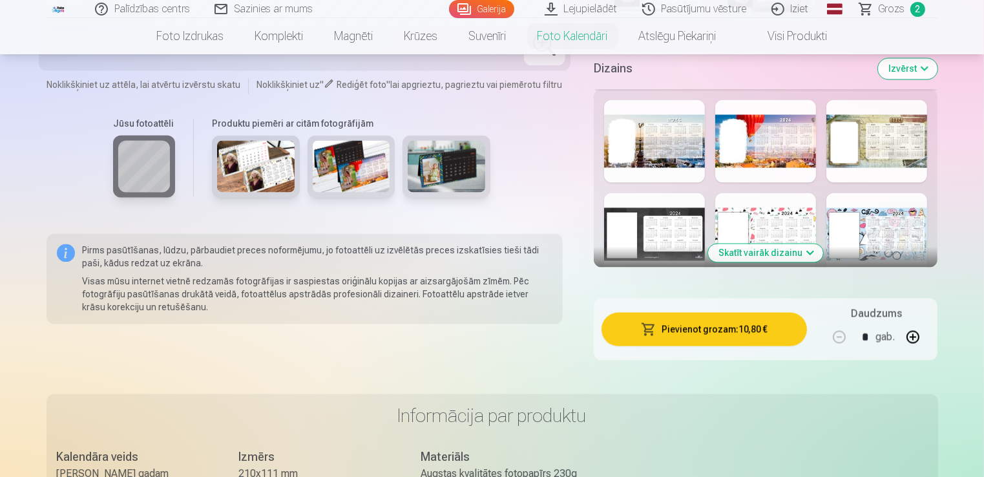
scroll to position [2564, 0]
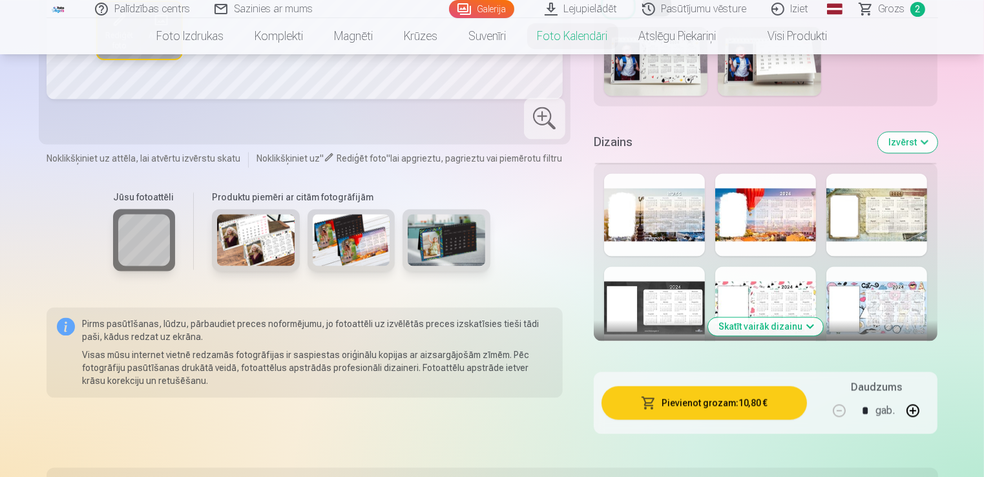
click at [758, 330] on button "Skatīt vairāk dizainu" at bounding box center [765, 326] width 115 height 18
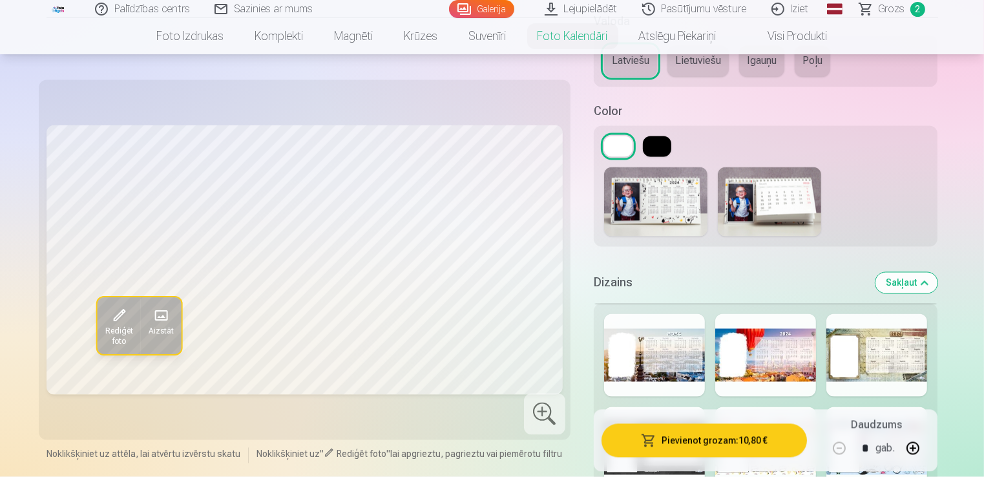
scroll to position [2349, 0]
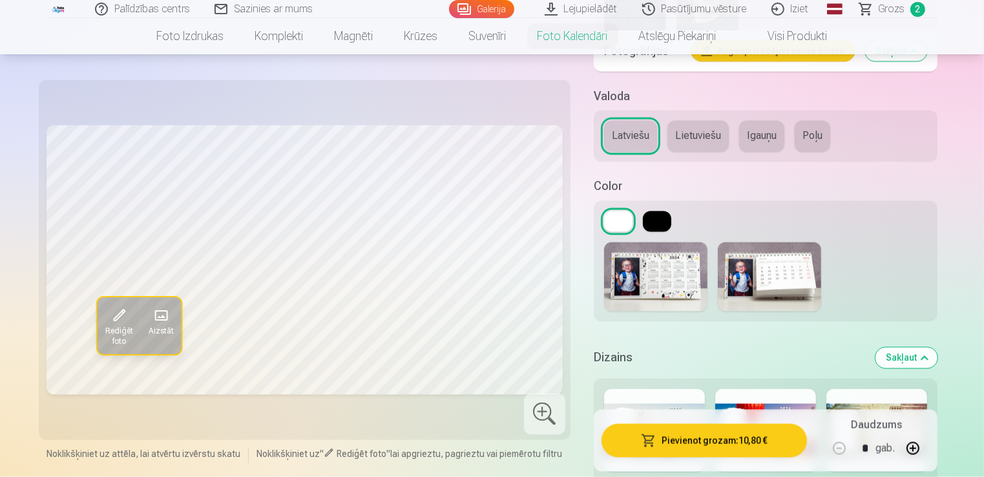
click at [780, 275] on img at bounding box center [769, 276] width 103 height 69
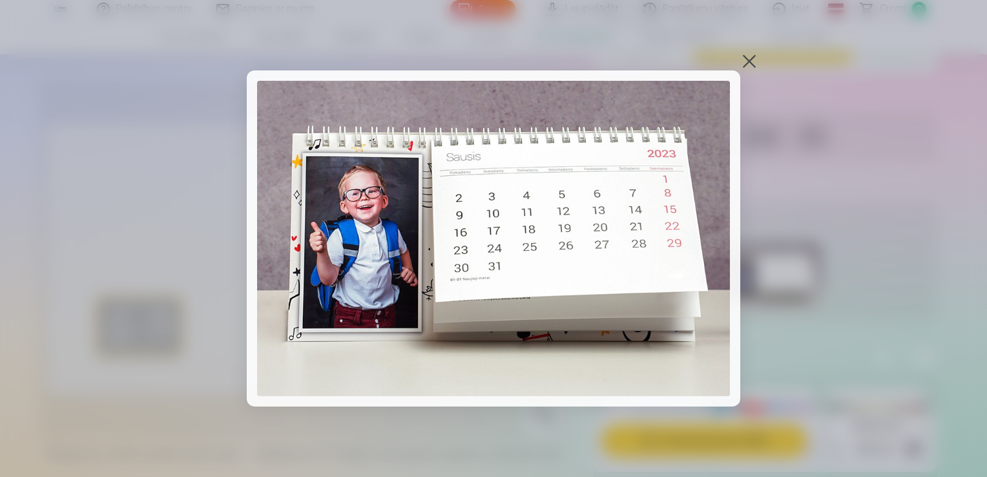
click at [602, 218] on img at bounding box center [493, 238] width 473 height 315
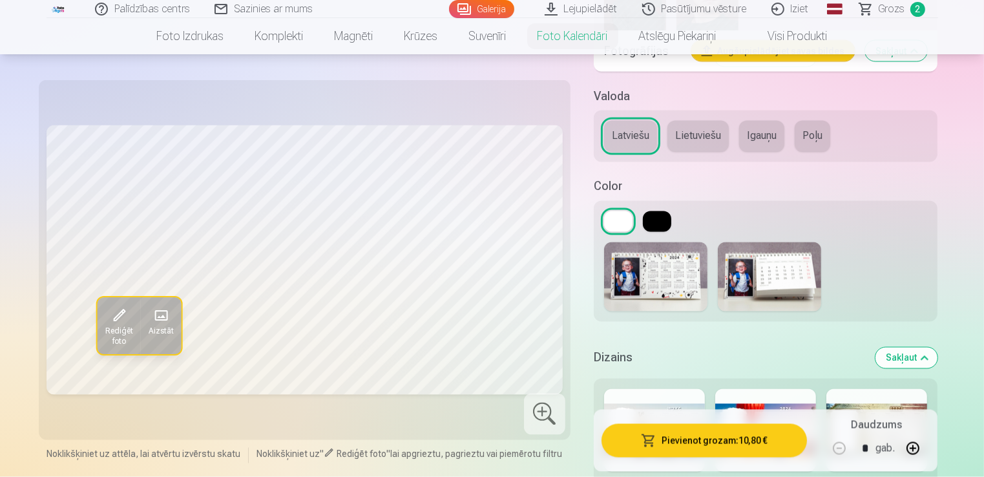
click at [785, 260] on img at bounding box center [769, 276] width 103 height 69
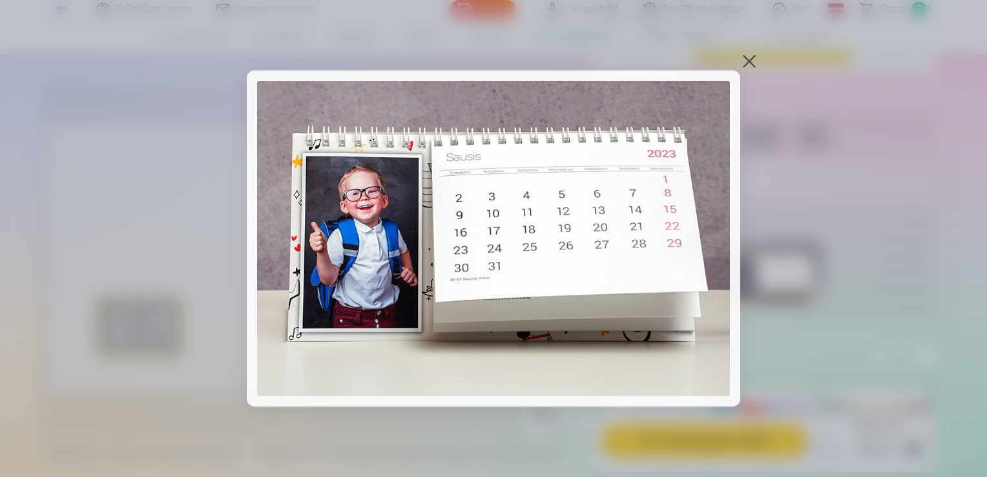
click at [755, 56] on div at bounding box center [749, 61] width 18 height 18
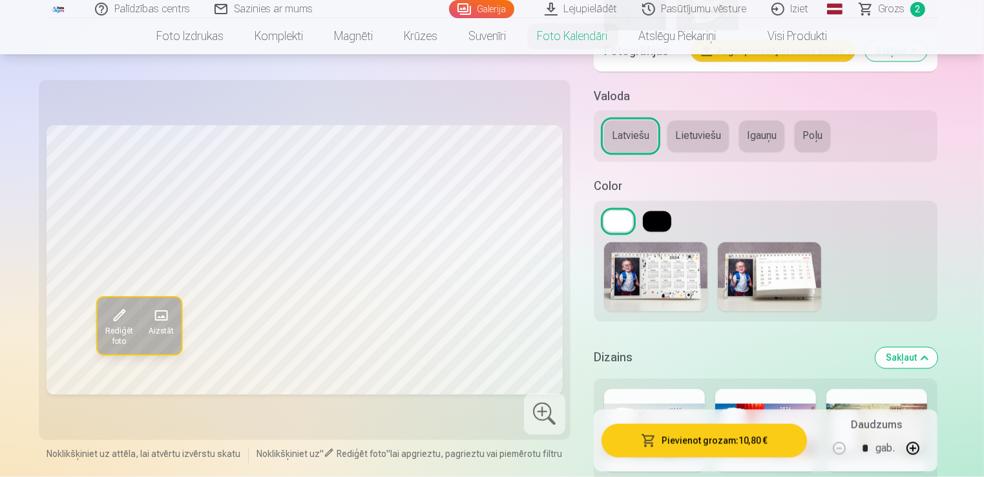
click at [650, 218] on button at bounding box center [657, 221] width 28 height 21
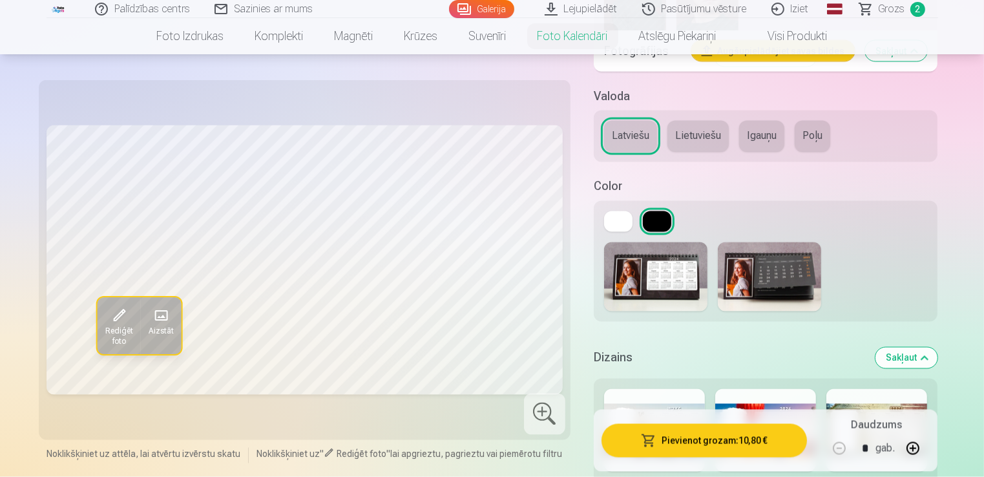
click at [757, 246] on img at bounding box center [769, 276] width 103 height 69
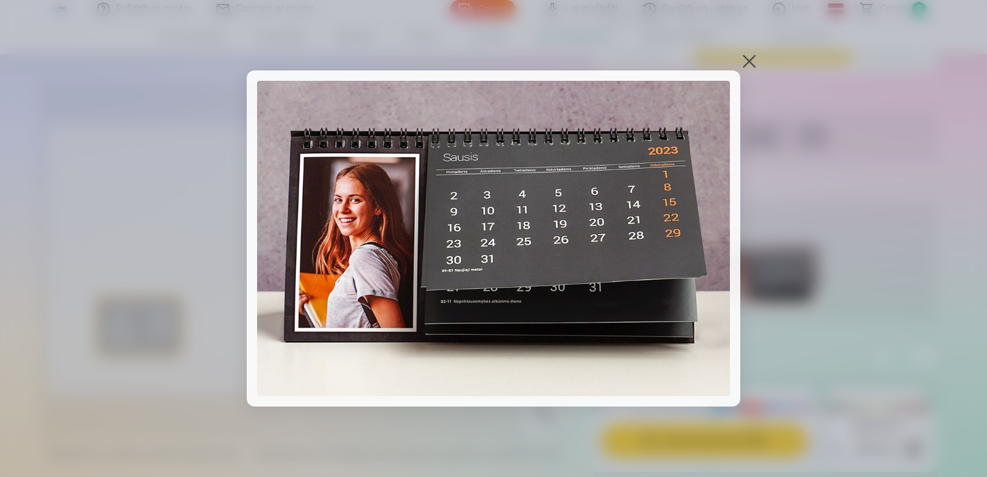
click at [742, 64] on div at bounding box center [749, 61] width 18 height 18
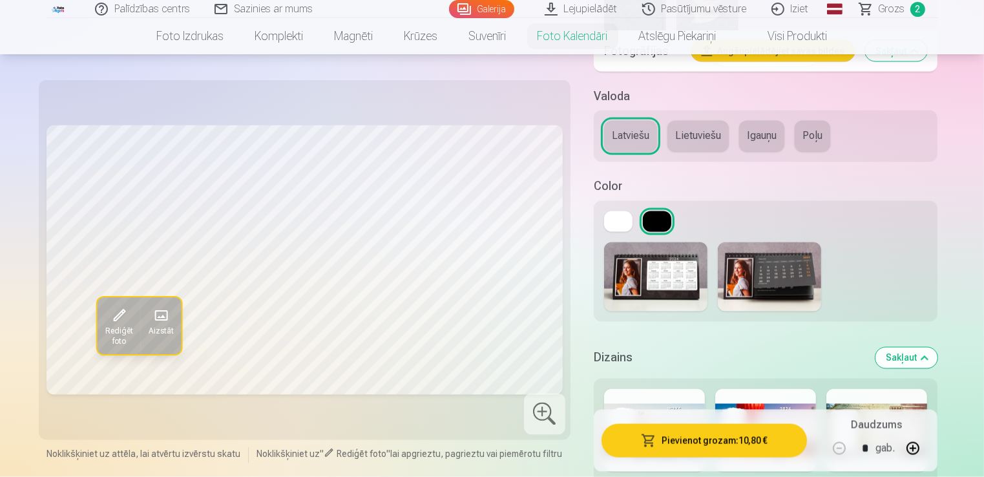
click at [620, 221] on button at bounding box center [618, 221] width 28 height 21
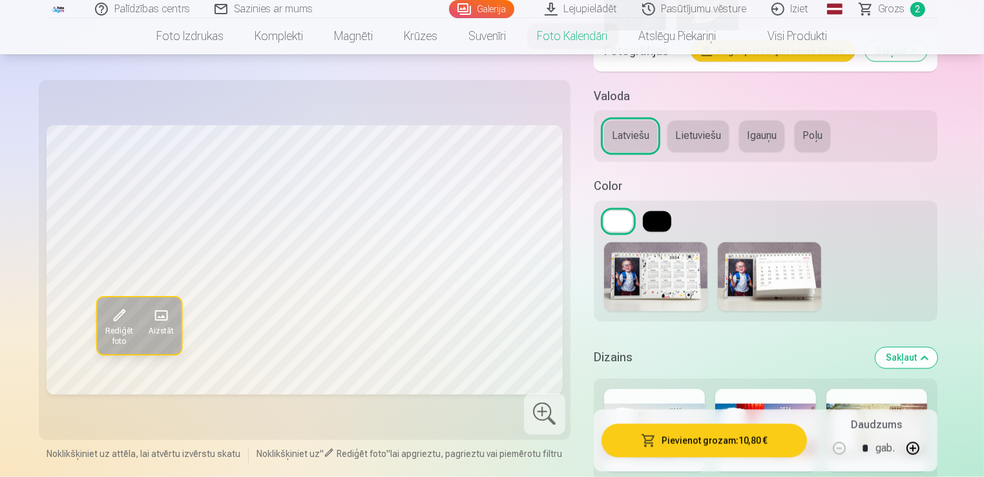
click at [785, 281] on img at bounding box center [769, 276] width 103 height 69
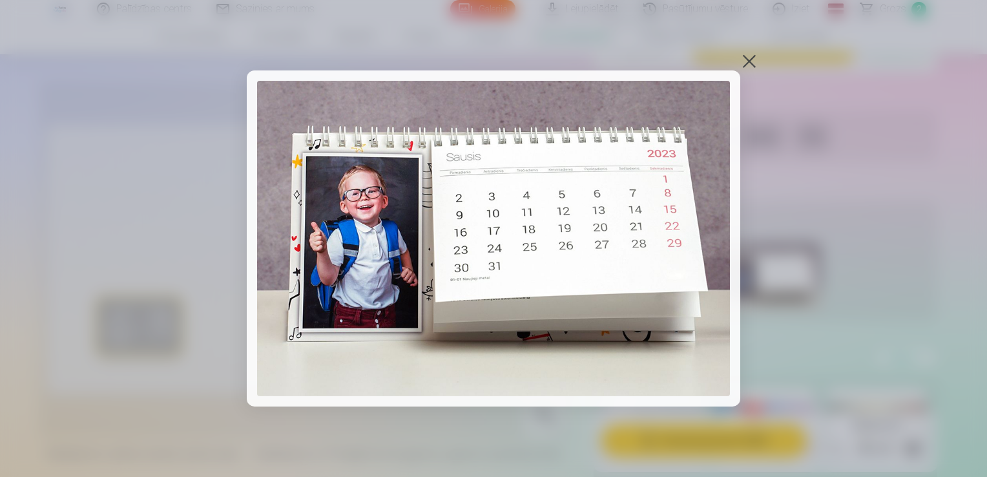
click at [745, 65] on div at bounding box center [749, 61] width 18 height 18
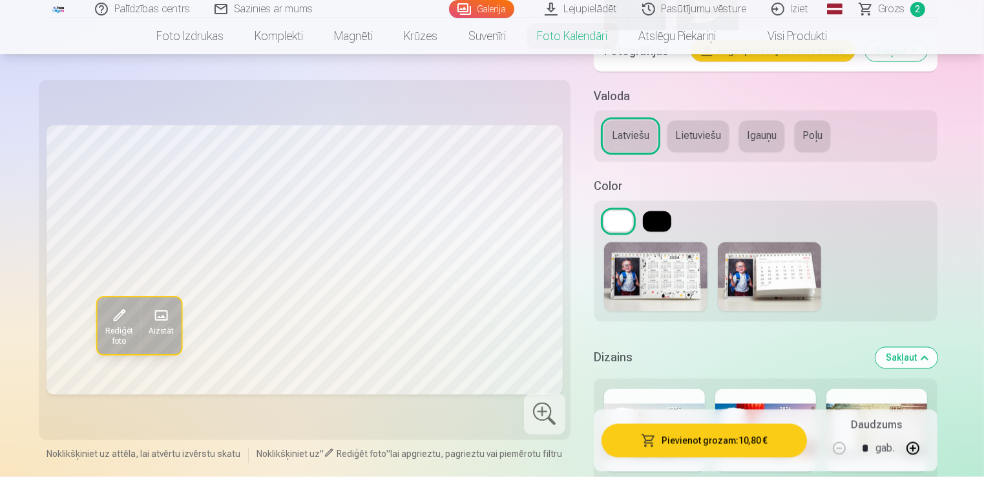
click at [758, 304] on img at bounding box center [769, 276] width 103 height 69
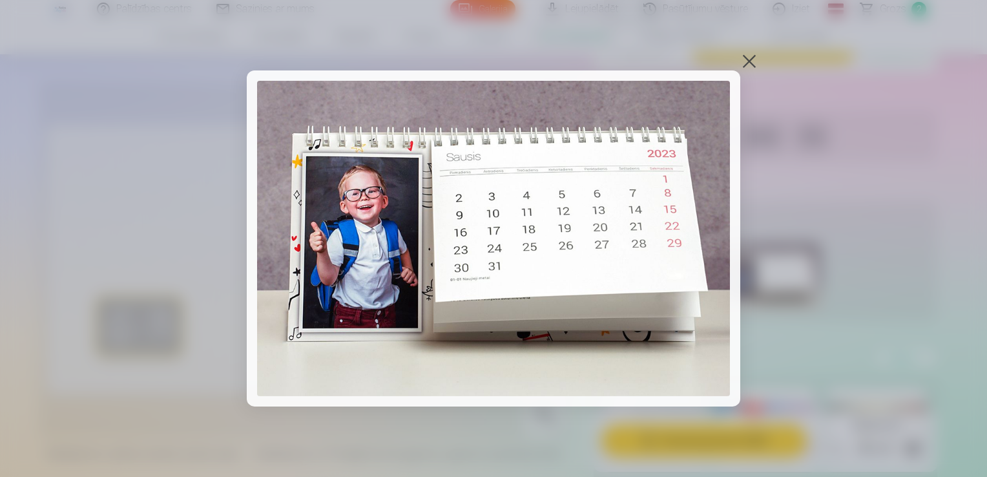
click at [744, 61] on div at bounding box center [749, 61] width 18 height 18
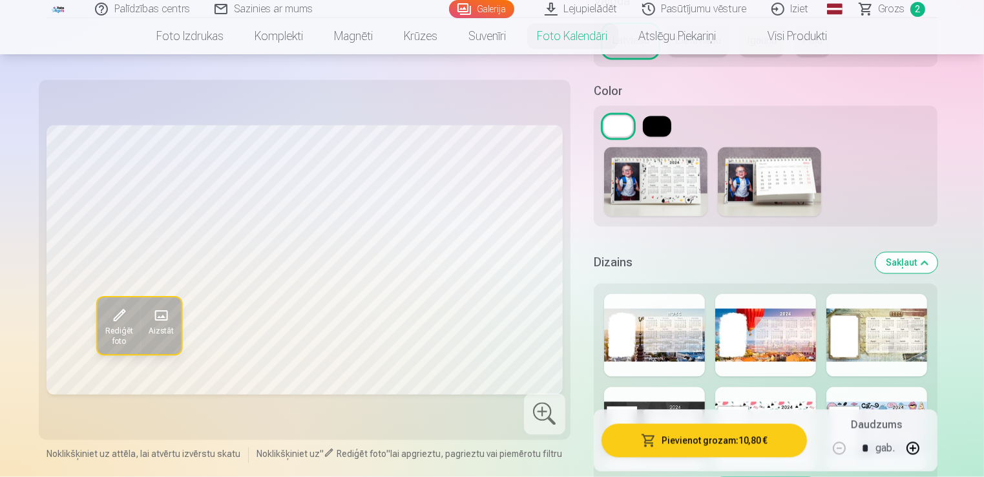
scroll to position [2457, 0]
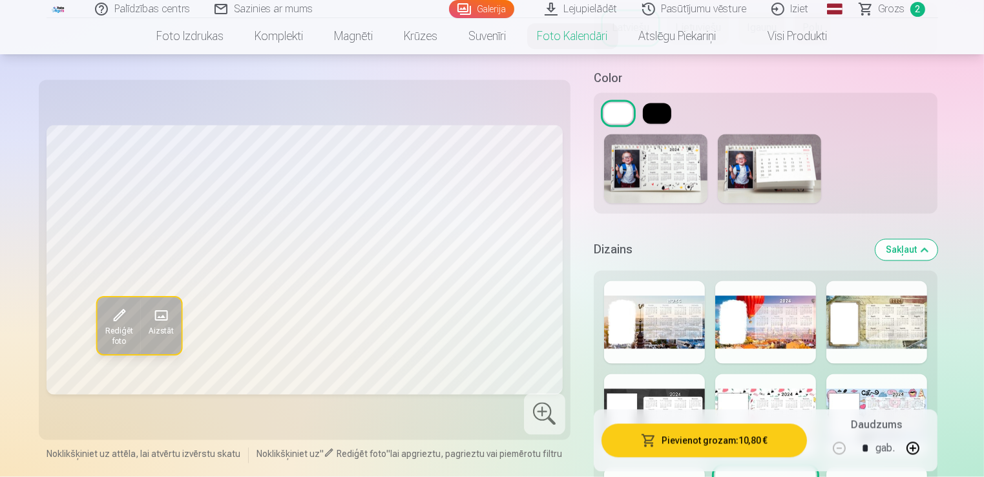
click at [905, 249] on button "Sakļaut" at bounding box center [906, 250] width 62 height 21
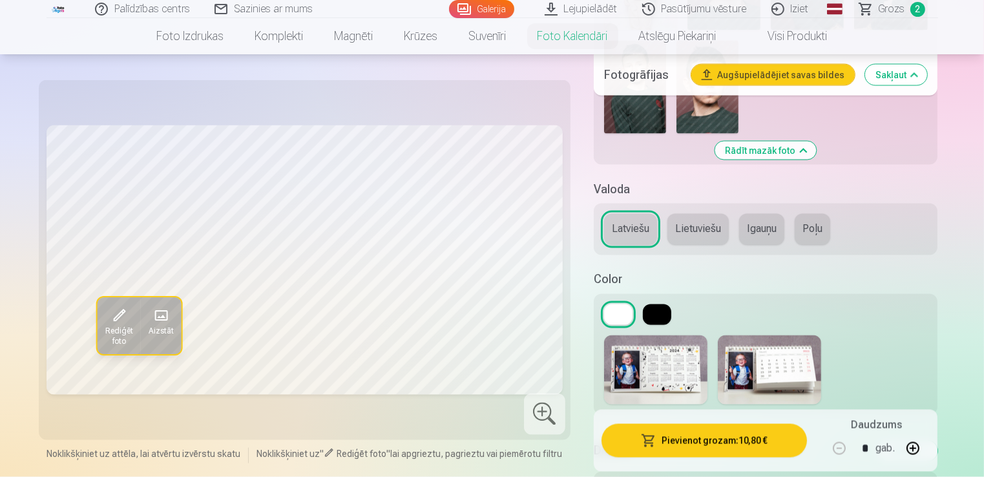
scroll to position [2241, 0]
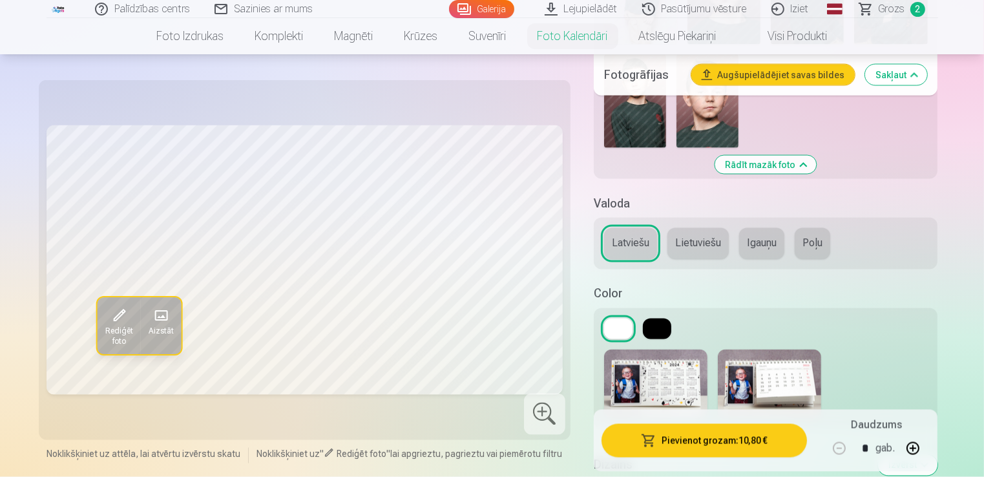
click at [768, 368] on img at bounding box center [769, 383] width 103 height 69
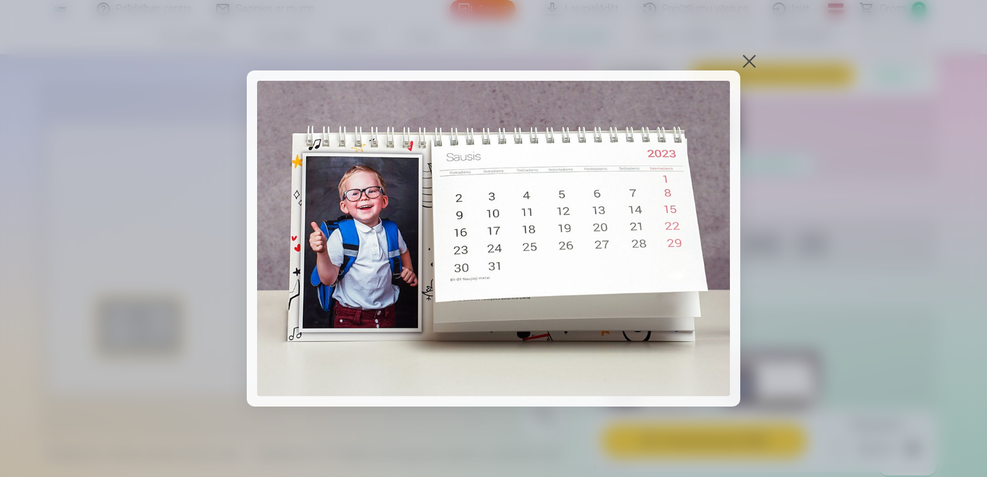
click at [477, 185] on img at bounding box center [493, 238] width 473 height 315
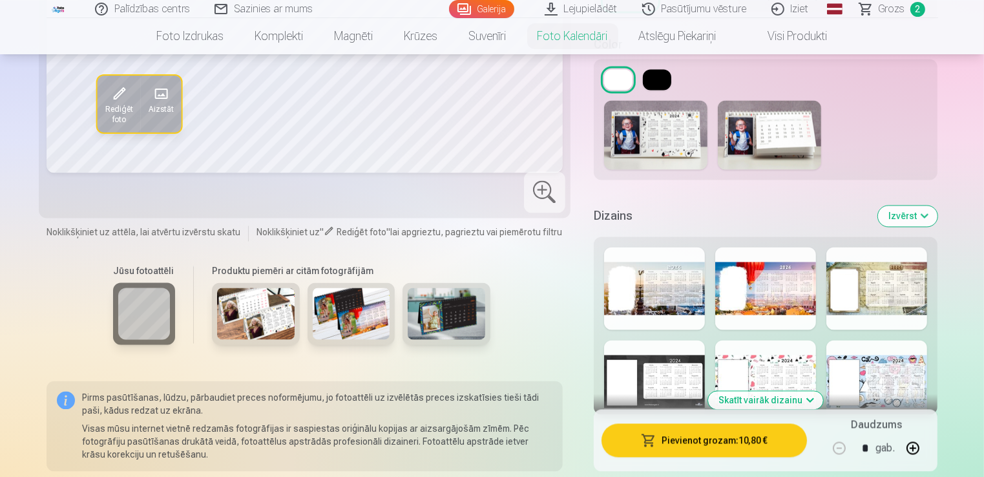
scroll to position [2564, 0]
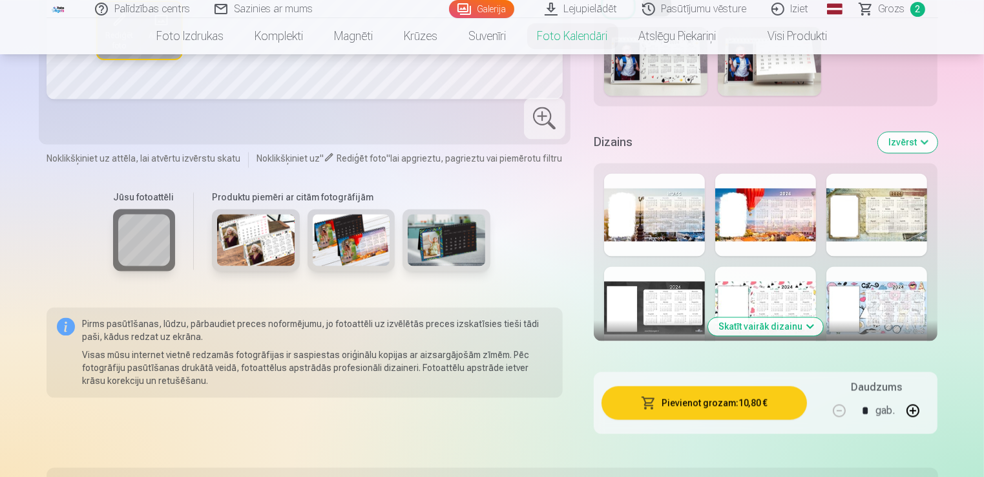
click at [762, 326] on button "Skatīt vairāk dizainu" at bounding box center [765, 326] width 115 height 18
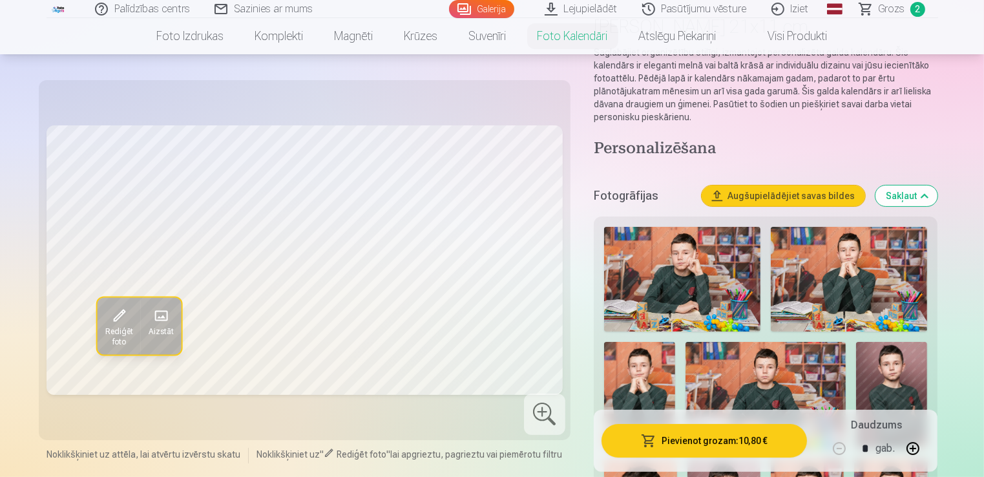
scroll to position [215, 0]
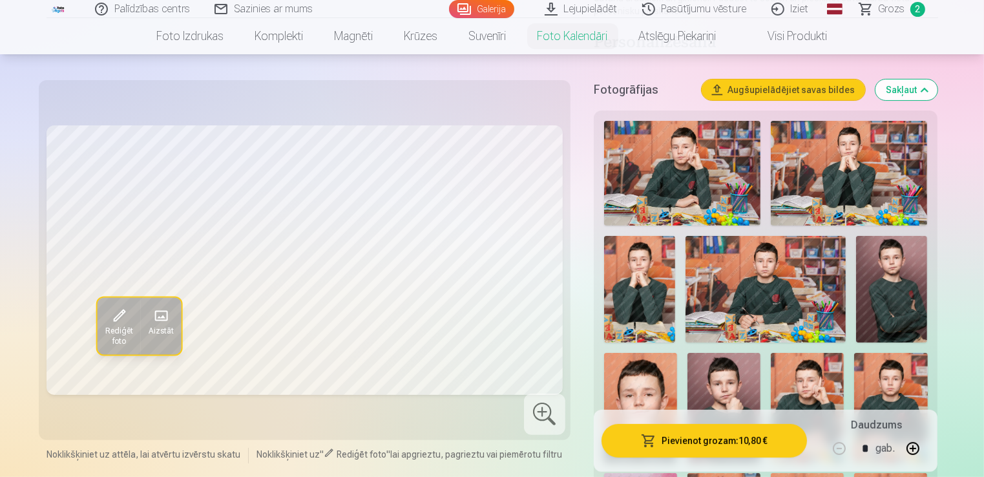
click at [663, 186] on img at bounding box center [682, 173] width 156 height 105
click at [829, 180] on img at bounding box center [849, 173] width 156 height 105
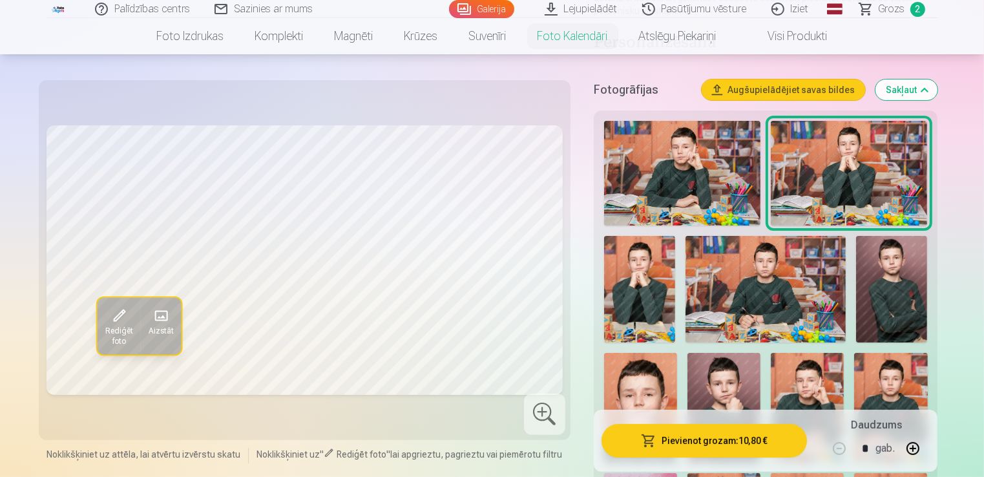
click at [640, 281] on img at bounding box center [639, 289] width 71 height 107
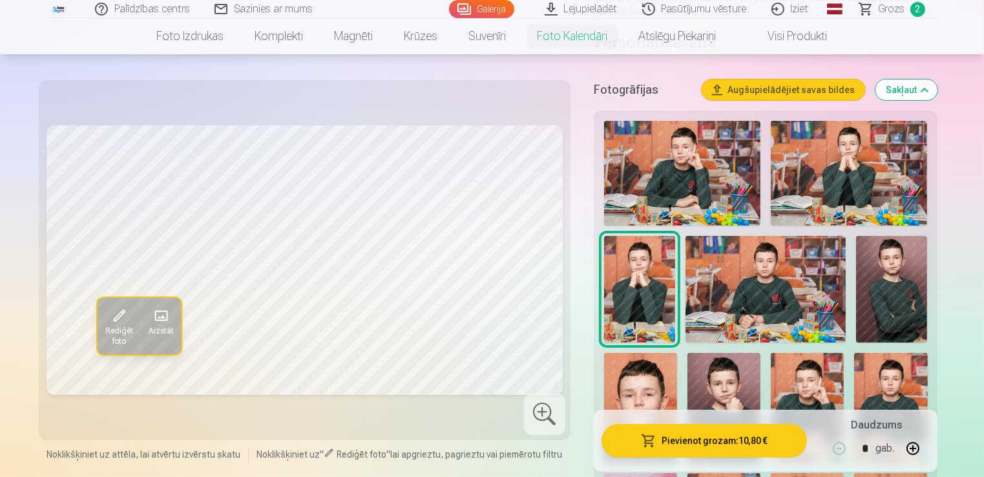
click at [754, 293] on img at bounding box center [765, 289] width 160 height 107
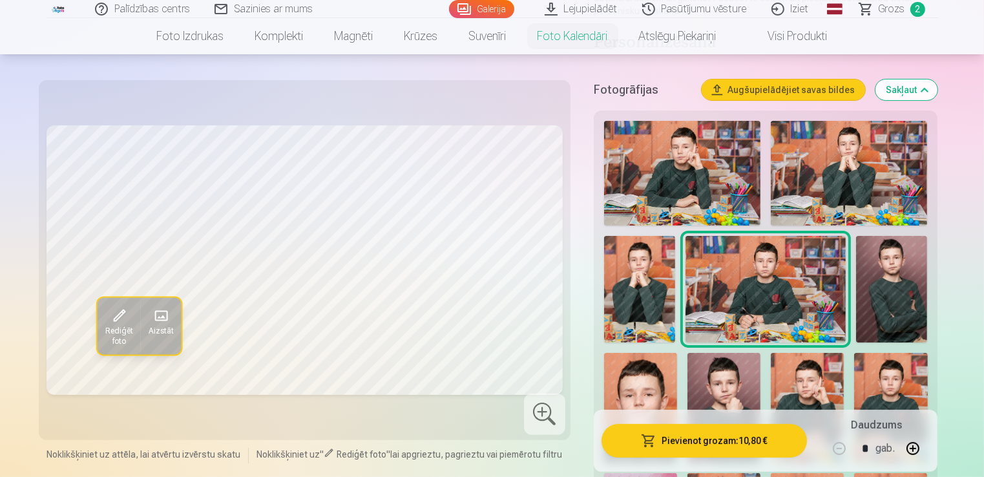
click at [899, 292] on img at bounding box center [891, 289] width 71 height 107
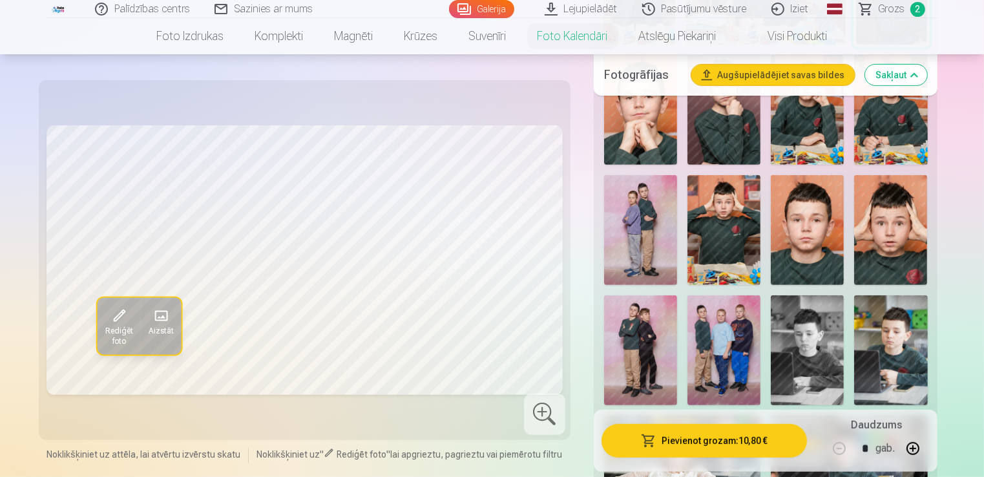
scroll to position [538, 0]
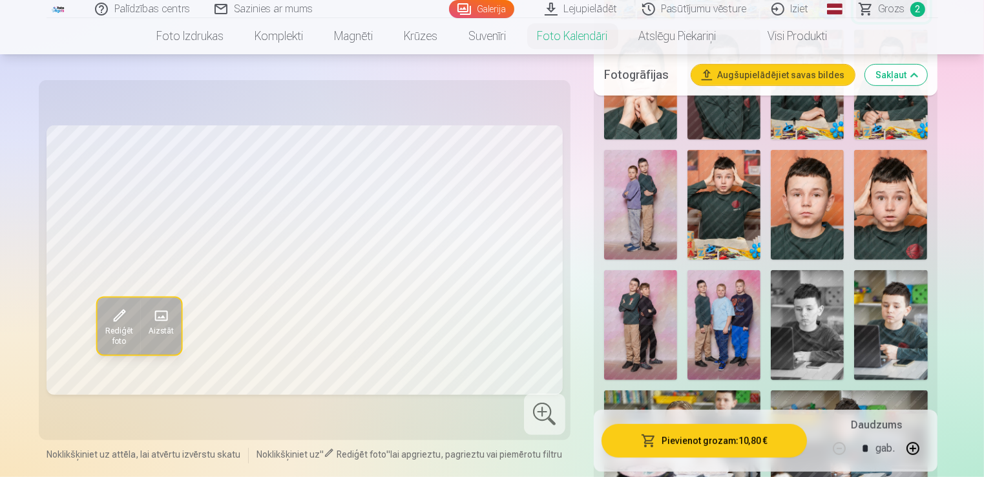
click at [731, 205] on img at bounding box center [723, 205] width 73 height 110
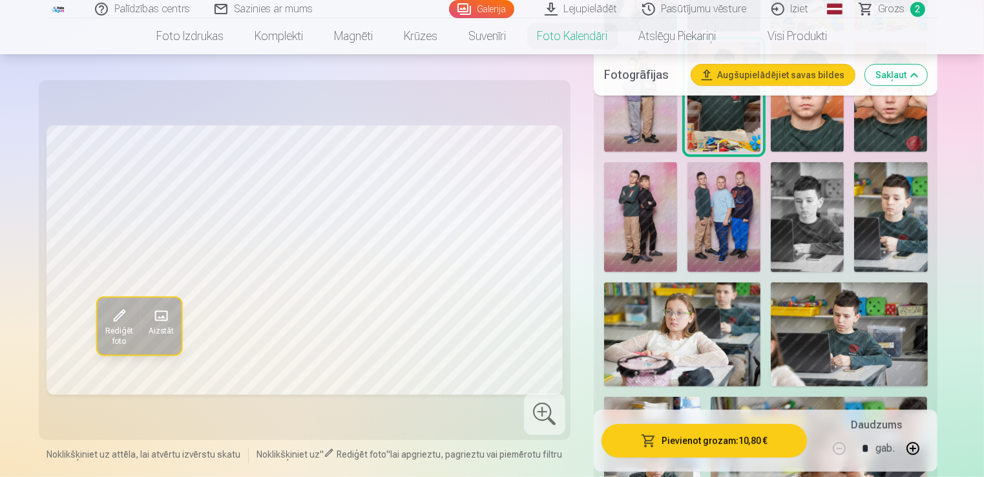
scroll to position [753, 0]
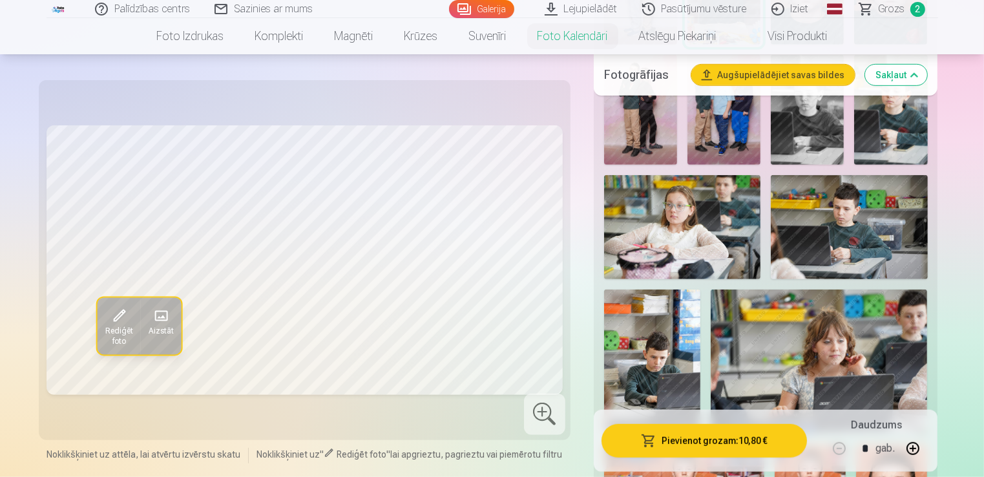
click at [826, 246] on img at bounding box center [849, 227] width 156 height 105
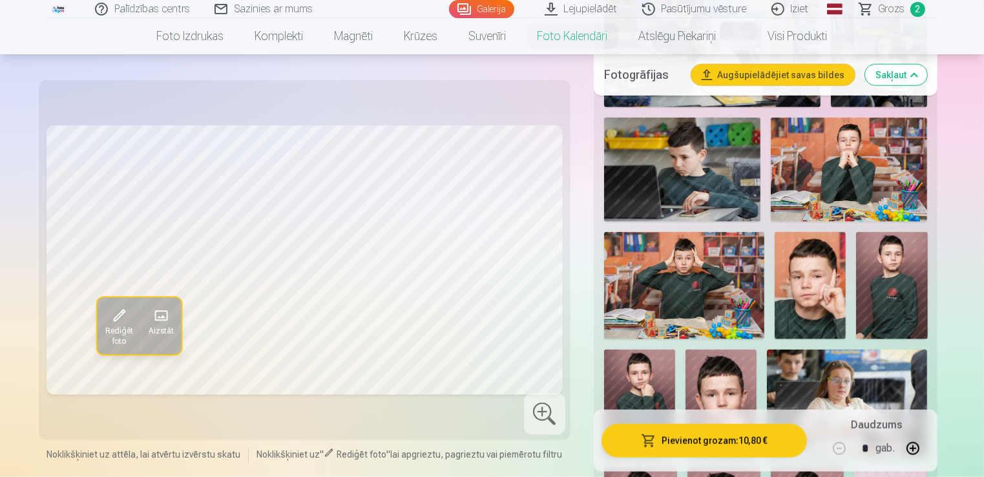
scroll to position [1615, 0]
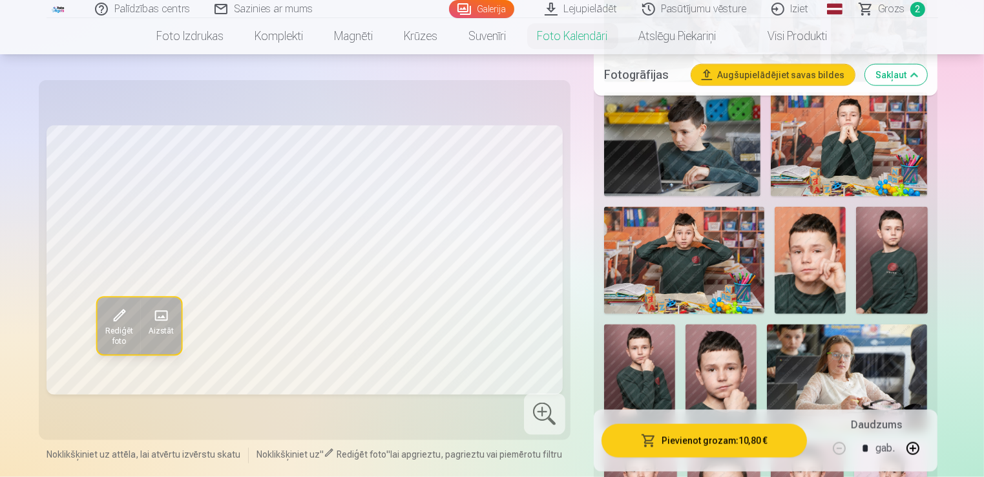
click at [672, 227] on img at bounding box center [684, 260] width 160 height 107
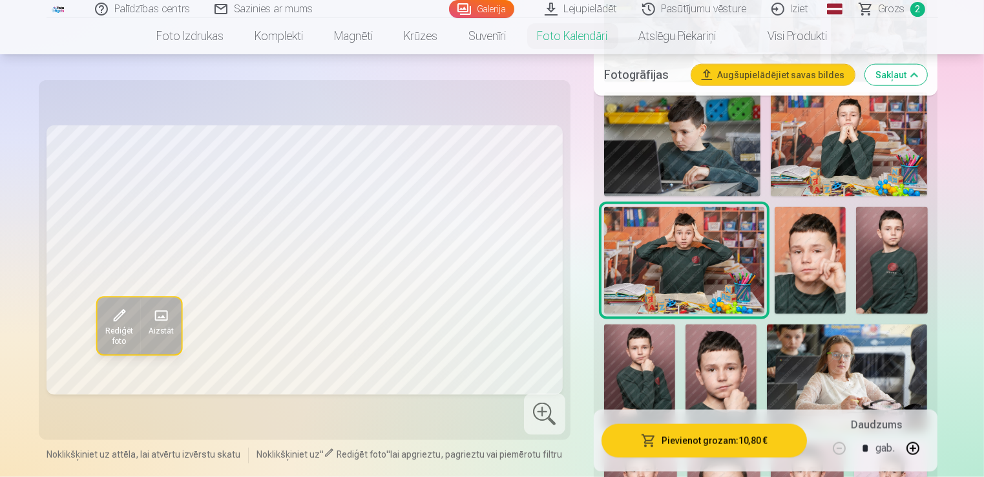
click at [820, 164] on img at bounding box center [849, 144] width 156 height 105
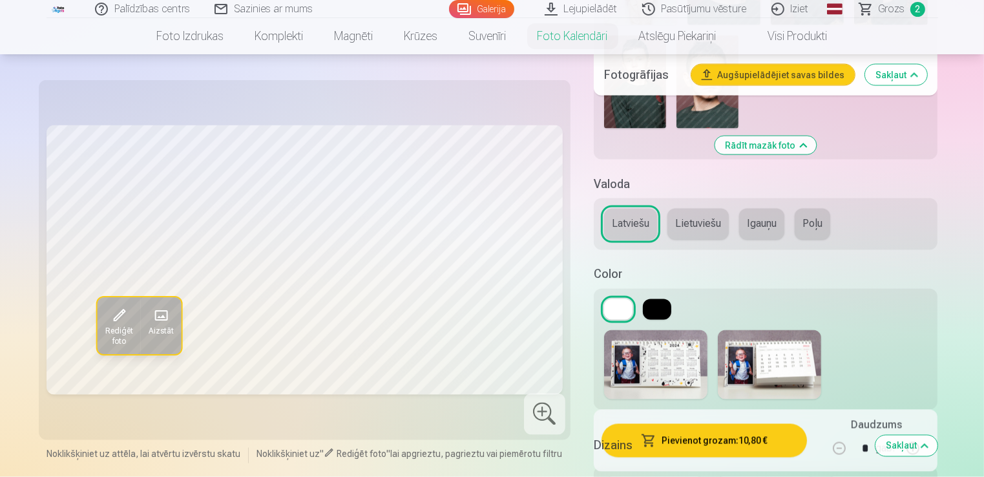
scroll to position [2368, 0]
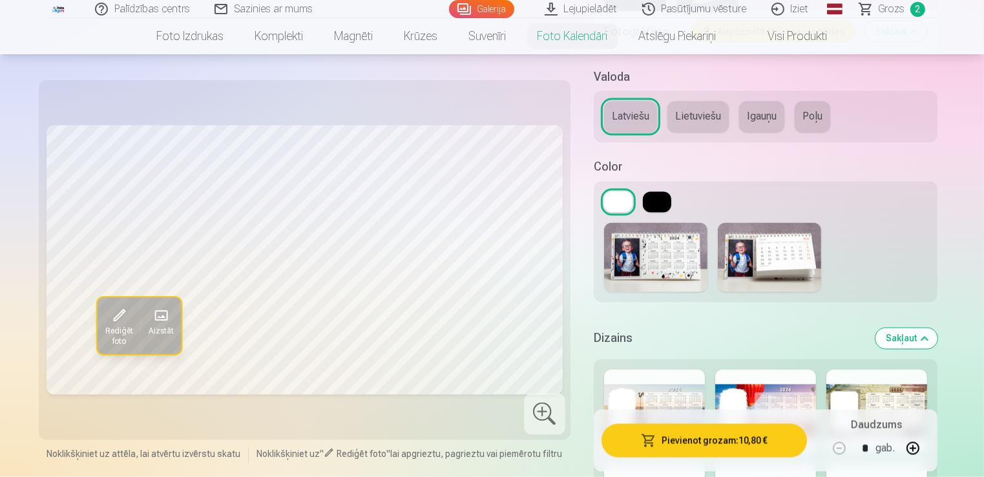
click at [769, 261] on img at bounding box center [769, 257] width 103 height 69
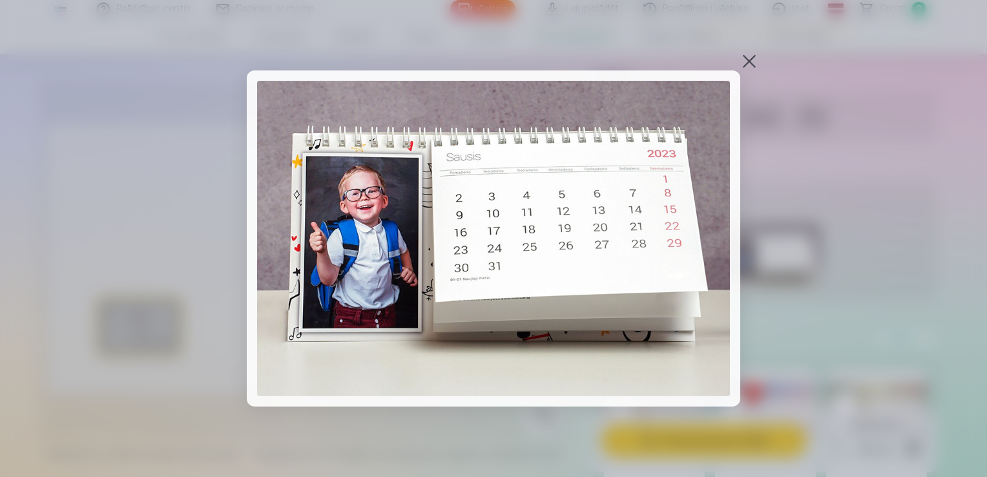
click at [750, 60] on div at bounding box center [749, 61] width 18 height 18
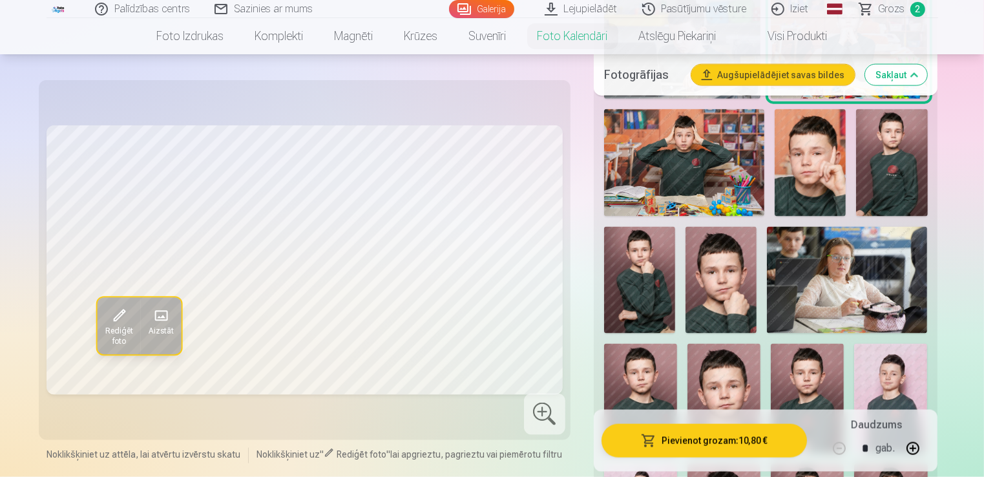
scroll to position [1615, 0]
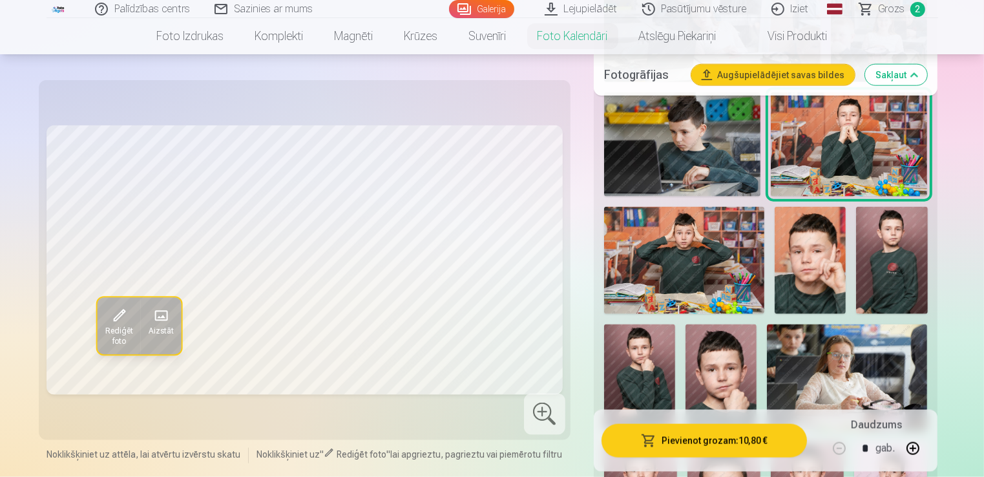
click at [802, 265] on img at bounding box center [809, 260] width 71 height 107
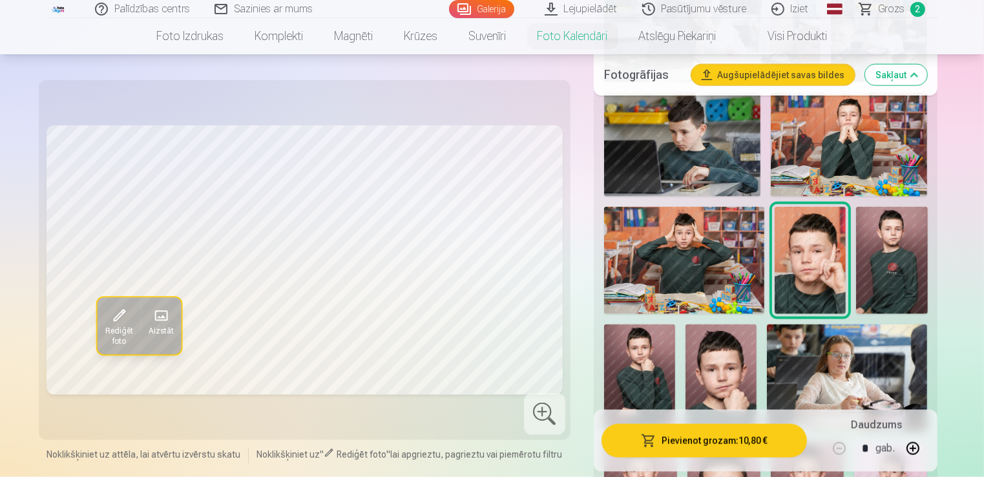
click at [926, 271] on img at bounding box center [891, 260] width 71 height 107
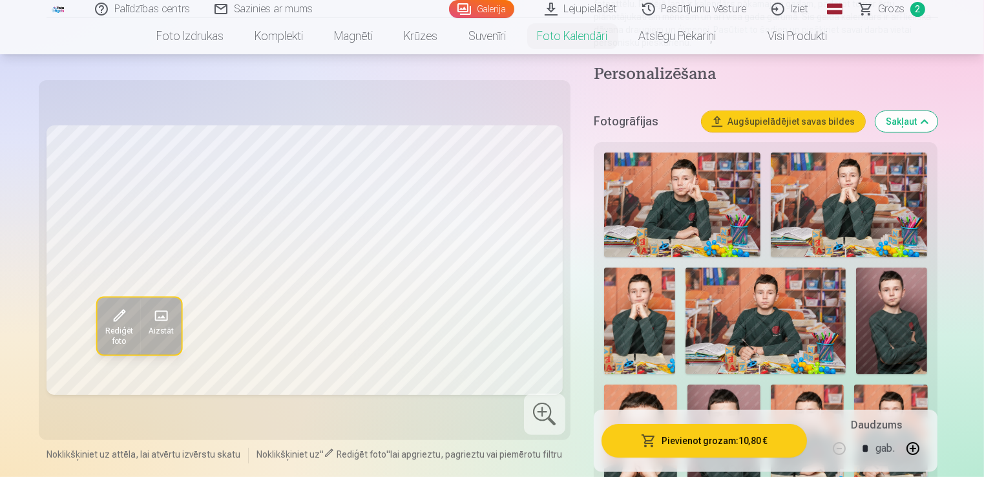
scroll to position [107, 0]
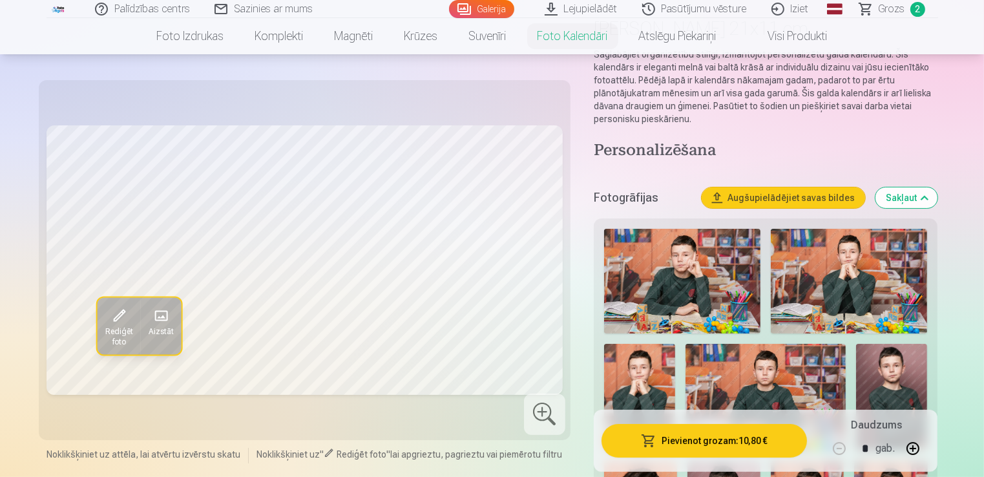
click at [735, 267] on img at bounding box center [682, 281] width 156 height 105
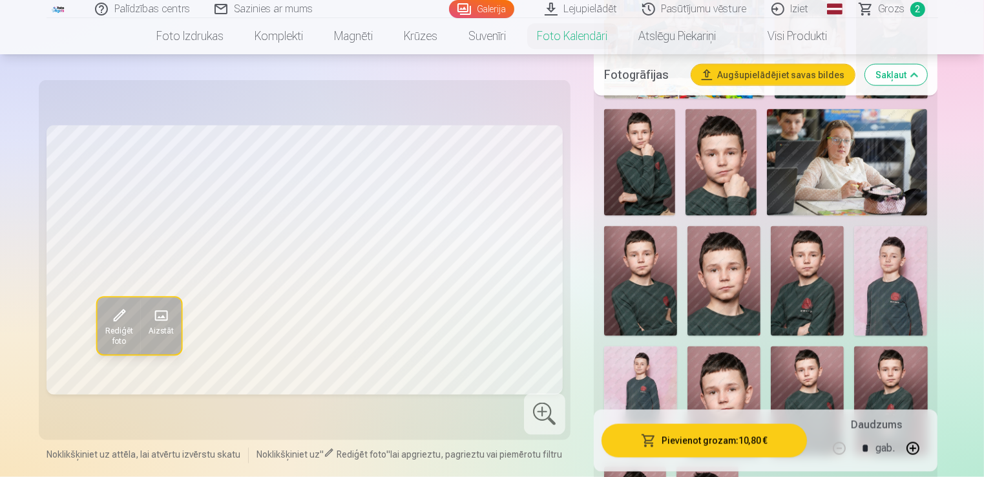
scroll to position [1722, 0]
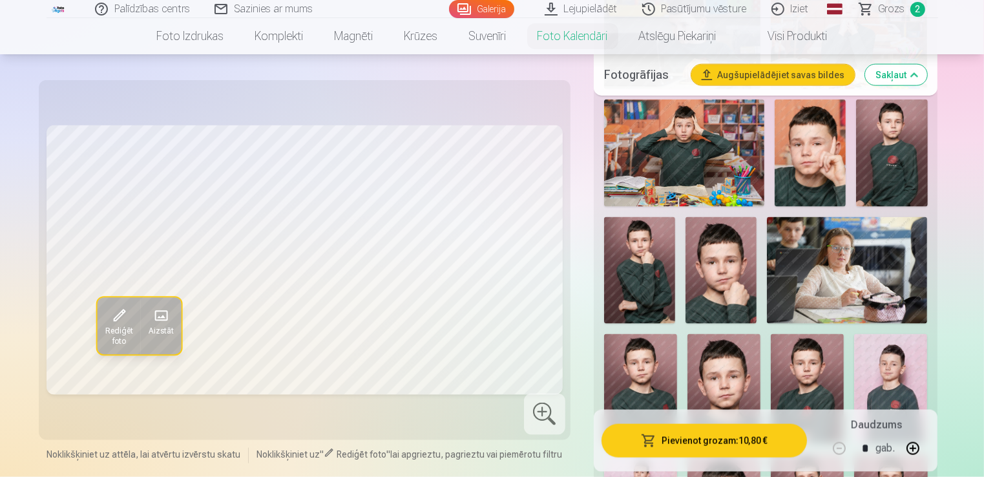
click at [820, 150] on img at bounding box center [809, 152] width 71 height 107
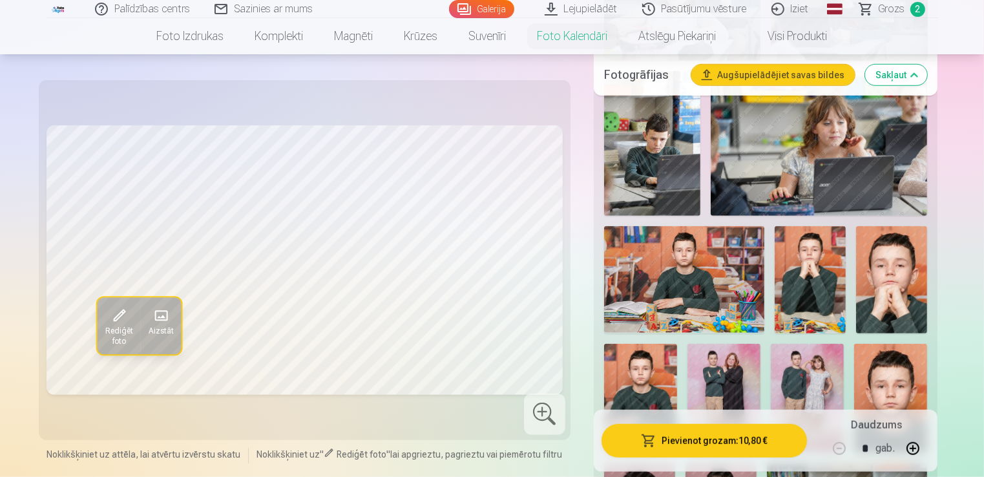
scroll to position [969, 0]
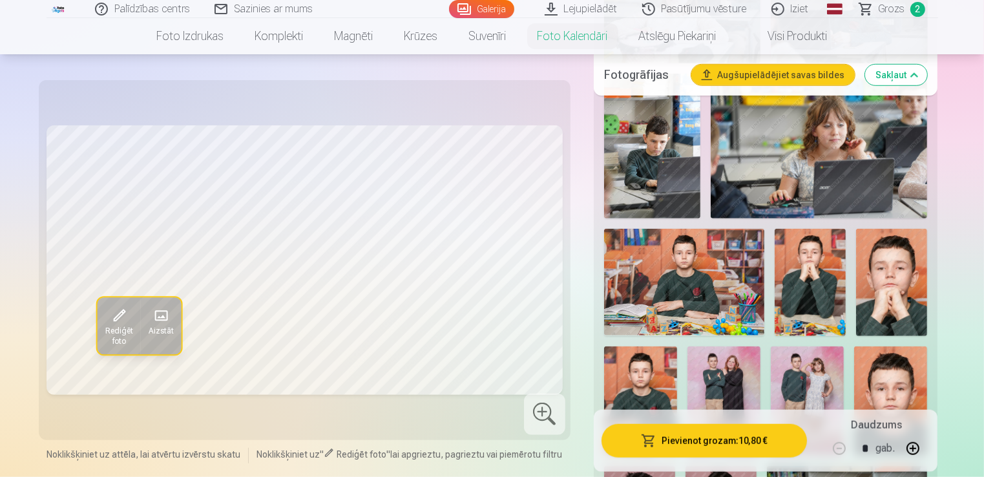
click at [894, 306] on img at bounding box center [891, 282] width 71 height 107
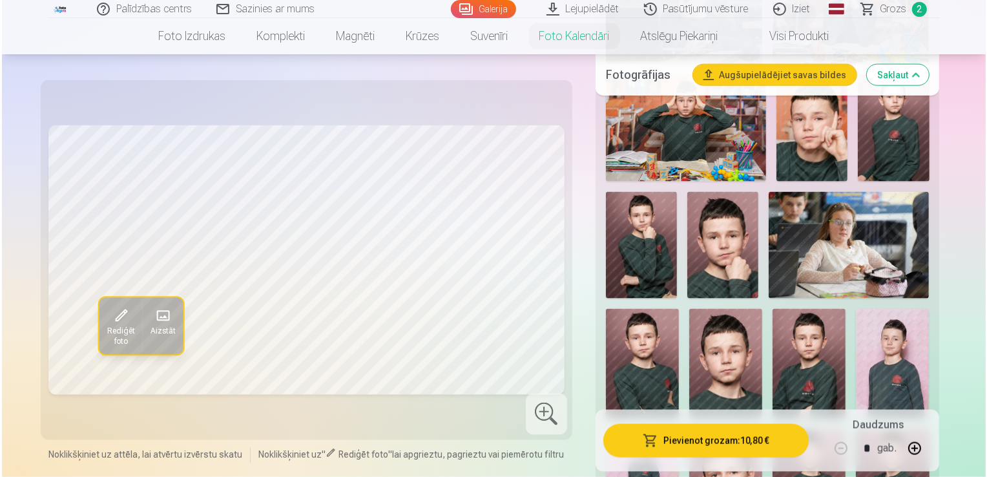
scroll to position [1722, 0]
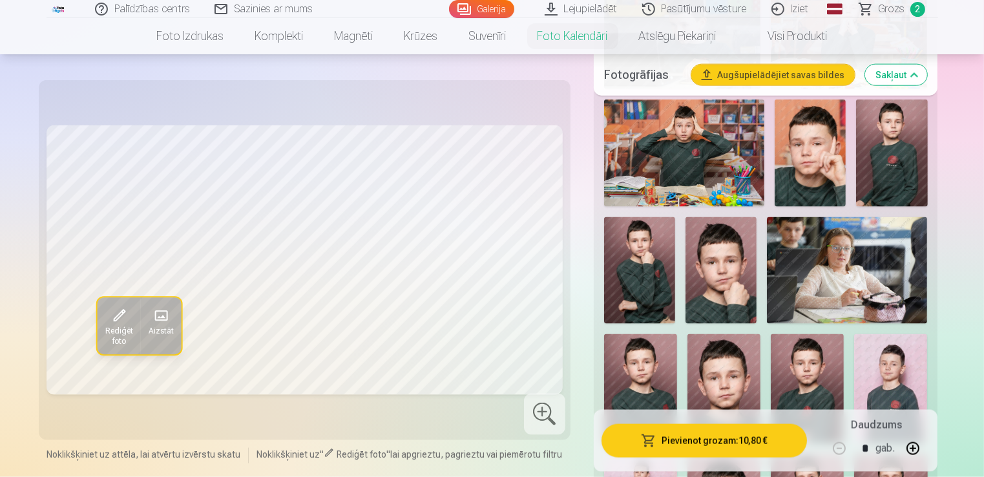
click at [808, 155] on img at bounding box center [809, 152] width 71 height 107
click at [703, 435] on button "Pievienot grozam : 10,80 €" at bounding box center [704, 441] width 206 height 34
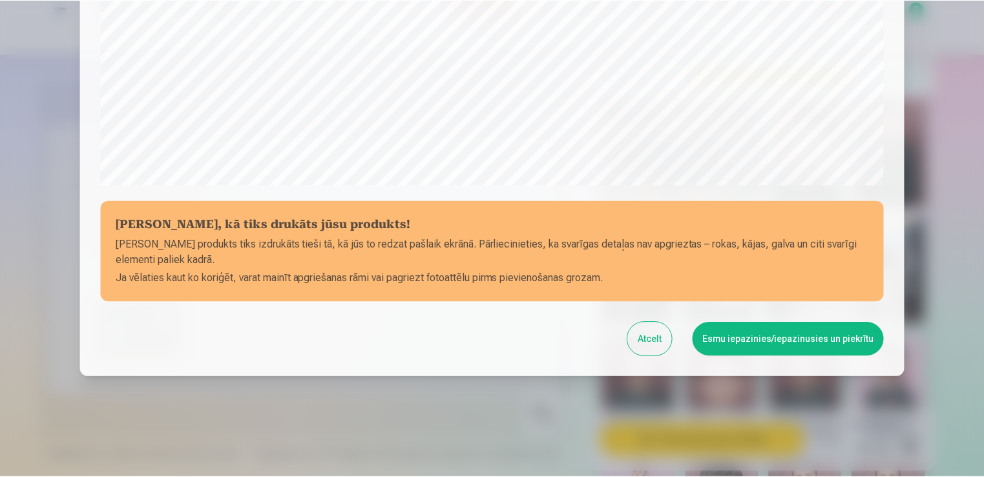
scroll to position [453, 0]
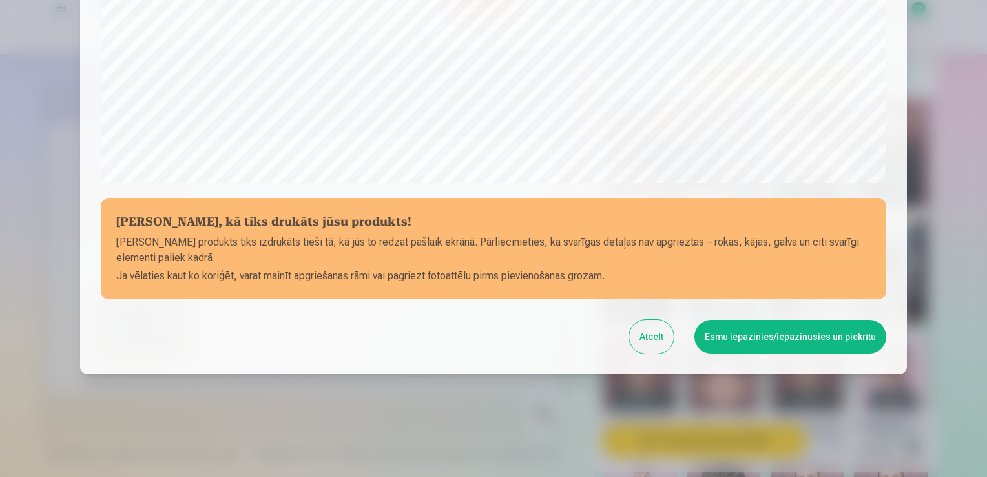
click at [766, 332] on button "Esmu iepazinies/iepazinusies un piekrītu" at bounding box center [790, 337] width 192 height 34
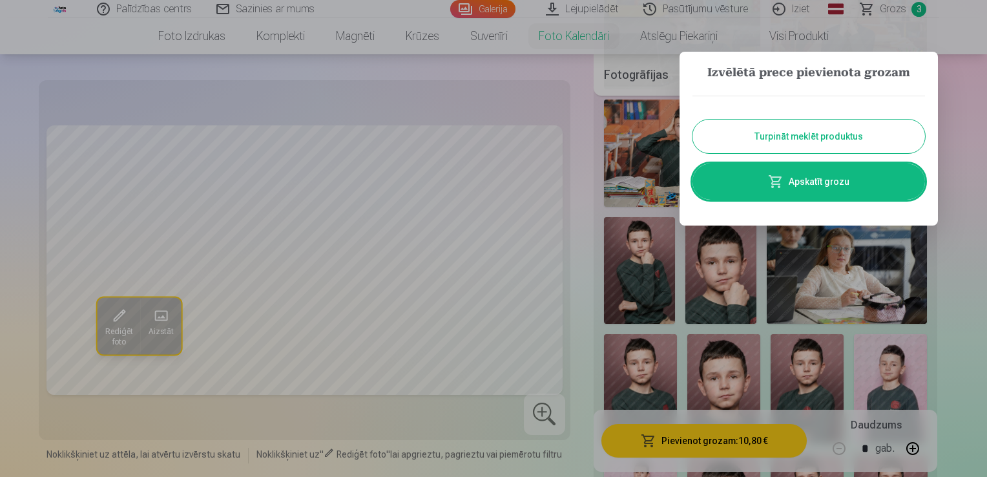
click at [815, 187] on link "Apskatīt grozu" at bounding box center [808, 181] width 233 height 36
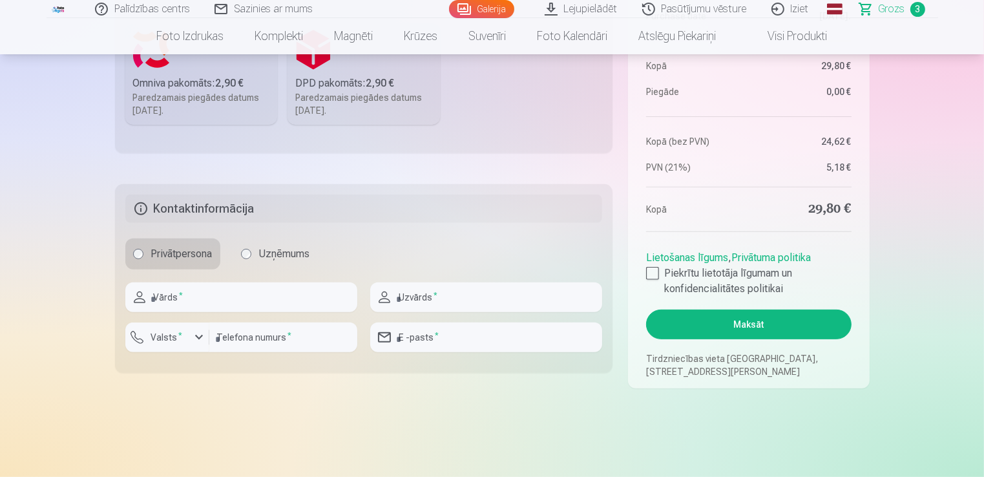
scroll to position [538, 0]
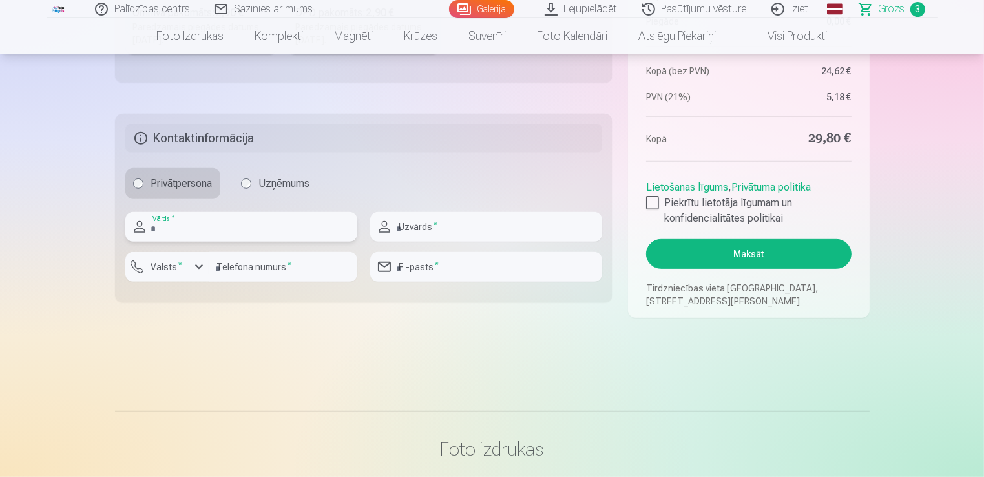
click at [265, 222] on input "text" at bounding box center [241, 227] width 232 height 30
type input "****"
type input "******"
type input "********"
type input "**********"
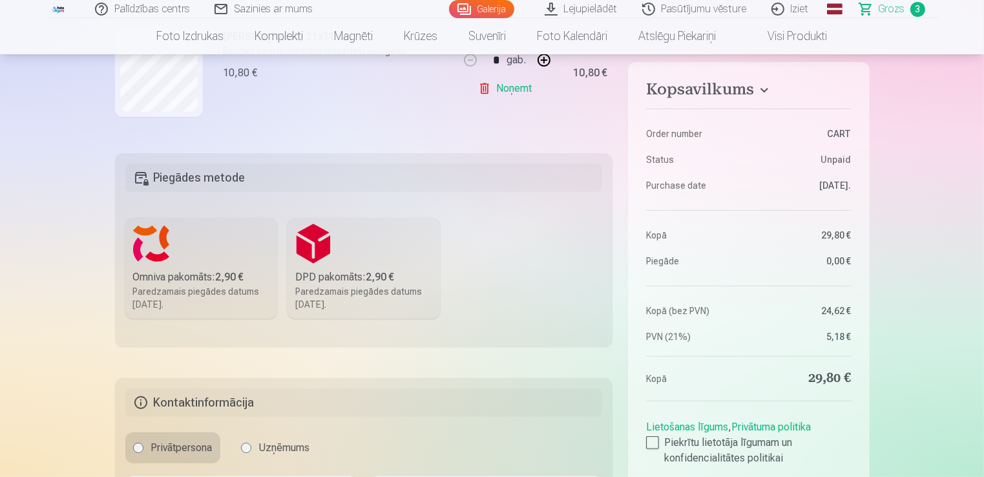
scroll to position [215, 0]
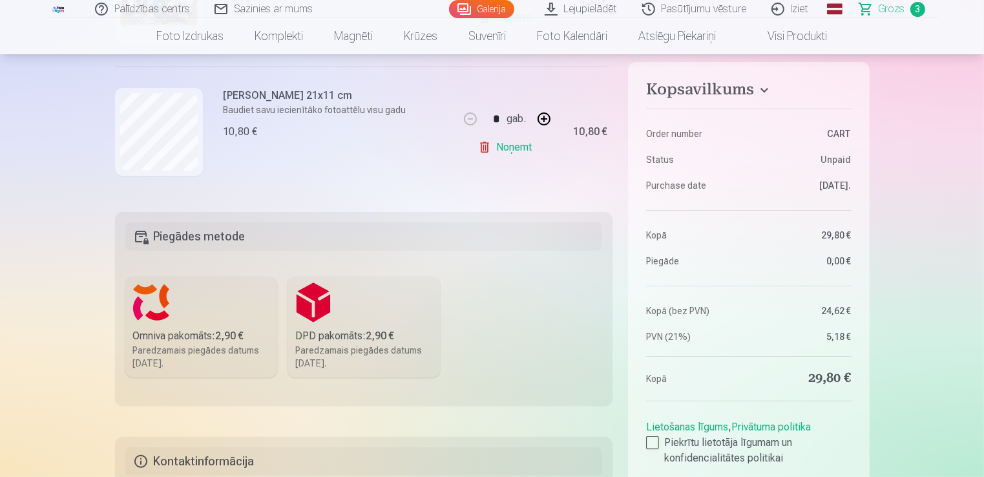
click at [173, 301] on label "Omniva pakomāts : 2,90 € Paredzamais piegādes datums 27.09.2025." at bounding box center [201, 326] width 152 height 101
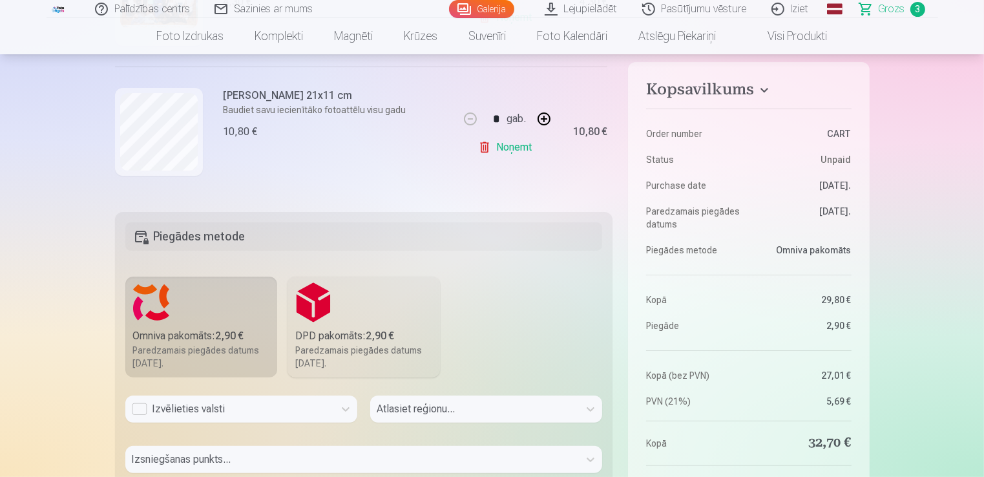
scroll to position [431, 0]
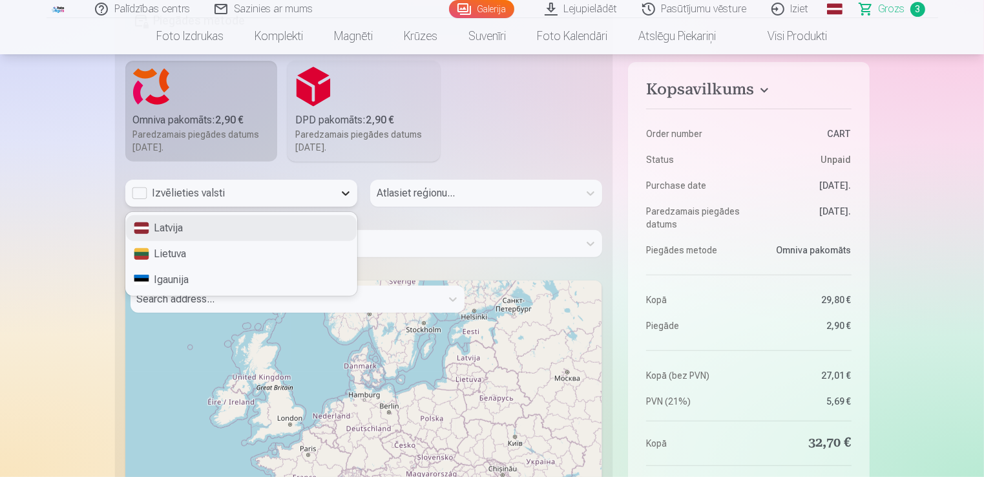
click at [346, 197] on icon at bounding box center [345, 193] width 13 height 13
click at [187, 222] on div "Latvija" at bounding box center [241, 228] width 231 height 26
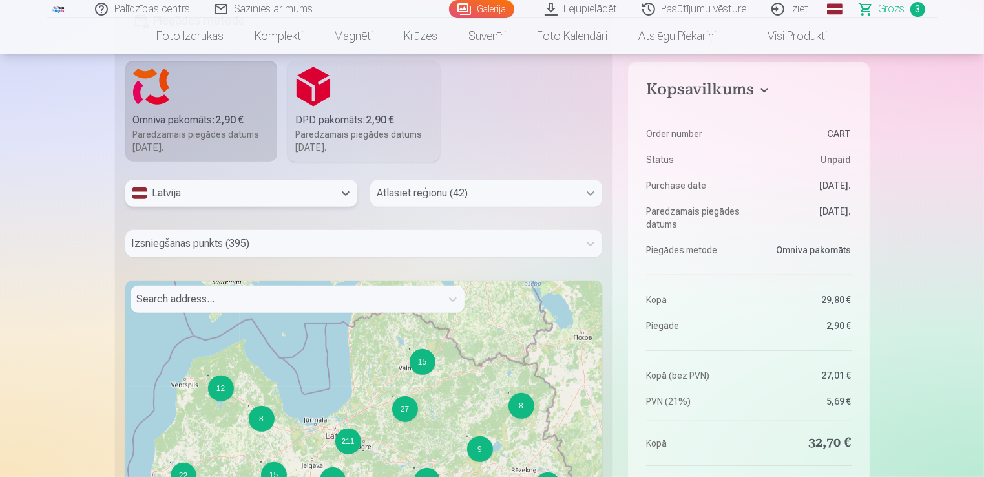
click at [588, 203] on div at bounding box center [590, 193] width 23 height 23
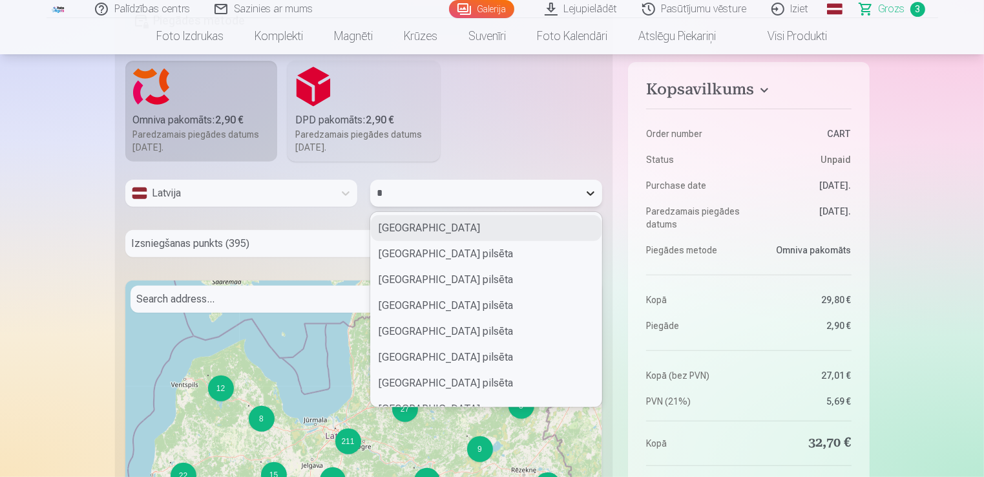
type input "**"
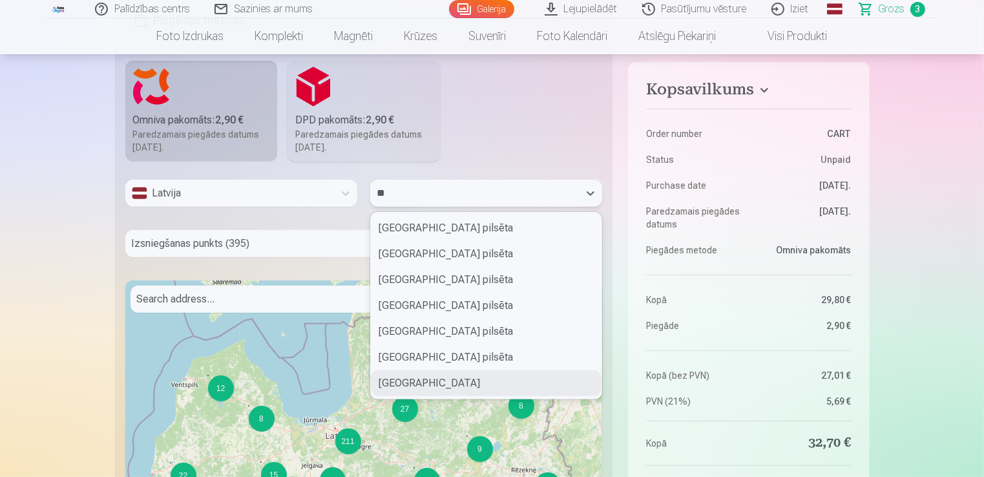
click at [482, 384] on div "Talsu novads" at bounding box center [486, 383] width 231 height 26
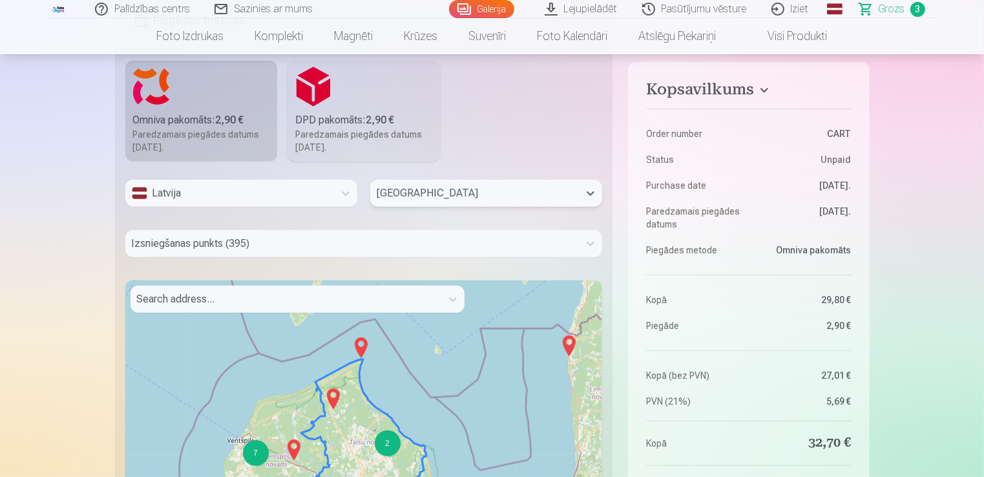
click at [315, 240] on div at bounding box center [352, 243] width 441 height 18
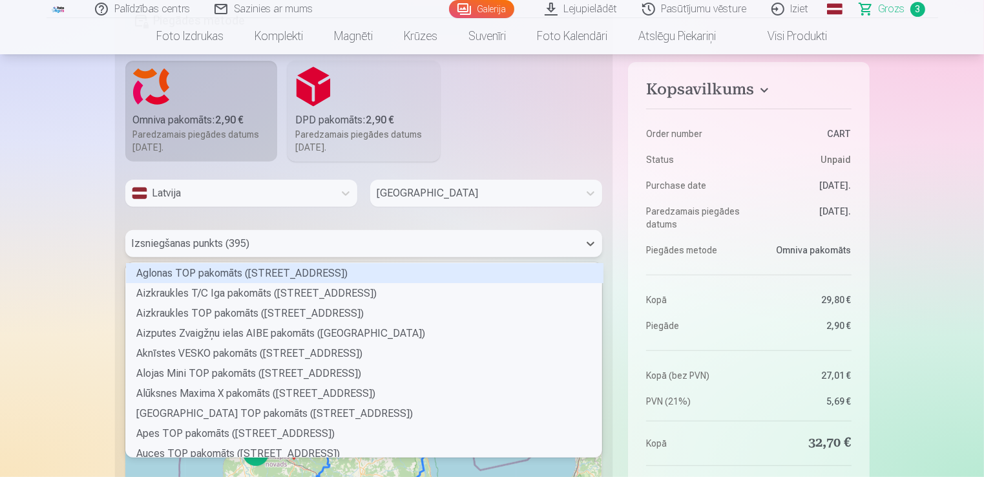
scroll to position [191, 473]
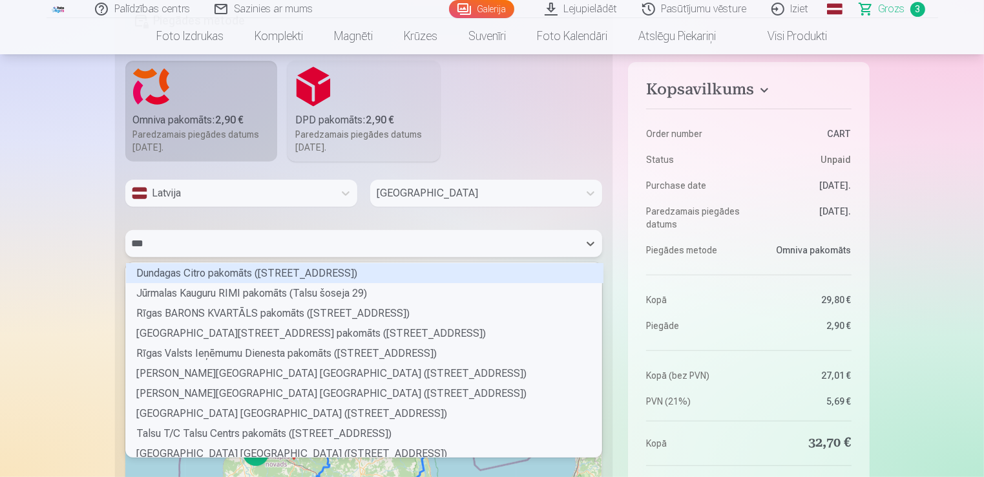
type input "****"
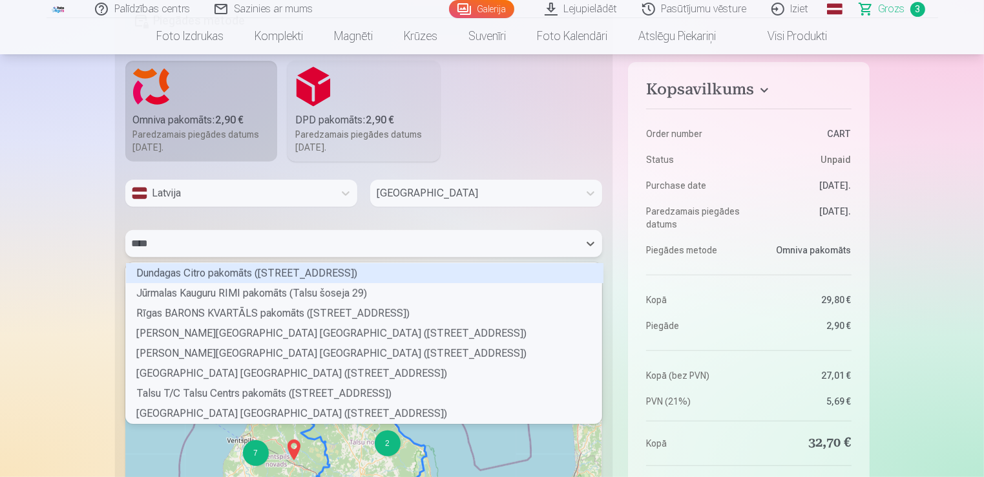
scroll to position [157, 473]
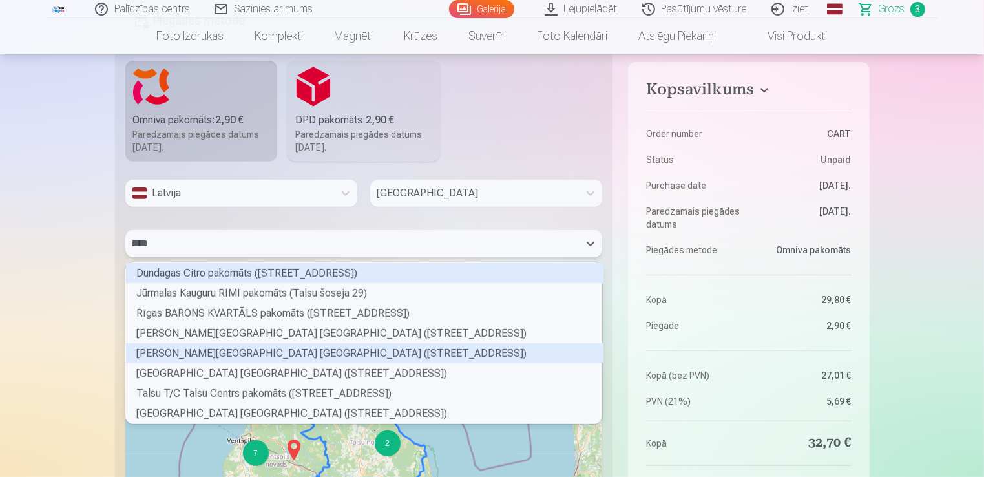
click at [223, 349] on div "Talsu Dundagas ielas RIMI pakomāts (Dundagas iela 18)" at bounding box center [364, 353] width 477 height 20
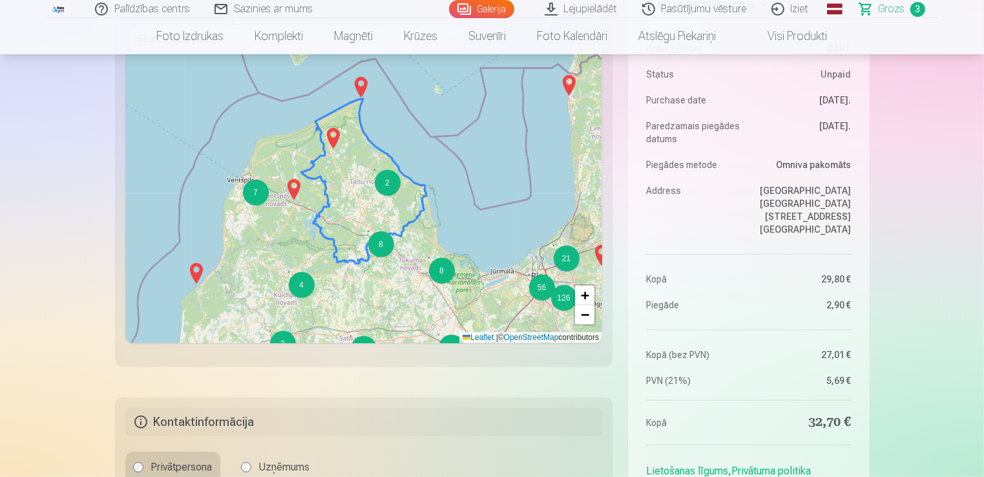
scroll to position [861, 0]
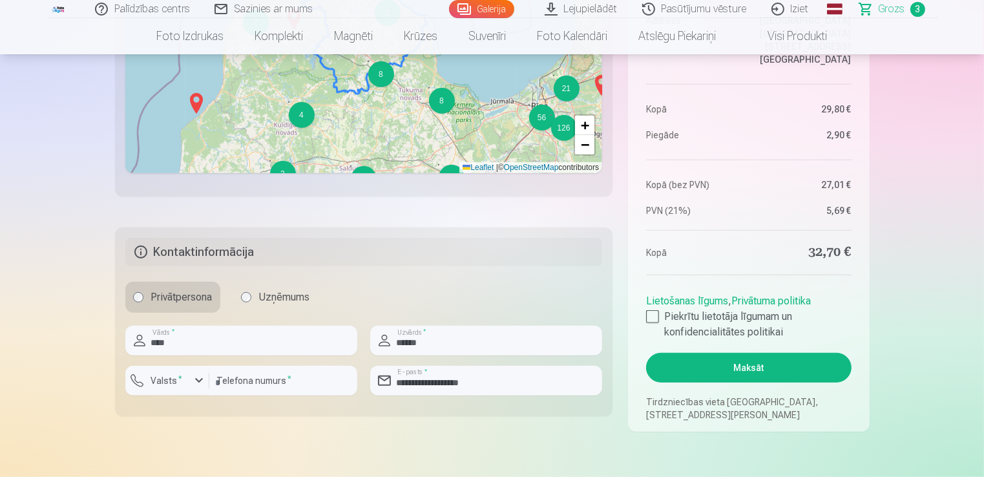
click at [715, 360] on button "Maksāt" at bounding box center [748, 368] width 205 height 30
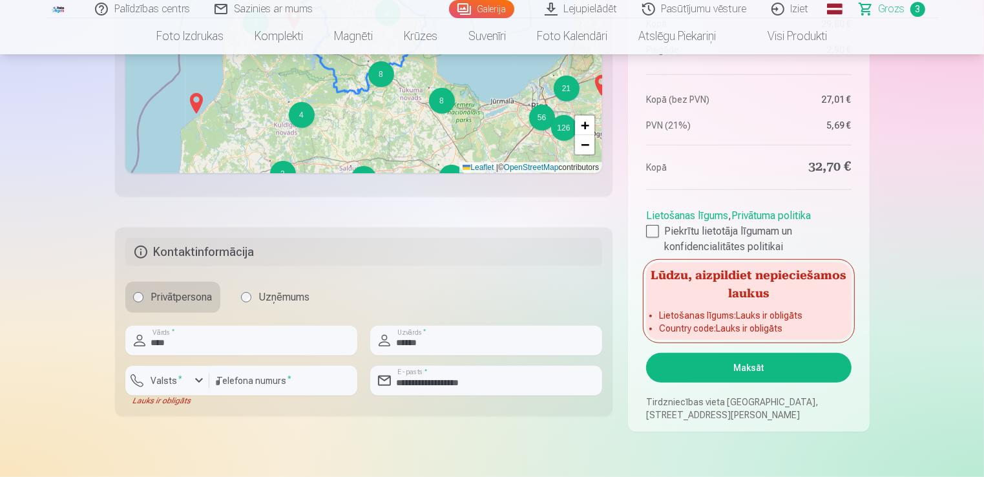
click at [650, 228] on div at bounding box center [652, 231] width 13 height 13
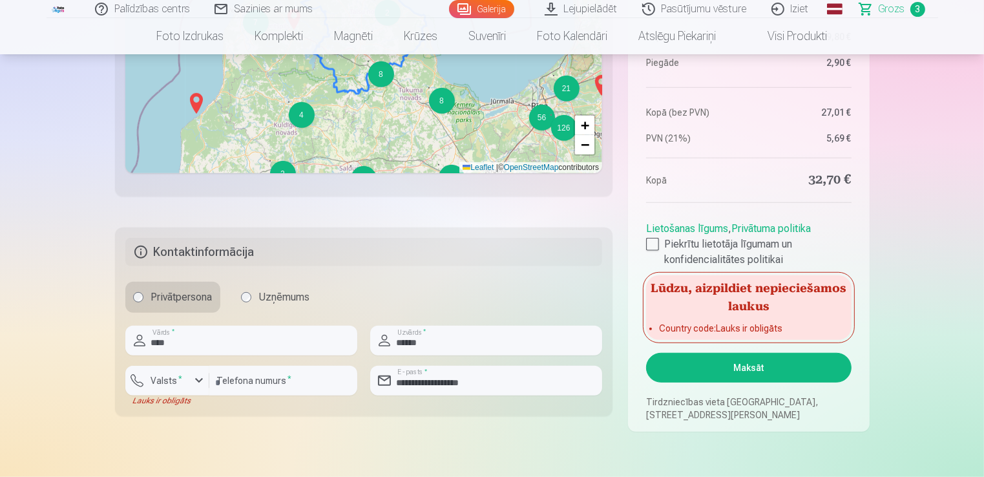
click at [740, 362] on button "Maksāt" at bounding box center [748, 368] width 205 height 30
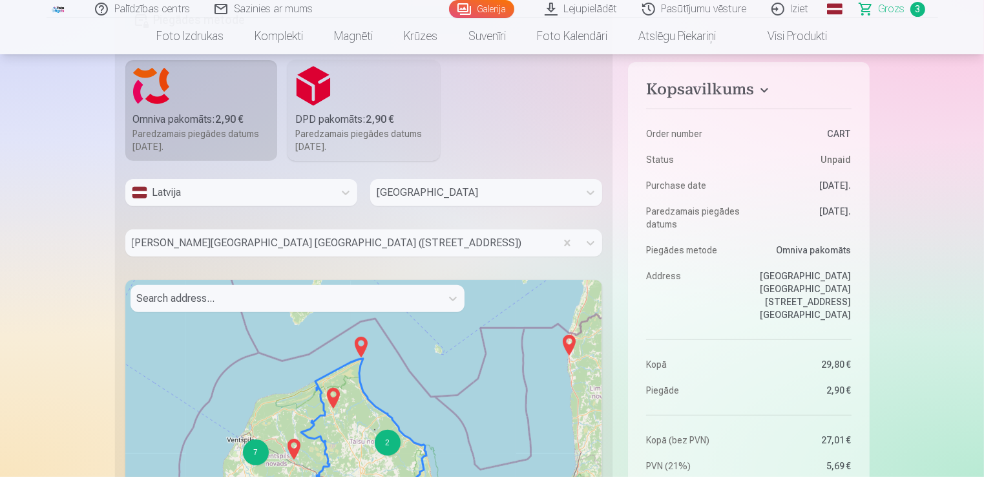
scroll to position [538, 0]
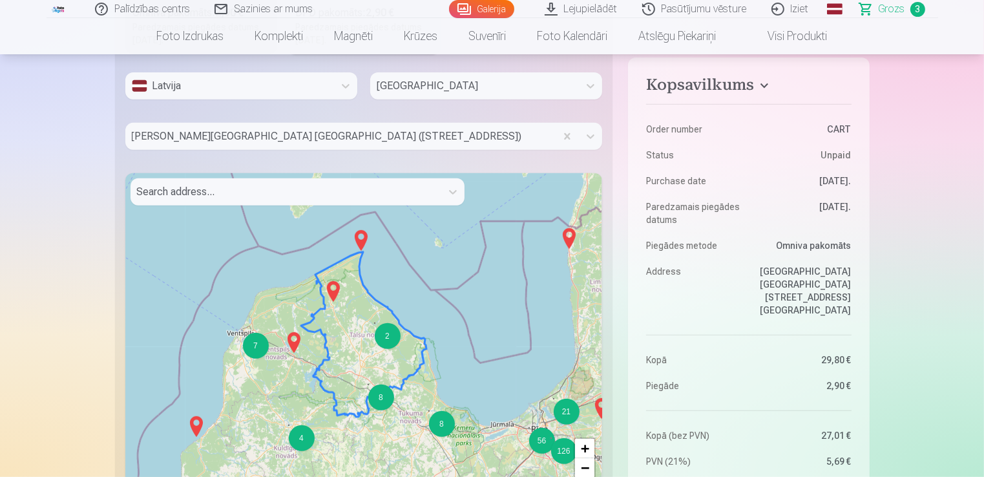
click at [495, 76] on div "Talsu novads" at bounding box center [474, 85] width 209 height 27
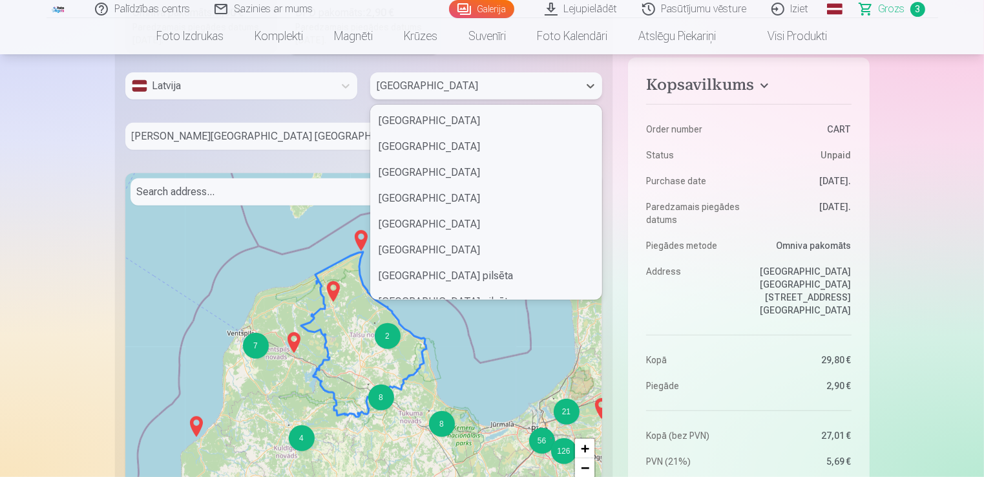
scroll to position [231, 0]
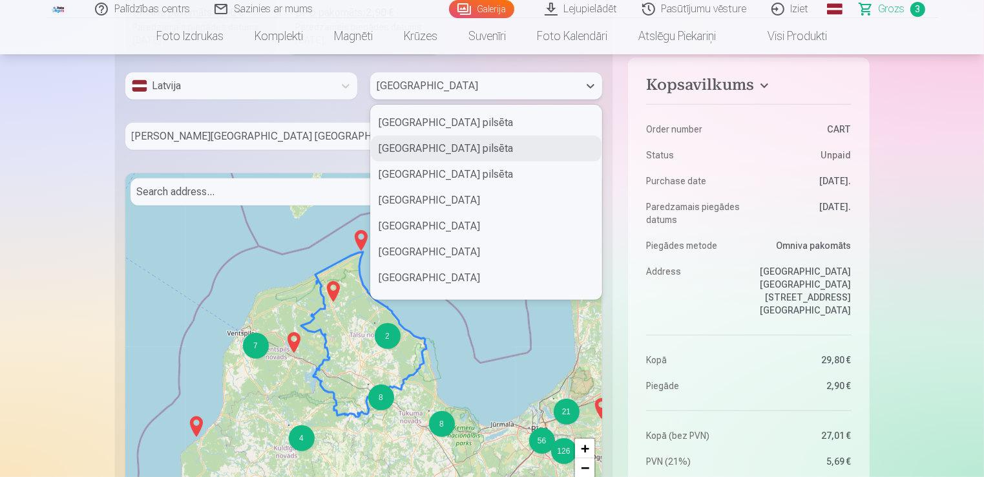
click at [253, 123] on div "Talsu Dundagas ielas RIMI pakomāts (Dundagas iela 18)" at bounding box center [340, 136] width 431 height 27
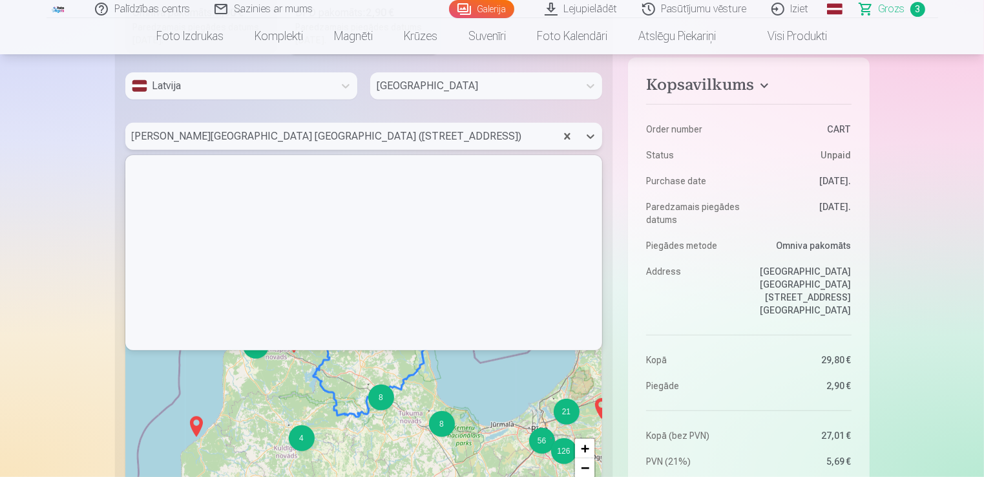
scroll to position [191, 473]
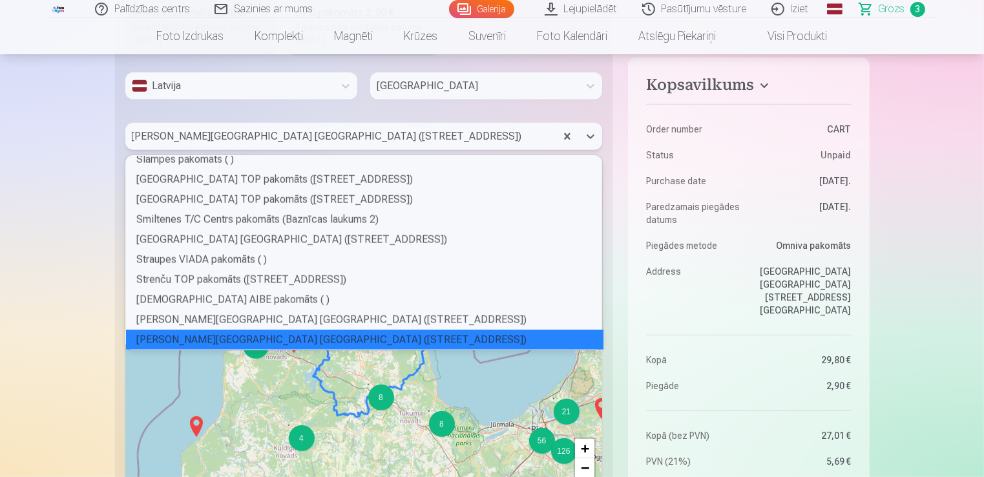
click at [461, 144] on div at bounding box center [341, 136] width 418 height 18
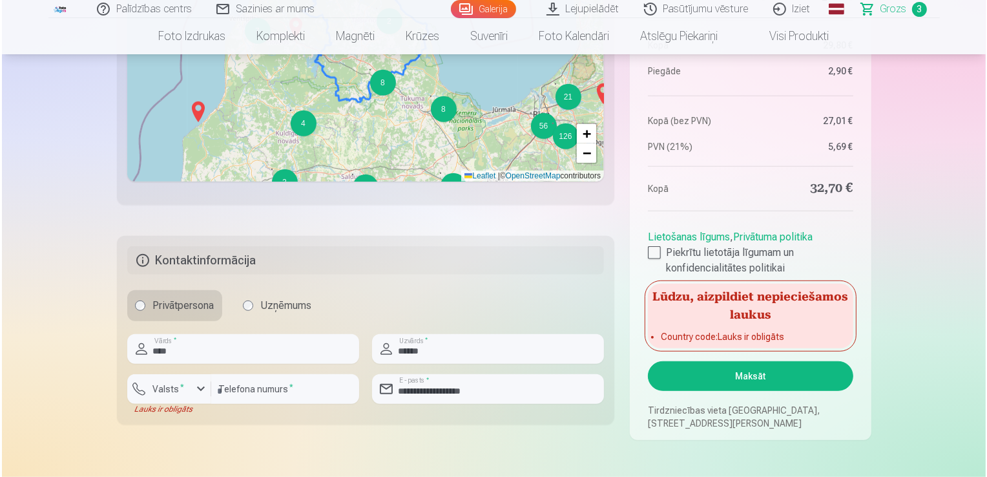
scroll to position [861, 0]
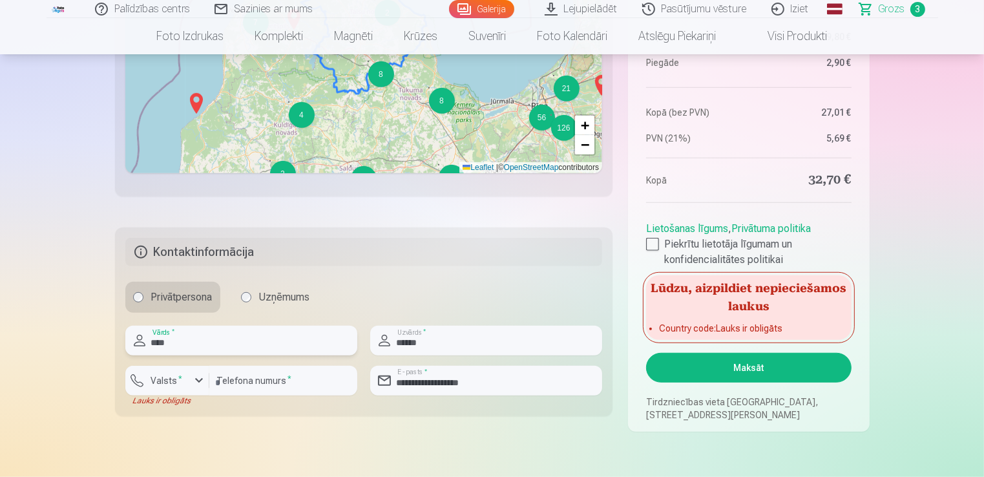
click at [252, 337] on input "****" at bounding box center [241, 341] width 232 height 30
click at [297, 377] on input "********" at bounding box center [283, 381] width 148 height 30
type input "**********"
click at [294, 384] on input "********" at bounding box center [283, 381] width 148 height 30
click at [212, 342] on input "****" at bounding box center [241, 341] width 232 height 30
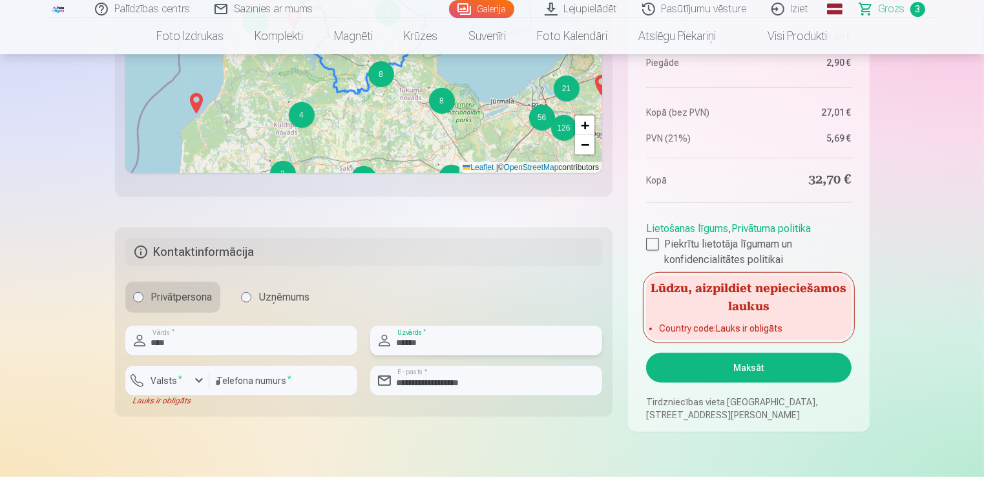
click at [459, 336] on input "******" at bounding box center [486, 341] width 232 height 30
click at [513, 375] on input "**********" at bounding box center [486, 381] width 232 height 30
click at [202, 380] on div "button" at bounding box center [199, 381] width 16 height 16
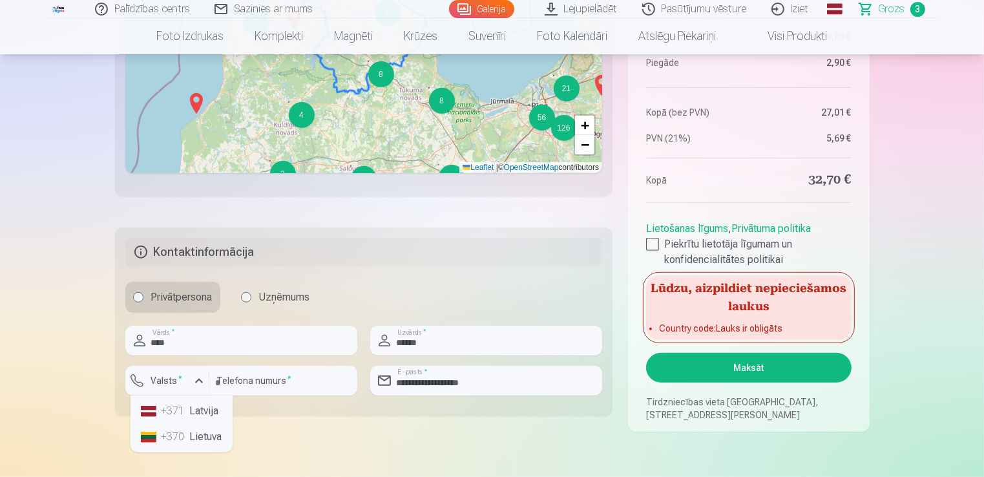
click at [189, 412] on li "+371 Latvija" at bounding box center [182, 411] width 92 height 26
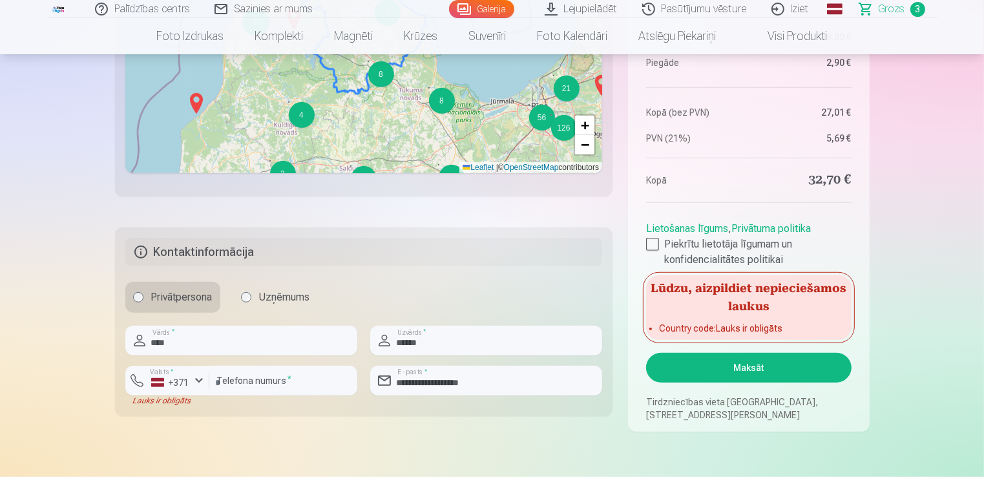
click at [678, 359] on button "Maksāt" at bounding box center [748, 368] width 205 height 30
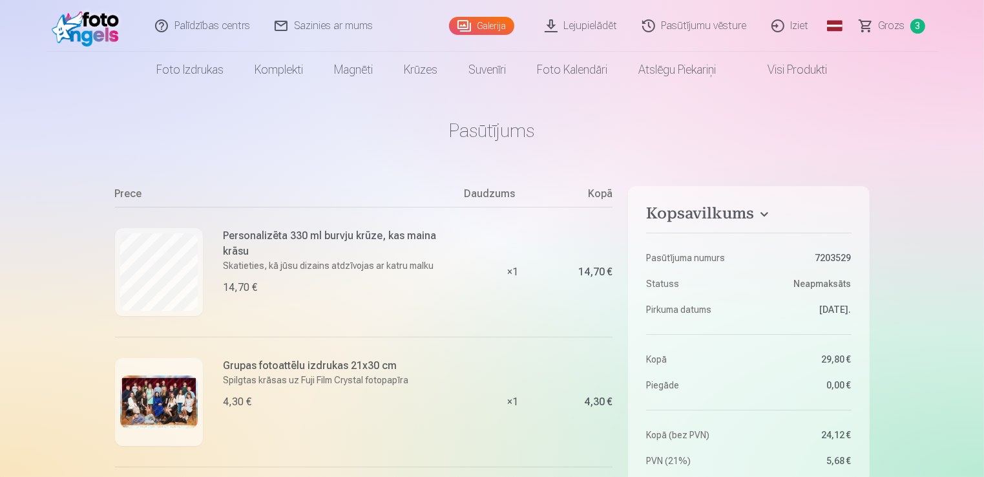
click at [568, 20] on link "Lejupielādēt" at bounding box center [582, 26] width 98 height 52
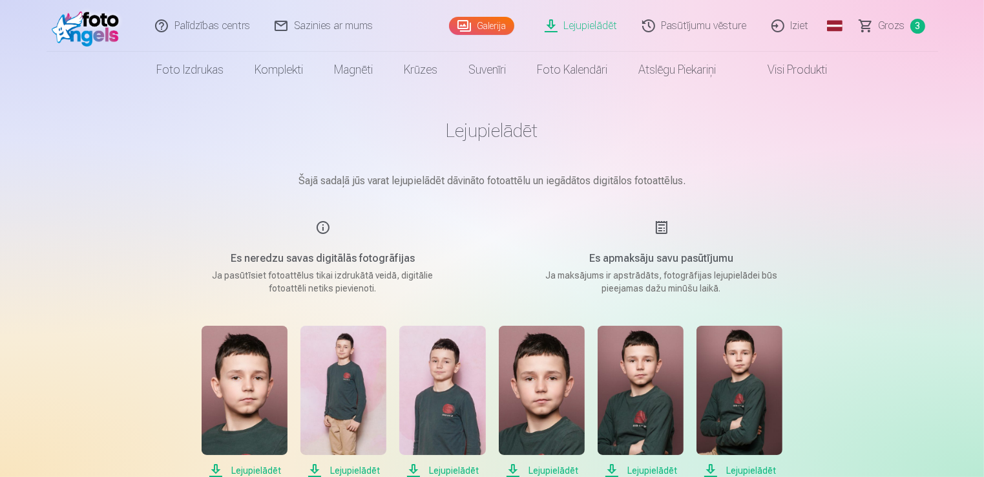
click at [661, 24] on link "Pasūtījumu vēsture" at bounding box center [694, 26] width 129 height 52
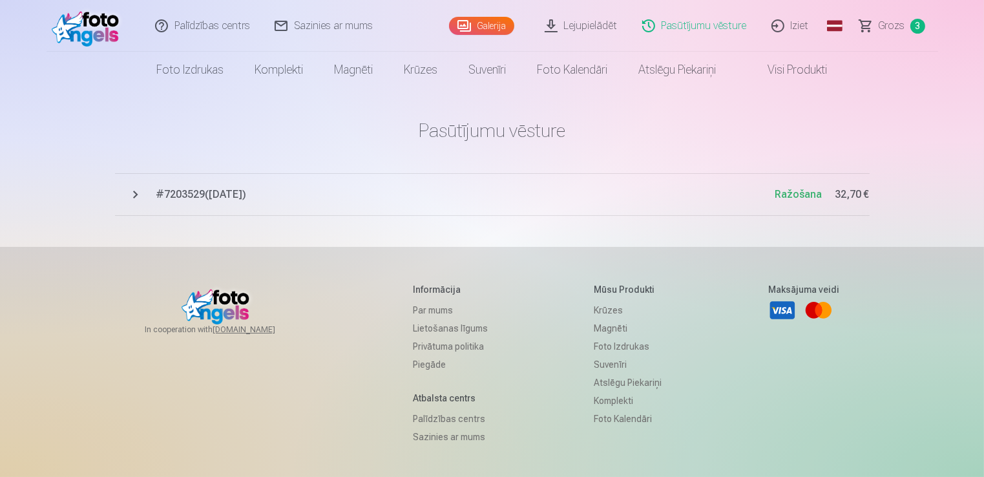
click at [194, 191] on span "# 7203529 ( 8.09.2025 )" at bounding box center [465, 195] width 619 height 16
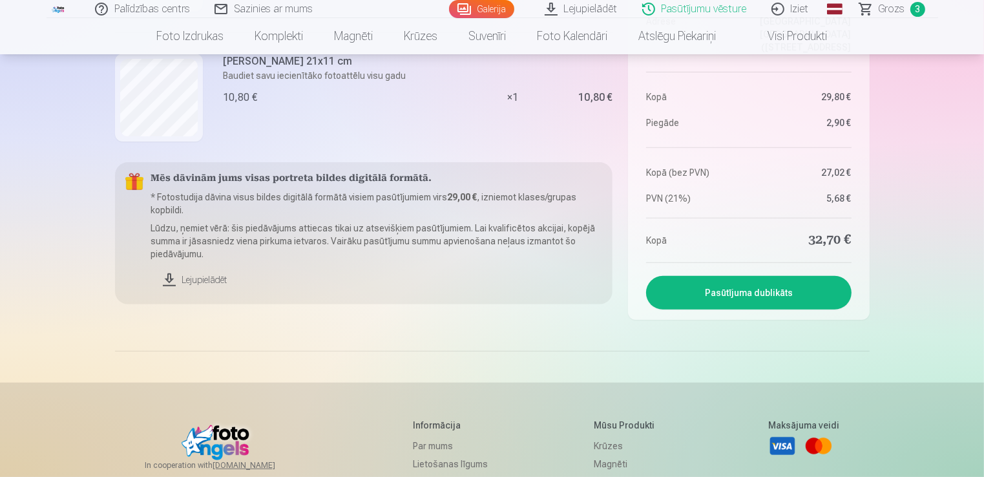
scroll to position [538, 0]
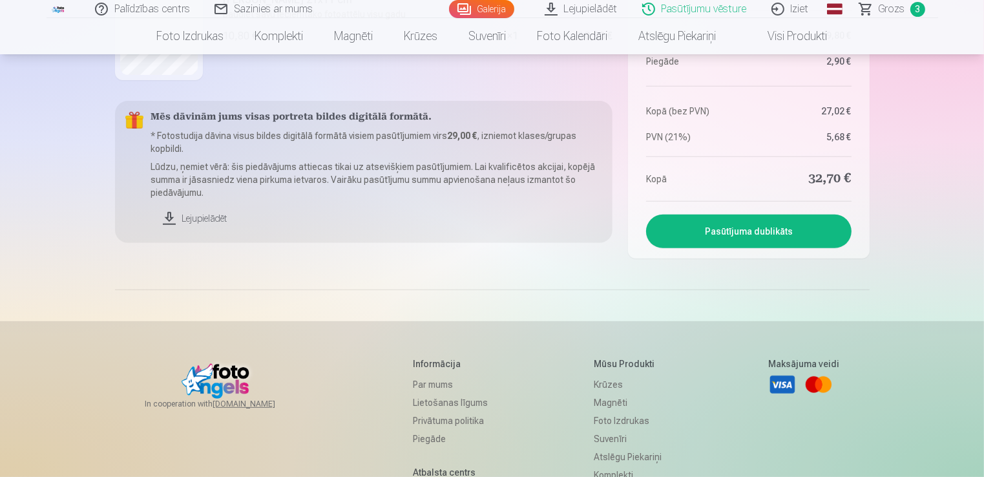
click at [171, 214] on link "Lejupielādēt" at bounding box center [377, 218] width 452 height 28
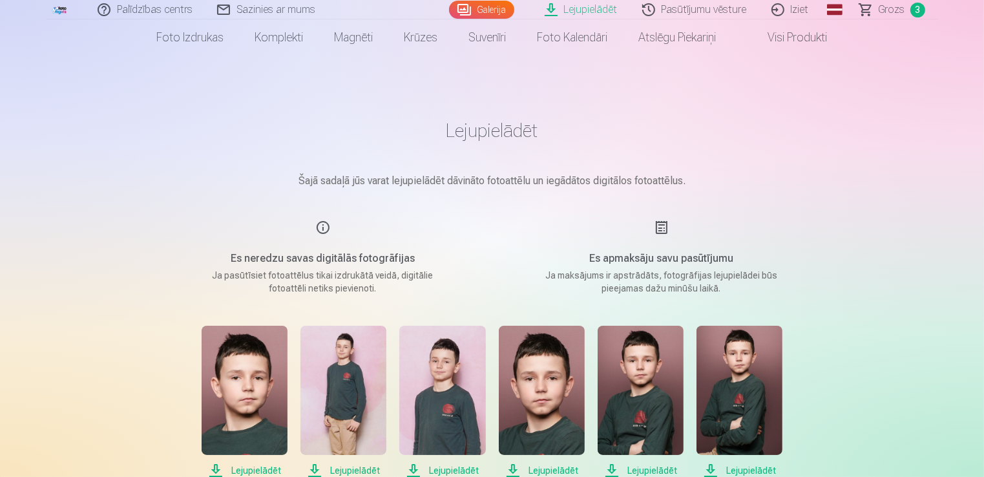
scroll to position [215, 0]
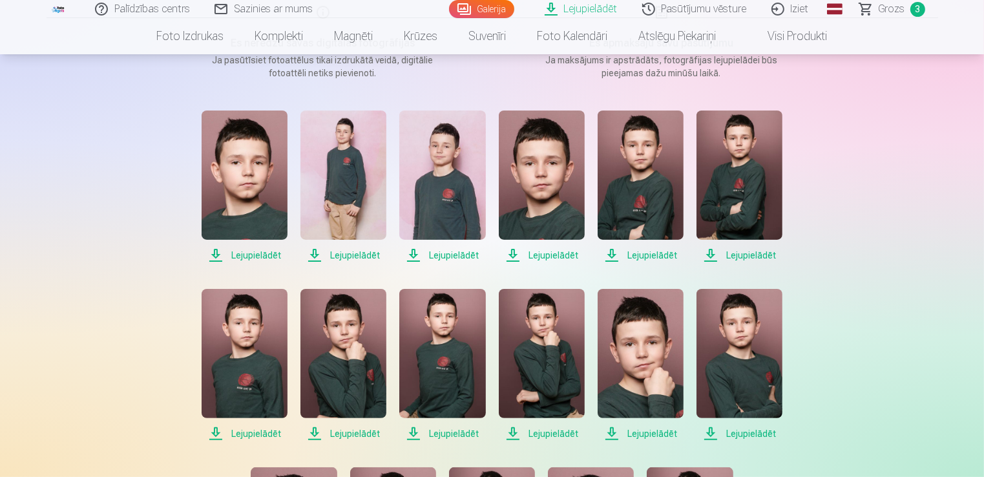
click at [251, 253] on span "Lejupielādēt" at bounding box center [245, 255] width 86 height 16
click at [343, 255] on span "Lejupielādēt" at bounding box center [343, 255] width 86 height 16
click at [445, 252] on span "Lejupielādēt" at bounding box center [442, 255] width 86 height 16
click at [558, 255] on span "Lejupielādēt" at bounding box center [542, 255] width 86 height 16
click at [644, 255] on span "Lejupielādēt" at bounding box center [640, 255] width 86 height 16
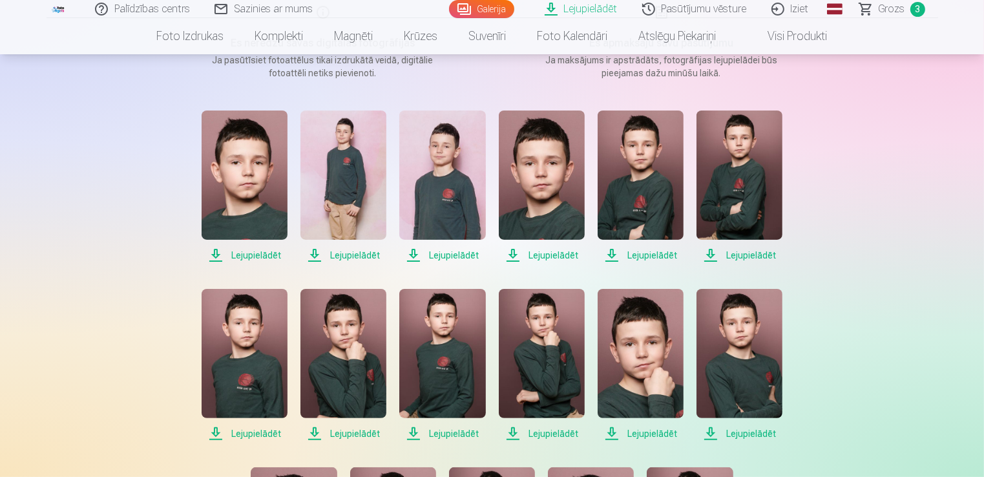
click at [744, 252] on span "Lejupielādēt" at bounding box center [739, 255] width 86 height 16
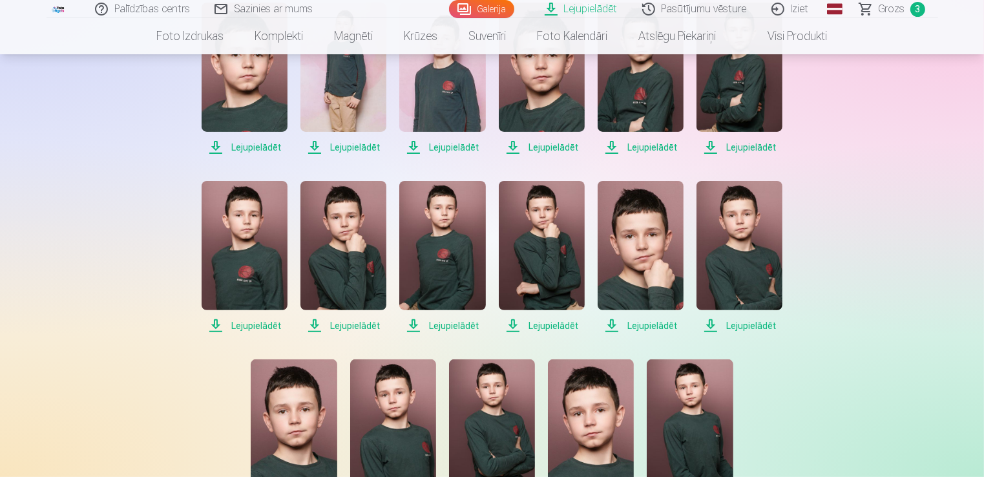
click at [251, 326] on span "Lejupielādēt" at bounding box center [245, 326] width 86 height 16
click at [346, 324] on span "Lejupielādēt" at bounding box center [343, 326] width 86 height 16
click at [460, 323] on span "Lejupielādēt" at bounding box center [442, 326] width 86 height 16
click at [542, 329] on span "Lejupielādēt" at bounding box center [542, 326] width 86 height 16
click at [655, 321] on span "Lejupielādēt" at bounding box center [640, 326] width 86 height 16
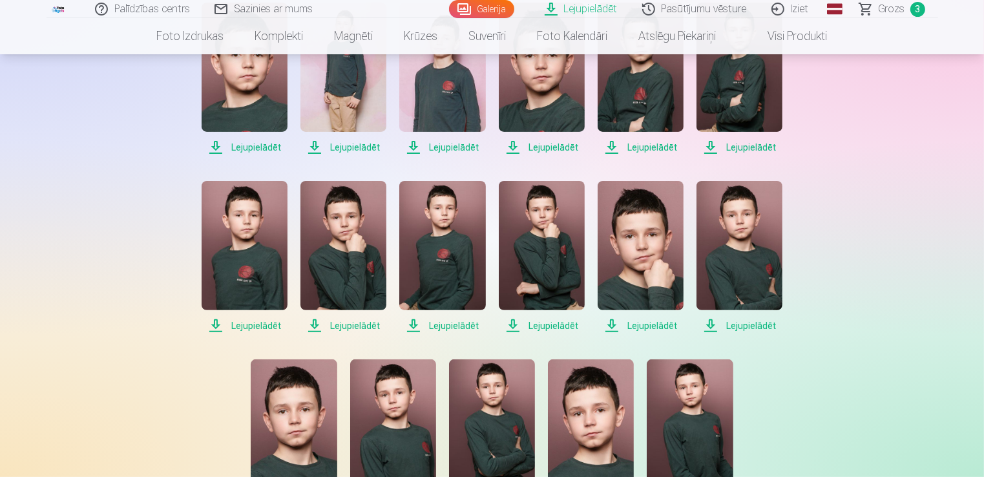
click at [738, 326] on span "Lejupielādēt" at bounding box center [739, 326] width 86 height 16
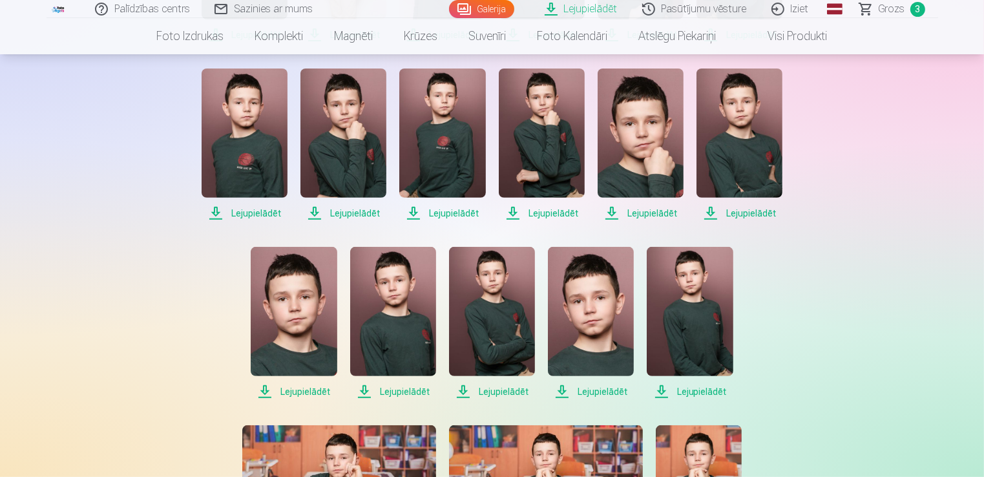
scroll to position [538, 0]
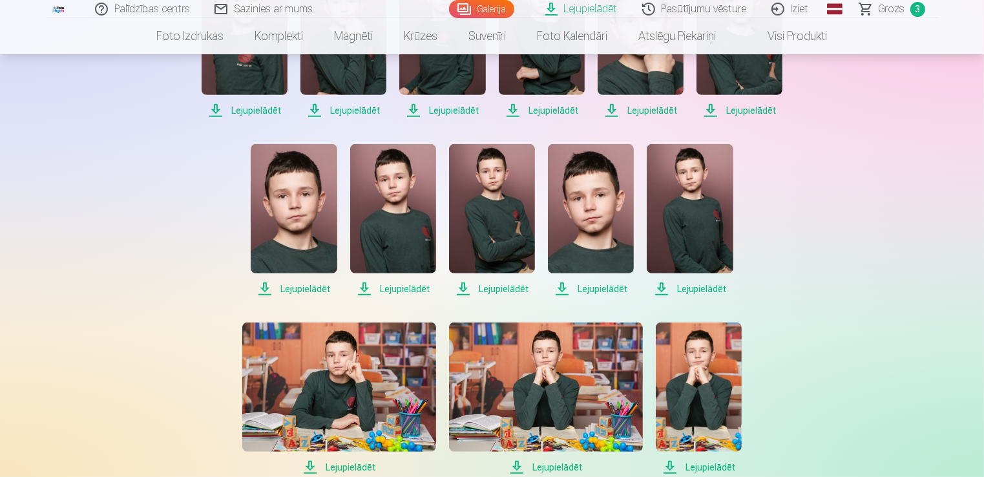
click at [296, 292] on span "Lejupielādēt" at bounding box center [294, 289] width 86 height 16
click at [395, 288] on span "Lejupielādēt" at bounding box center [393, 289] width 86 height 16
click at [492, 285] on span "Lejupielādēt" at bounding box center [492, 289] width 86 height 16
click at [603, 293] on span "Lejupielādēt" at bounding box center [591, 289] width 86 height 16
click at [667, 290] on span "Lejupielādēt" at bounding box center [690, 289] width 86 height 16
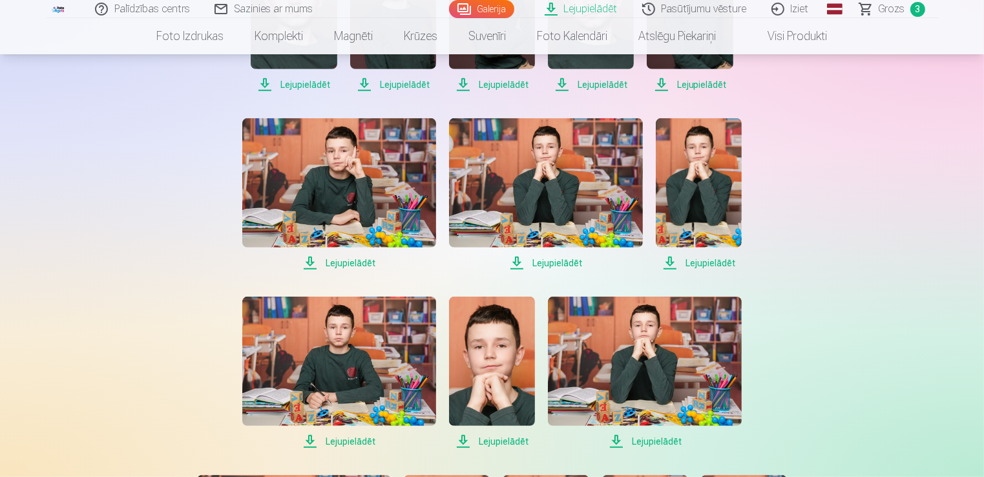
scroll to position [753, 0]
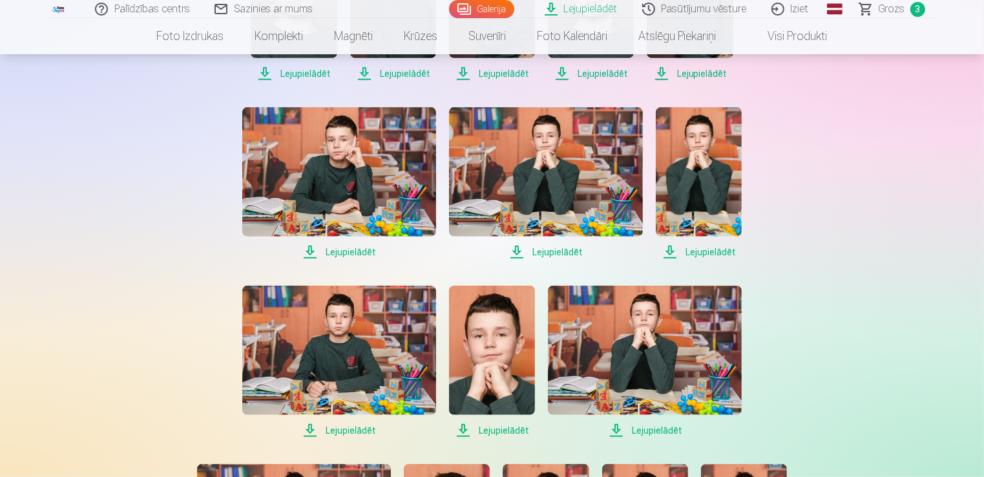
click at [331, 247] on span "Lejupielādēt" at bounding box center [339, 252] width 194 height 16
click at [566, 252] on span "Lejupielādēt" at bounding box center [546, 252] width 194 height 16
click at [674, 250] on span "Lejupielādēt" at bounding box center [699, 252] width 86 height 16
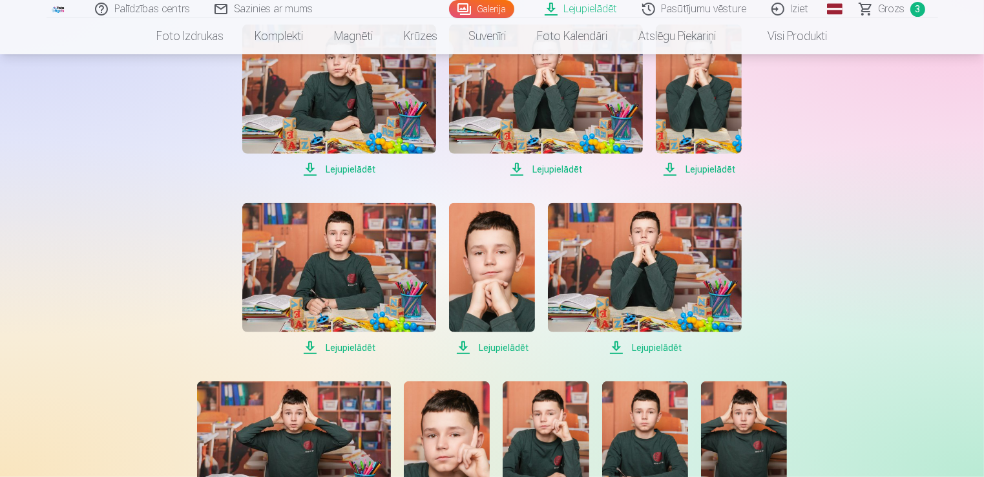
scroll to position [861, 0]
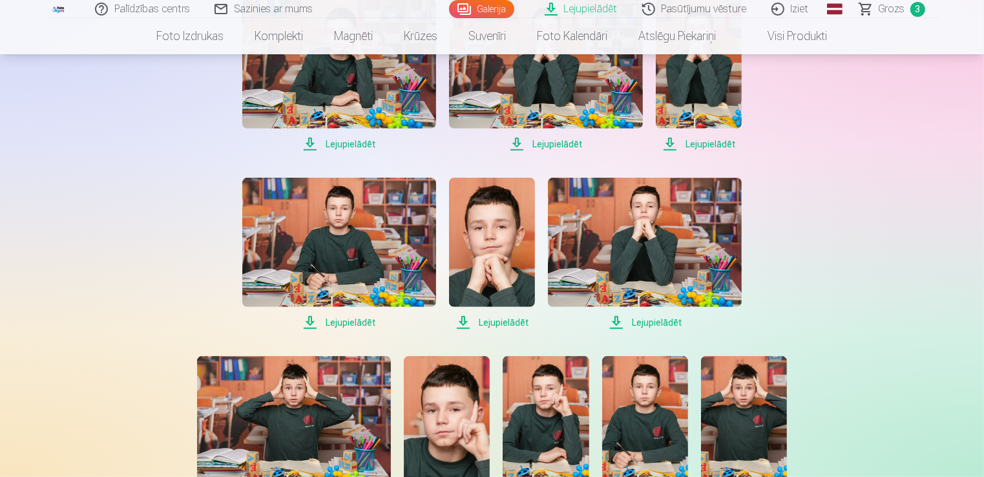
click at [343, 322] on span "Lejupielādēt" at bounding box center [339, 323] width 194 height 16
click at [497, 322] on span "Lejupielādēt" at bounding box center [492, 323] width 86 height 16
click at [638, 319] on span "Lejupielādēt" at bounding box center [645, 323] width 194 height 16
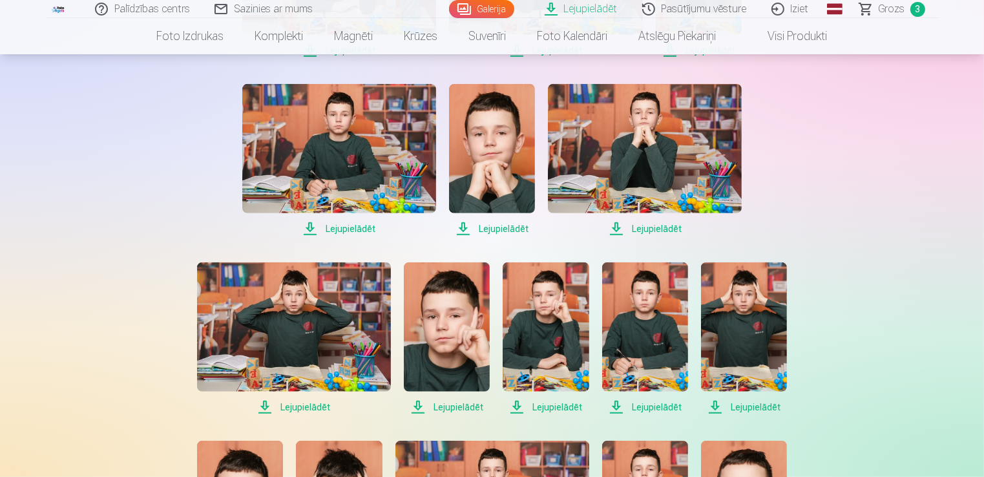
scroll to position [1076, 0]
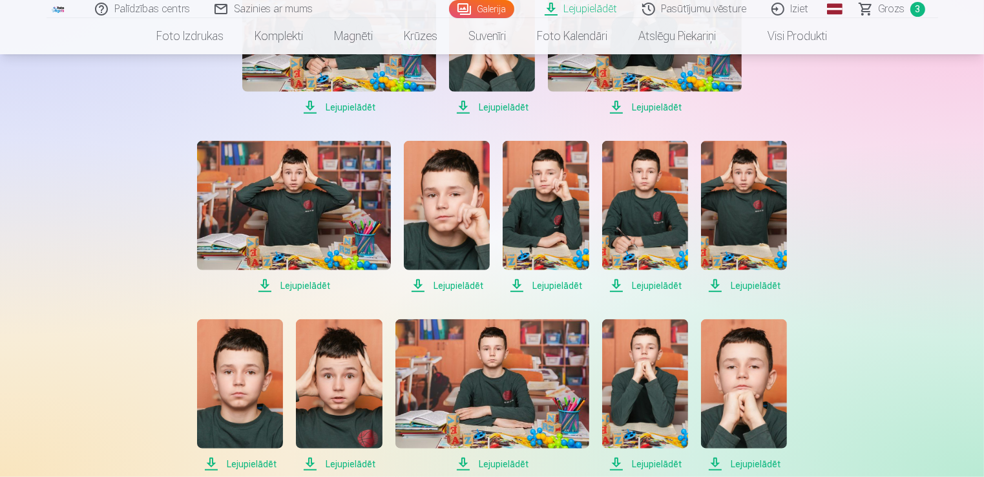
click at [270, 289] on span "Lejupielādēt" at bounding box center [294, 286] width 194 height 16
click at [451, 282] on span "Lejupielādēt" at bounding box center [447, 286] width 86 height 16
click at [558, 282] on span "Lejupielādēt" at bounding box center [546, 286] width 86 height 16
click at [646, 282] on span "Lejupielādēt" at bounding box center [645, 286] width 86 height 16
click at [934, 278] on div "Palīdzības centrs Sazinies ar mums Galerija Lejupielādēt Pasūtījumu vēsture Izi…" at bounding box center [492, 134] width 984 height 2420
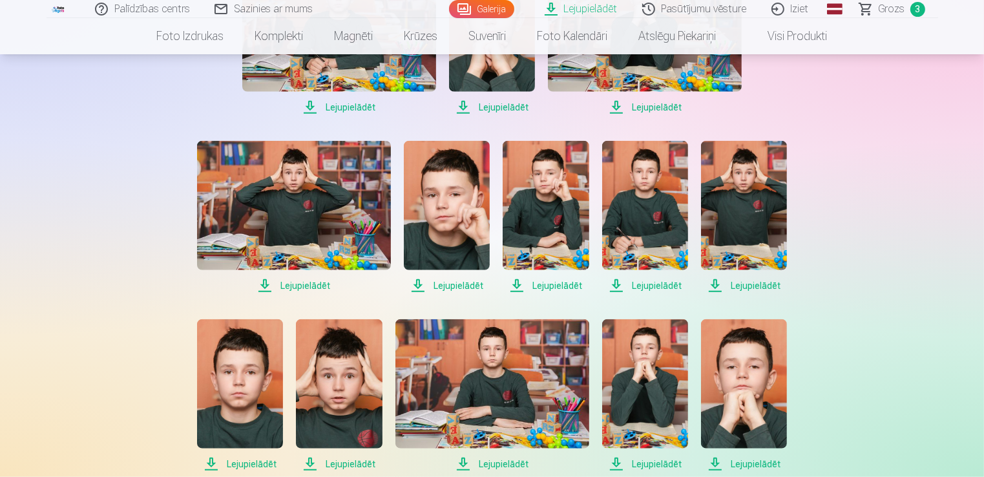
click at [771, 281] on span "Lejupielādēt" at bounding box center [744, 286] width 86 height 16
click at [942, 283] on div "Palīdzības centrs Sazinies ar mums Galerija Lejupielādēt Pasūtījumu vēsture Izi…" at bounding box center [492, 134] width 984 height 2420
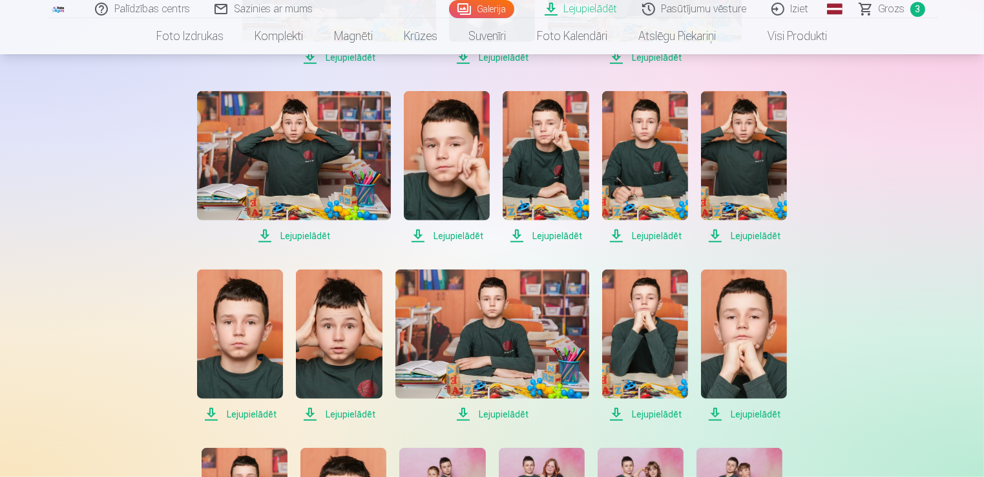
scroll to position [1184, 0]
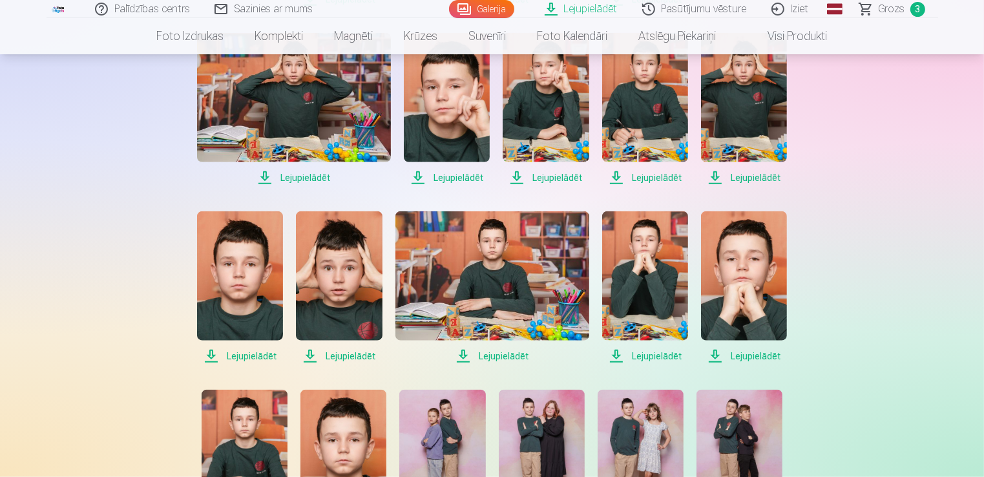
click at [237, 351] on span "Lejupielādēt" at bounding box center [240, 356] width 86 height 16
click at [346, 355] on span "Lejupielādēt" at bounding box center [339, 356] width 86 height 16
click at [510, 353] on span "Lejupielādēt" at bounding box center [492, 356] width 194 height 16
click at [648, 353] on span "Lejupielādēt" at bounding box center [645, 356] width 86 height 16
click at [925, 322] on div "Palīdzības centrs Sazinies ar mums Galerija Lejupielādēt Pasūtījumu vēsture Izi…" at bounding box center [492, 26] width 984 height 2420
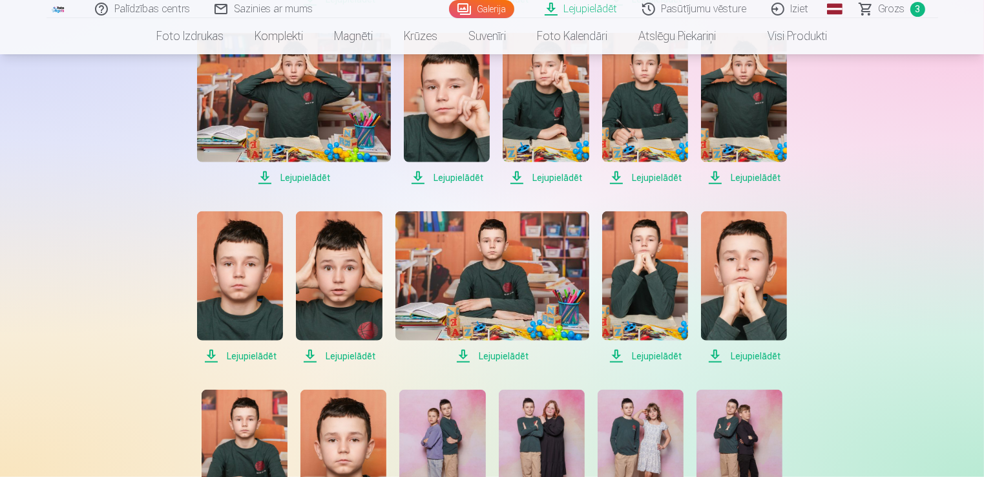
click at [736, 348] on span "Lejupielādēt" at bounding box center [744, 356] width 86 height 16
click at [949, 353] on div "Palīdzības centrs Sazinies ar mums Galerija Lejupielādēt Pasūtījumu vēsture Izi…" at bounding box center [492, 26] width 984 height 2420
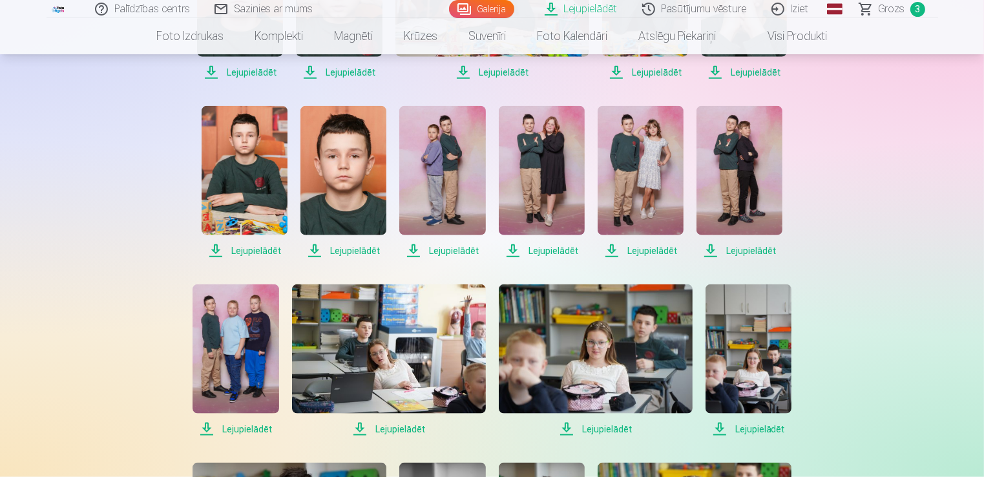
scroll to position [1507, 0]
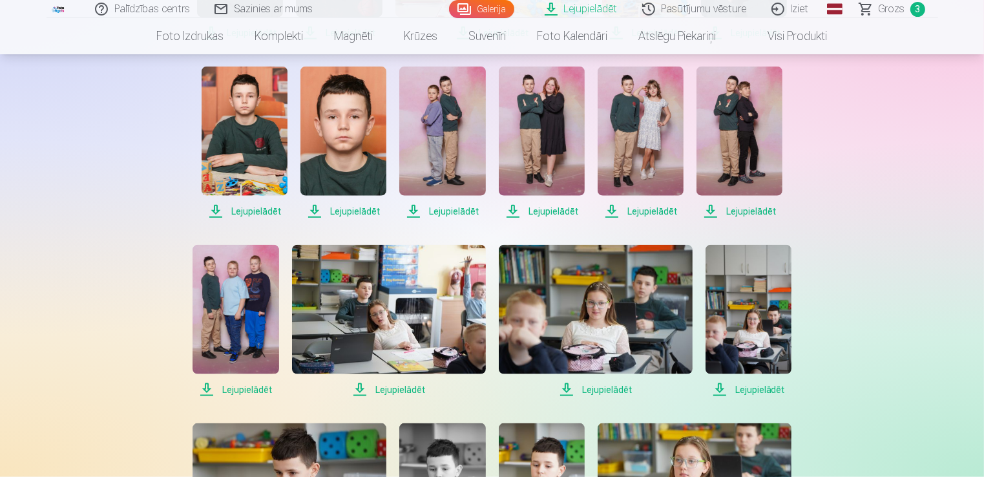
click at [258, 205] on span "Lejupielādēt" at bounding box center [245, 211] width 86 height 16
click at [357, 209] on span "Lejupielādēt" at bounding box center [343, 211] width 86 height 16
click at [435, 205] on span "Lejupielādēt" at bounding box center [442, 211] width 86 height 16
click at [563, 205] on span "Lejupielādēt" at bounding box center [542, 211] width 86 height 16
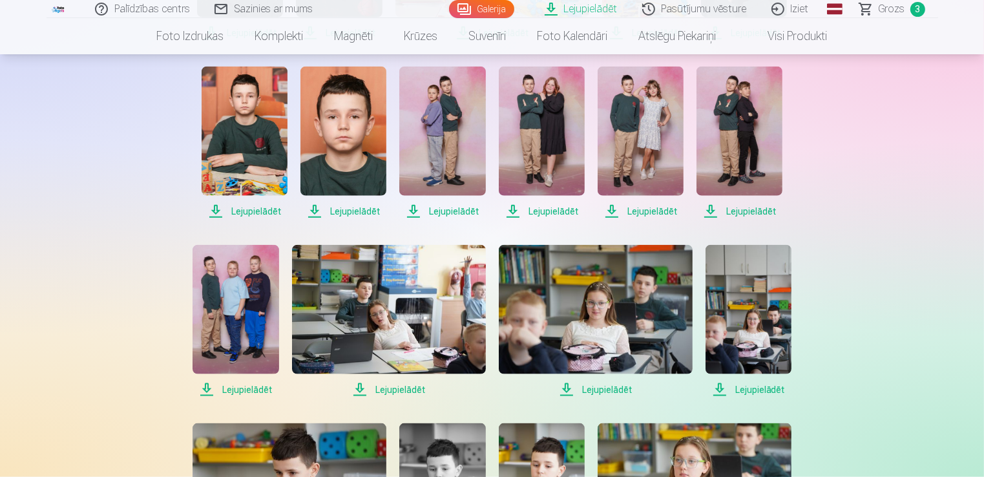
click at [665, 206] on span "Lejupielādēt" at bounding box center [640, 211] width 86 height 16
click at [754, 209] on span "Lejupielādēt" at bounding box center [739, 211] width 86 height 16
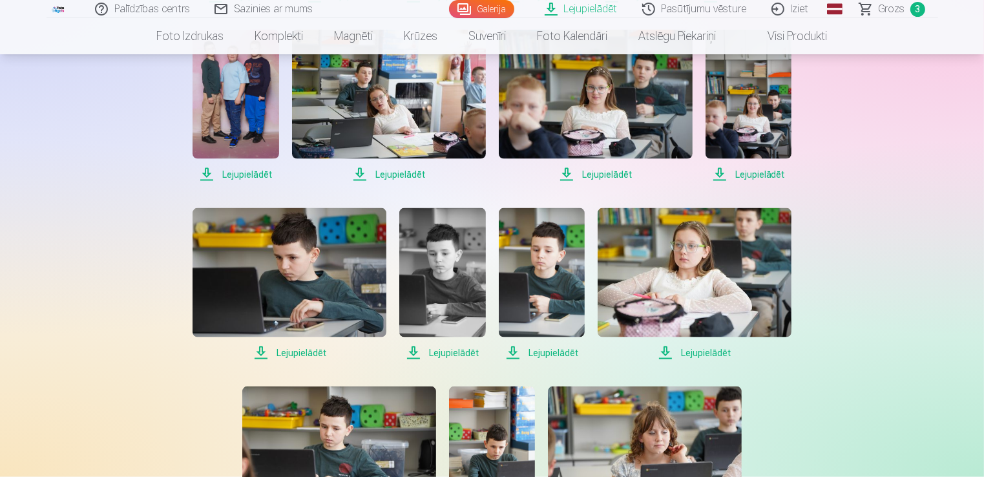
click at [249, 171] on span "Lejupielādēt" at bounding box center [235, 175] width 86 height 16
click at [402, 167] on span "Lejupielādēt" at bounding box center [389, 175] width 194 height 16
click at [602, 172] on span "Lejupielādēt" at bounding box center [596, 175] width 194 height 16
click at [754, 177] on span "Lejupielādēt" at bounding box center [748, 175] width 86 height 16
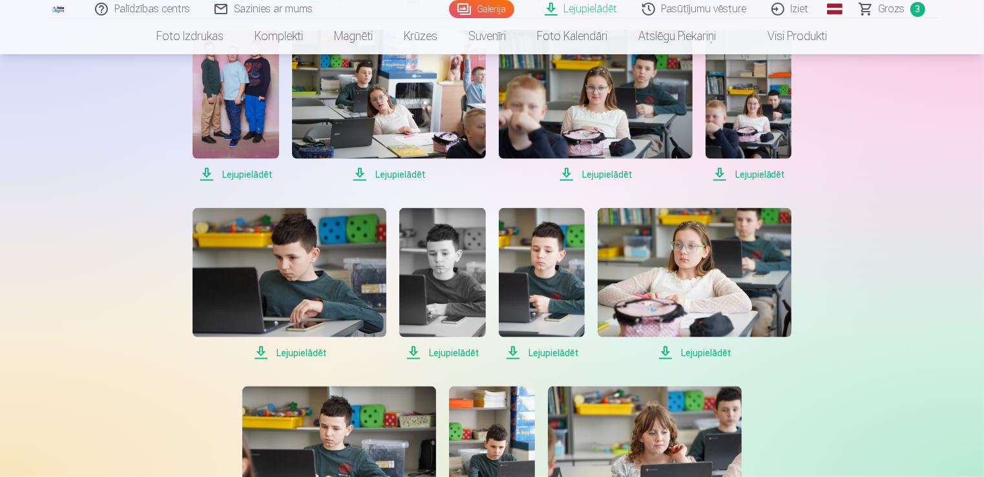
click at [295, 348] on span "Lejupielādēt" at bounding box center [289, 353] width 194 height 16
click at [470, 353] on span "Lejupielādēt" at bounding box center [442, 353] width 86 height 16
click at [538, 353] on span "Lejupielādēt" at bounding box center [542, 353] width 86 height 16
click at [713, 347] on span "Lejupielādēt" at bounding box center [694, 353] width 194 height 16
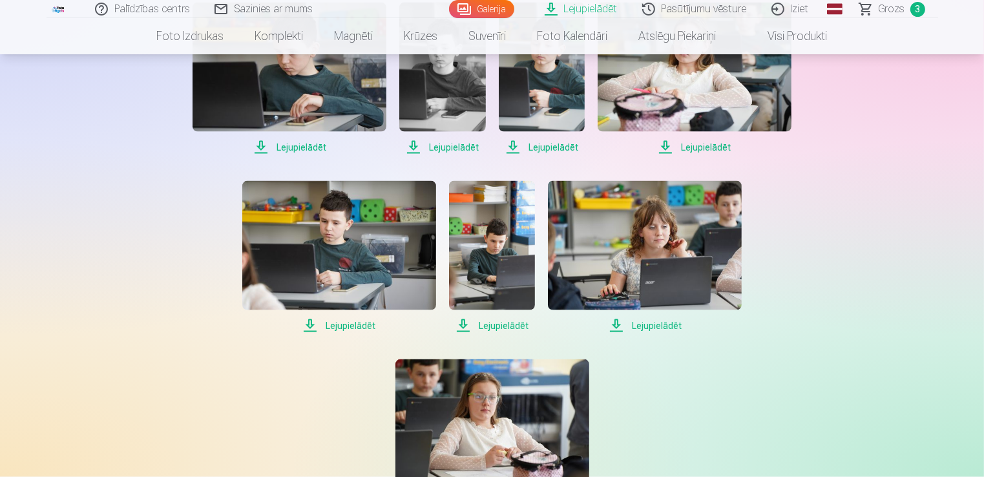
scroll to position [1938, 0]
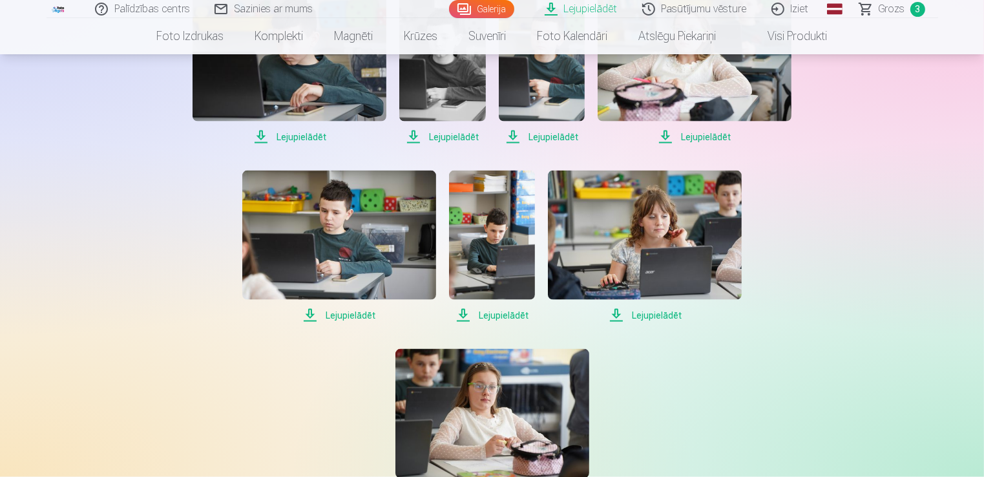
click at [351, 311] on span "Lejupielādēt" at bounding box center [339, 315] width 194 height 16
click at [501, 310] on span "Lejupielādēt" at bounding box center [492, 315] width 86 height 16
click at [643, 304] on link "Lejupielādēt" at bounding box center [645, 247] width 194 height 152
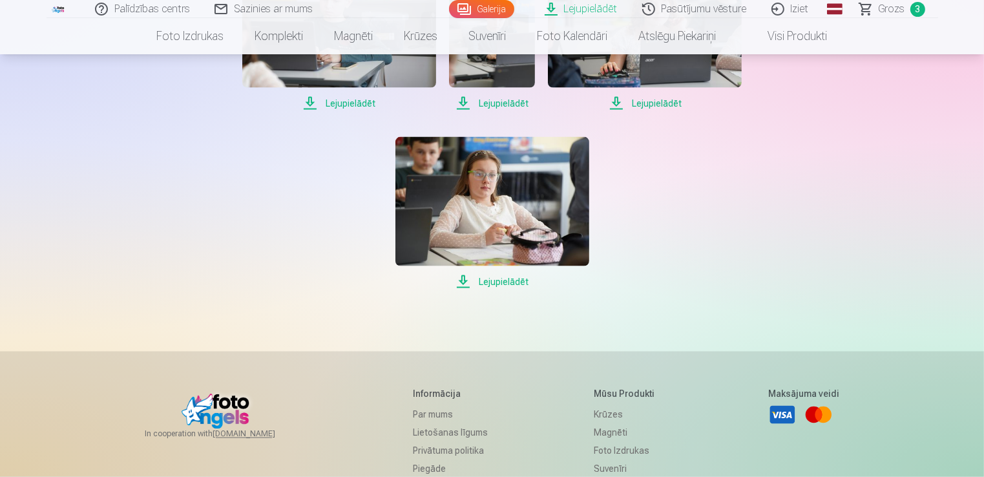
scroll to position [2153, 0]
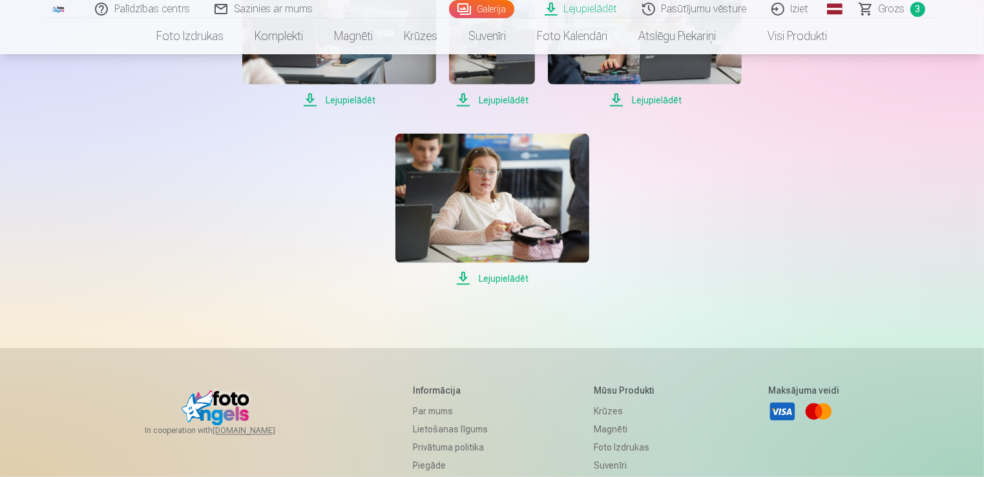
click at [497, 277] on span "Lejupielādēt" at bounding box center [492, 279] width 194 height 16
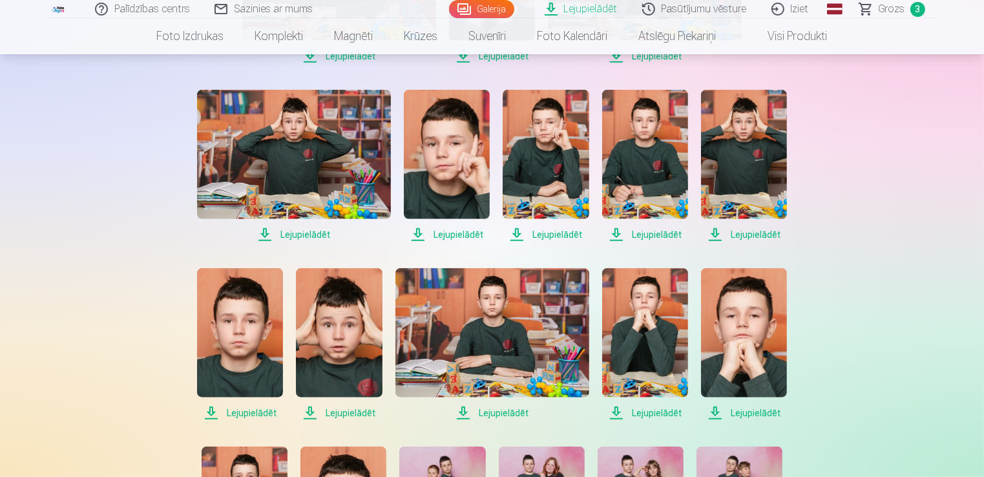
scroll to position [969, 0]
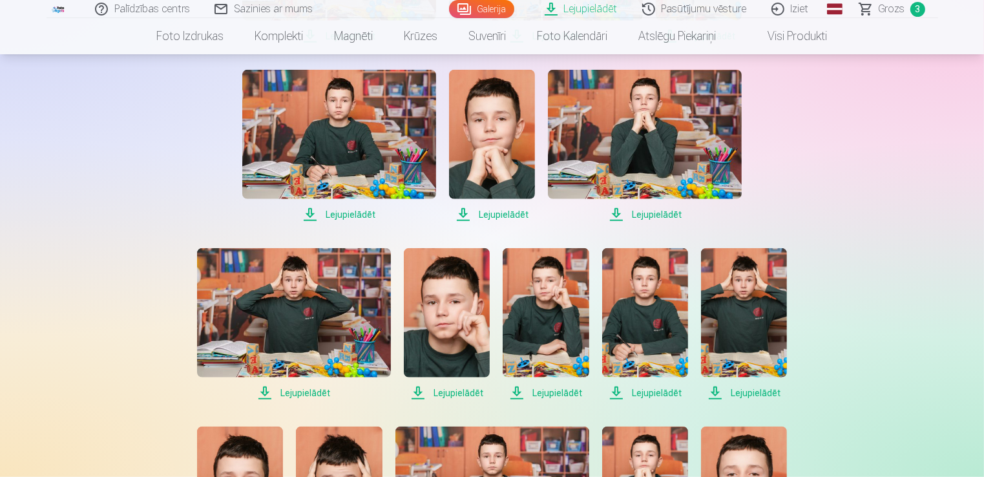
click at [805, 5] on link "Iziet" at bounding box center [791, 9] width 62 height 18
